Goal: Task Accomplishment & Management: Manage account settings

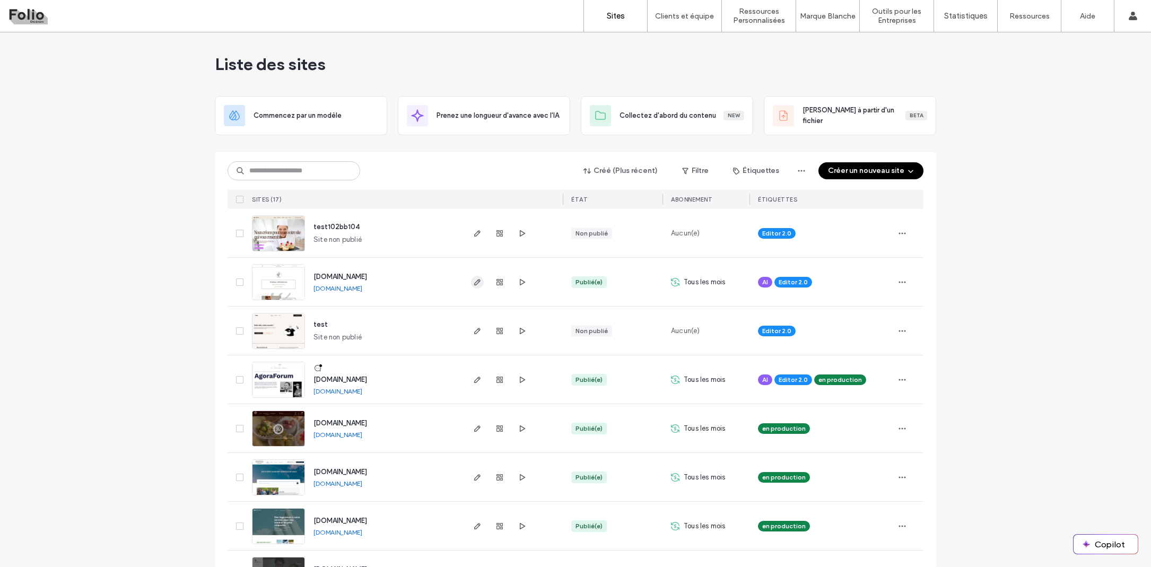
click at [474, 283] on use "button" at bounding box center [477, 282] width 6 height 6
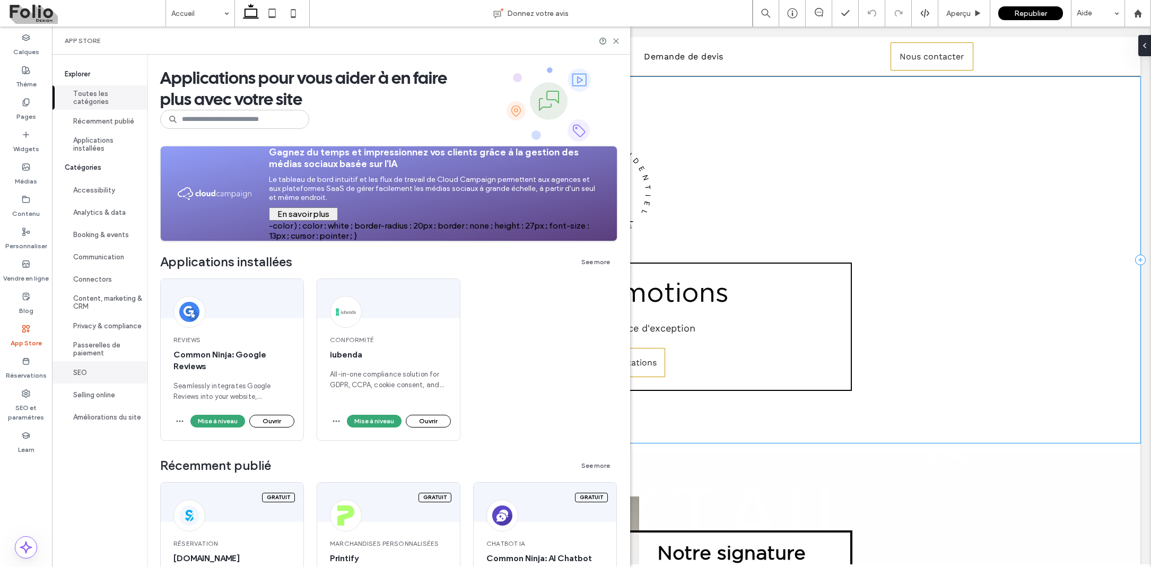
click at [80, 369] on button "SEO" at bounding box center [99, 372] width 95 height 22
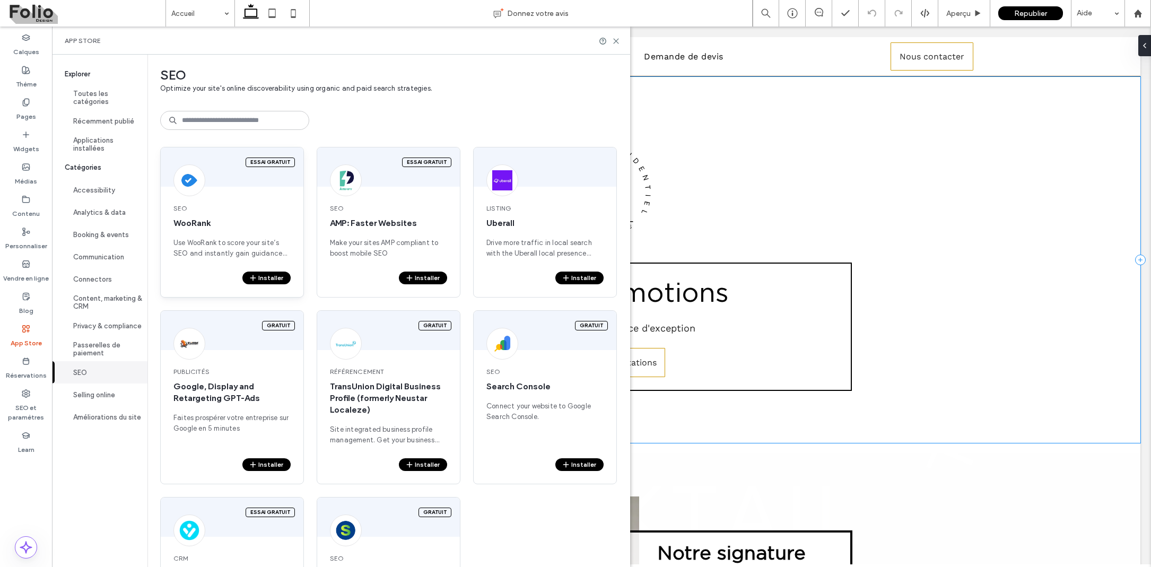
click at [260, 274] on button "Installer" at bounding box center [266, 278] width 48 height 13
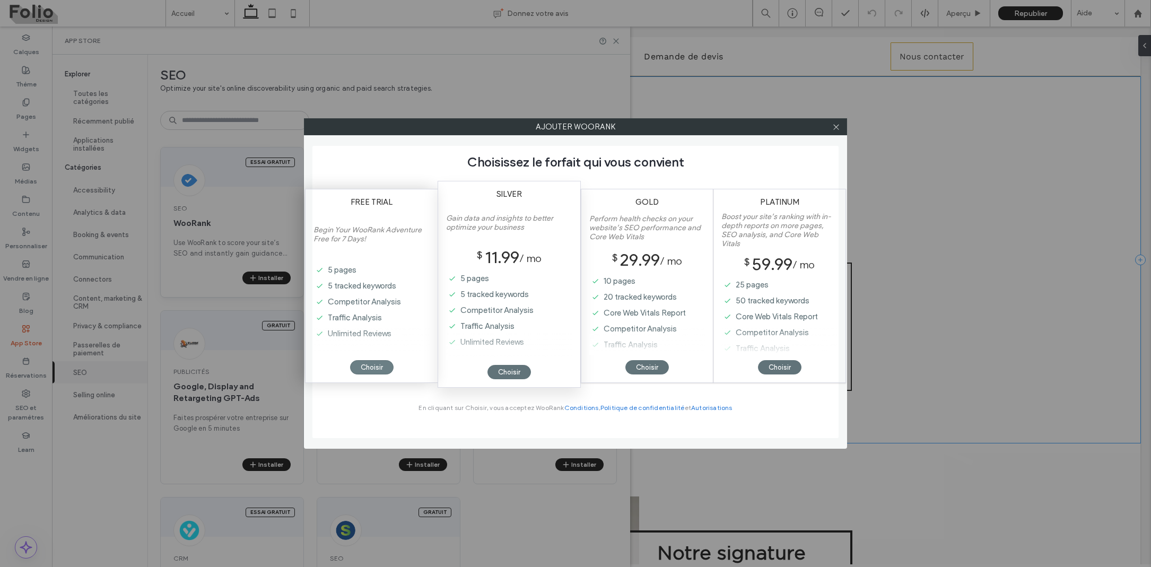
click at [380, 365] on div "Choisir" at bounding box center [371, 367] width 43 height 14
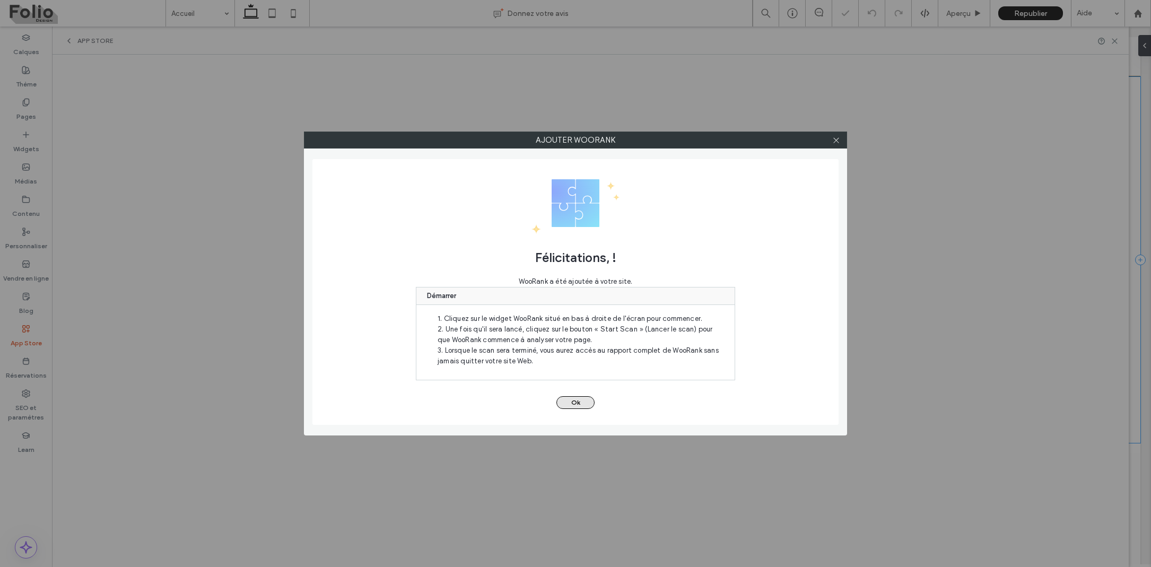
click at [567, 404] on button "Ok" at bounding box center [575, 402] width 38 height 13
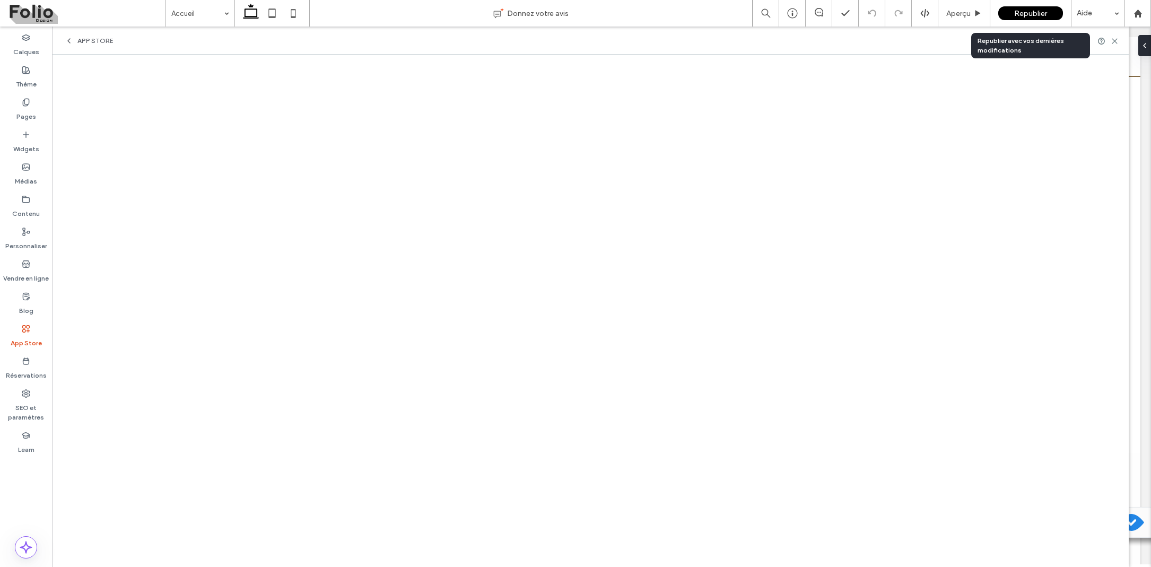
click at [1022, 14] on span "Republier" at bounding box center [1030, 13] width 33 height 9
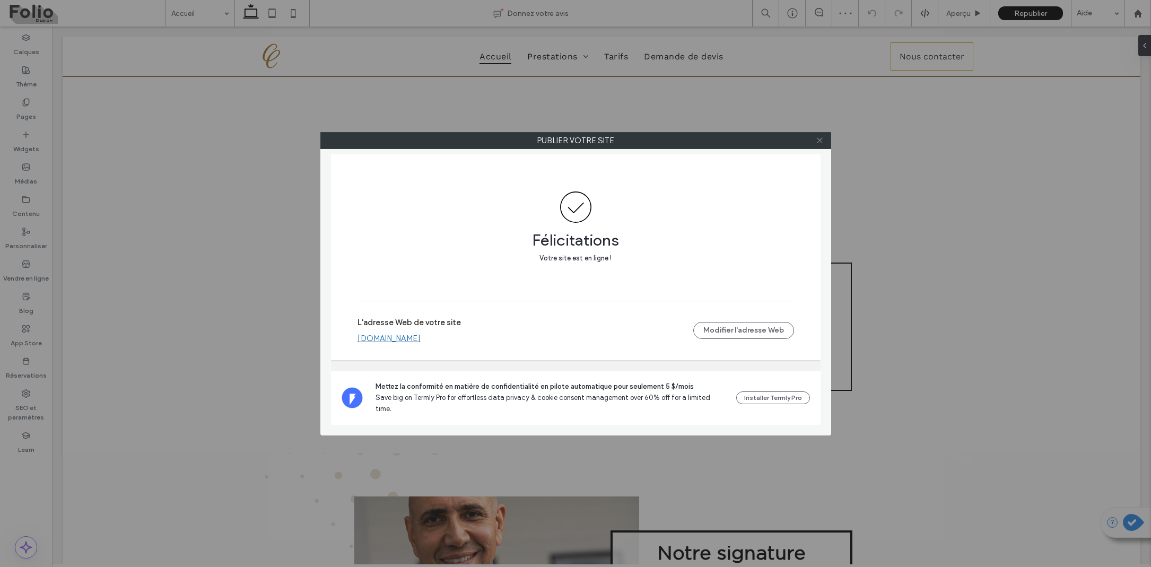
click at [817, 141] on icon at bounding box center [820, 140] width 8 height 8
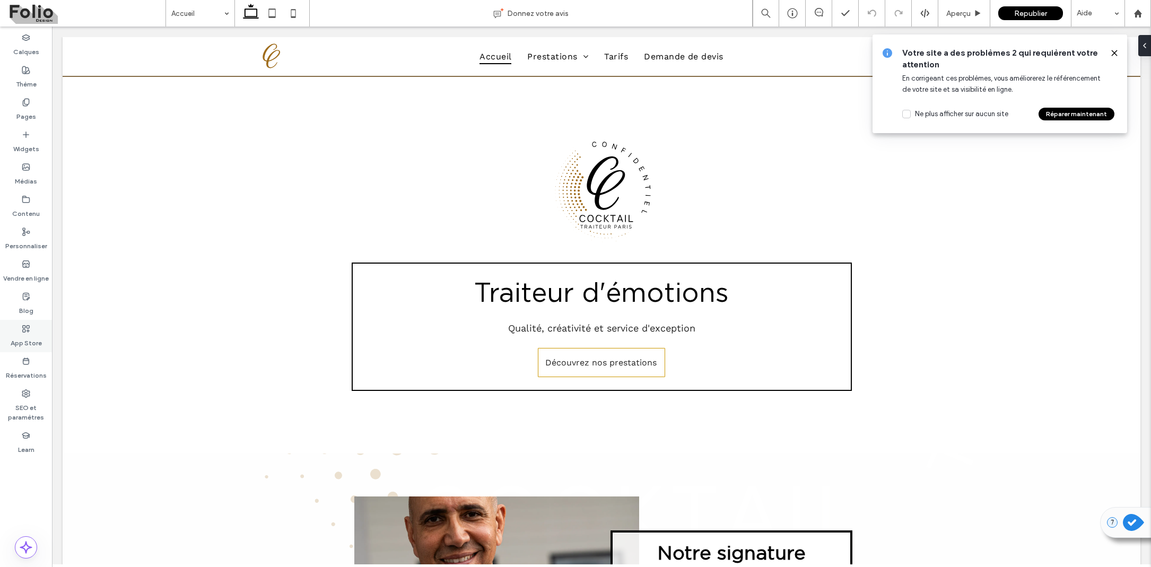
click at [23, 327] on icon at bounding box center [26, 329] width 8 height 8
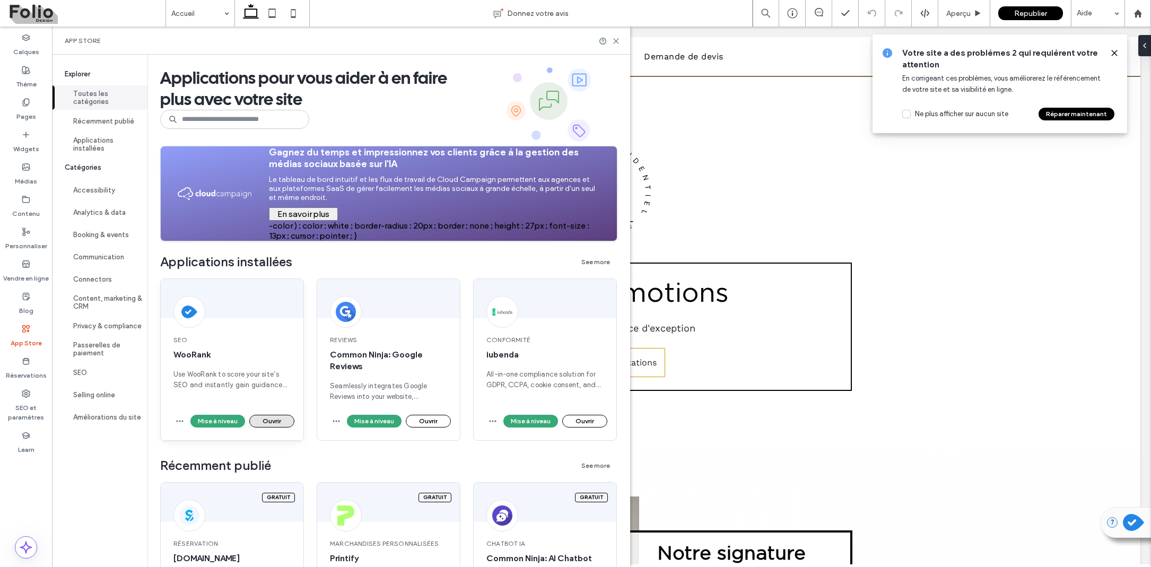
click at [272, 417] on button "Ouvrir" at bounding box center [271, 421] width 45 height 13
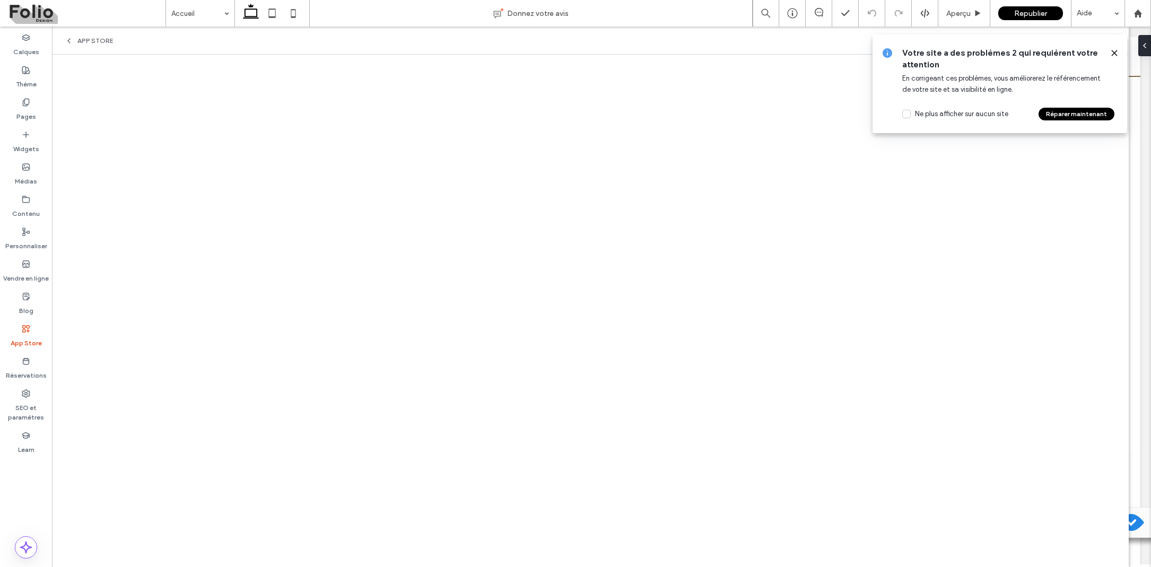
click at [1113, 53] on use at bounding box center [1114, 52] width 5 height 5
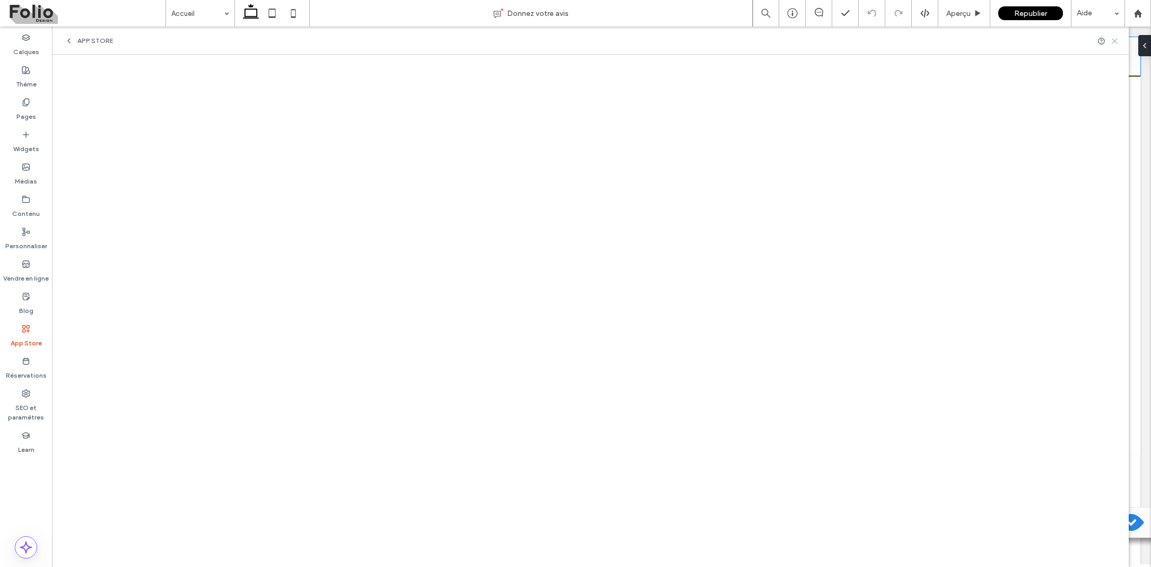
click at [1114, 39] on icon at bounding box center [1114, 41] width 8 height 8
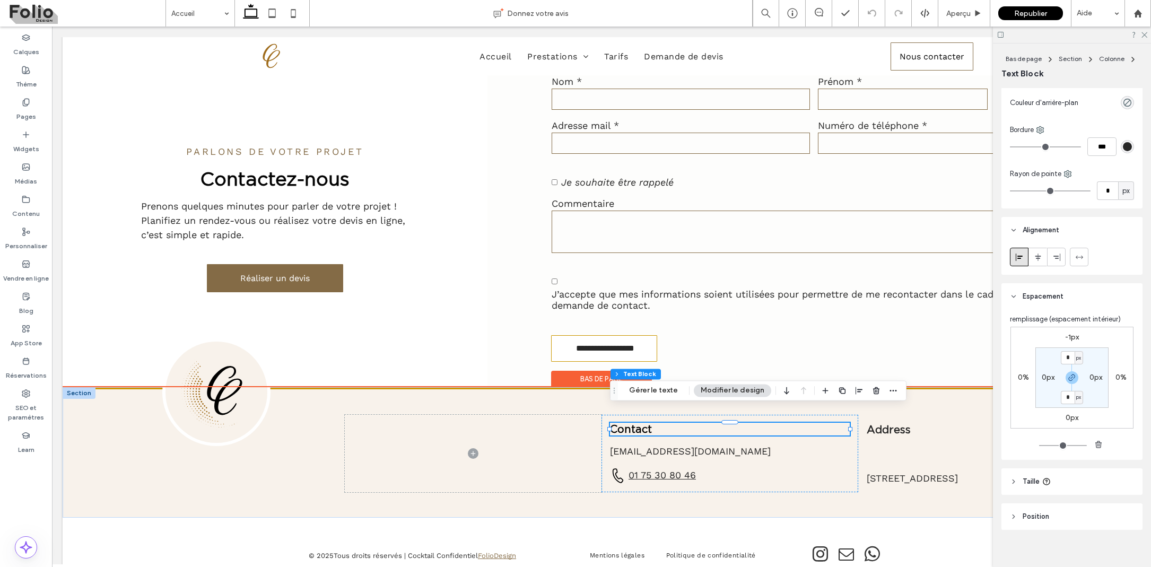
scroll to position [91, 0]
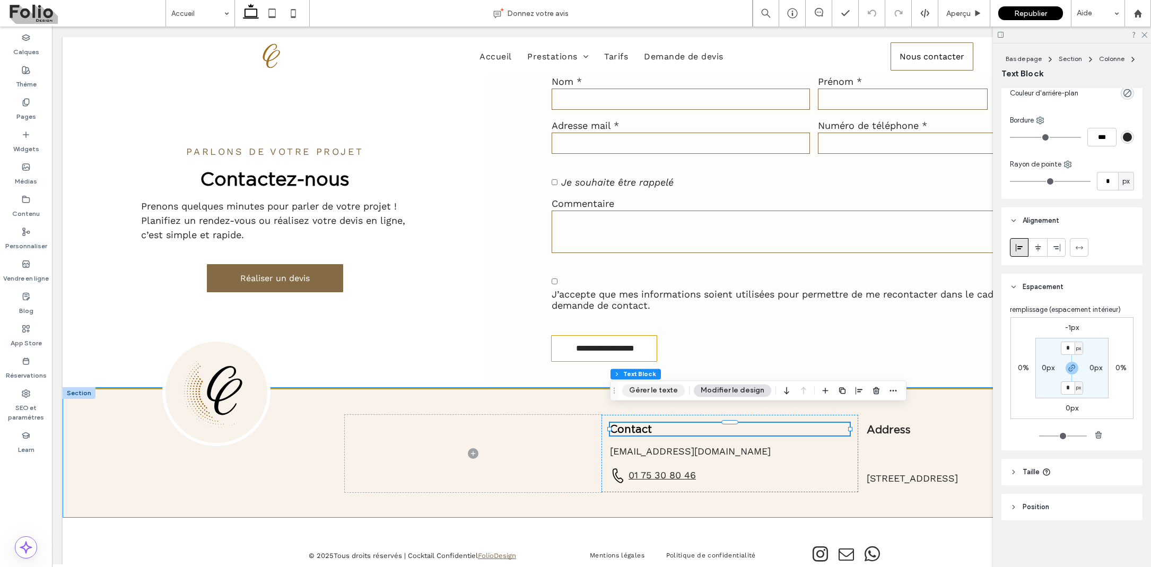
click at [646, 392] on button "Gérer le texte" at bounding box center [653, 390] width 63 height 13
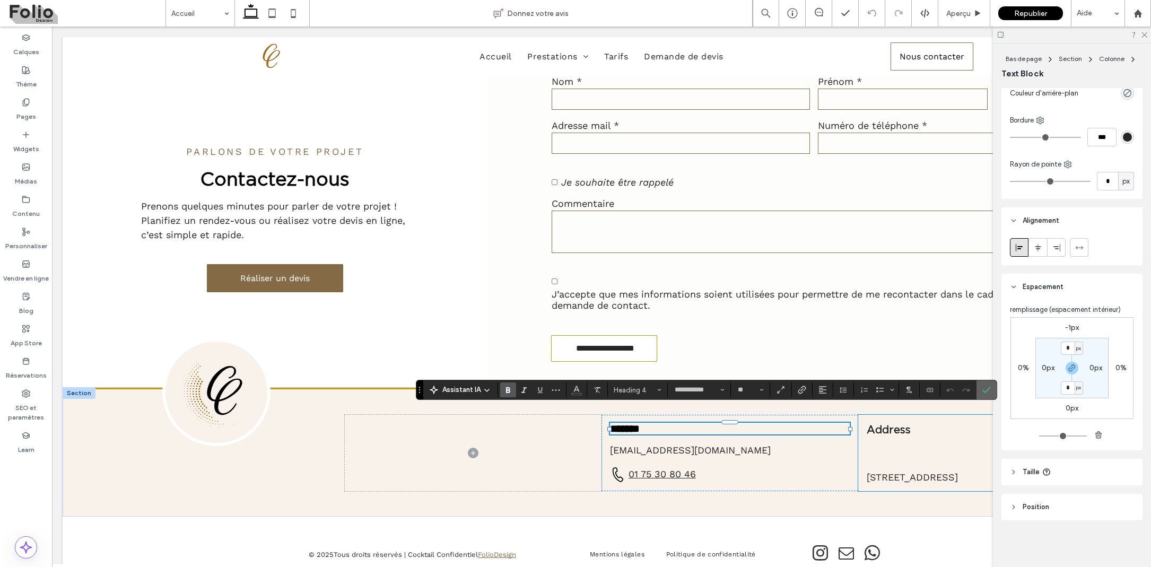
click at [985, 390] on icon "Confirmer" at bounding box center [986, 390] width 8 height 8
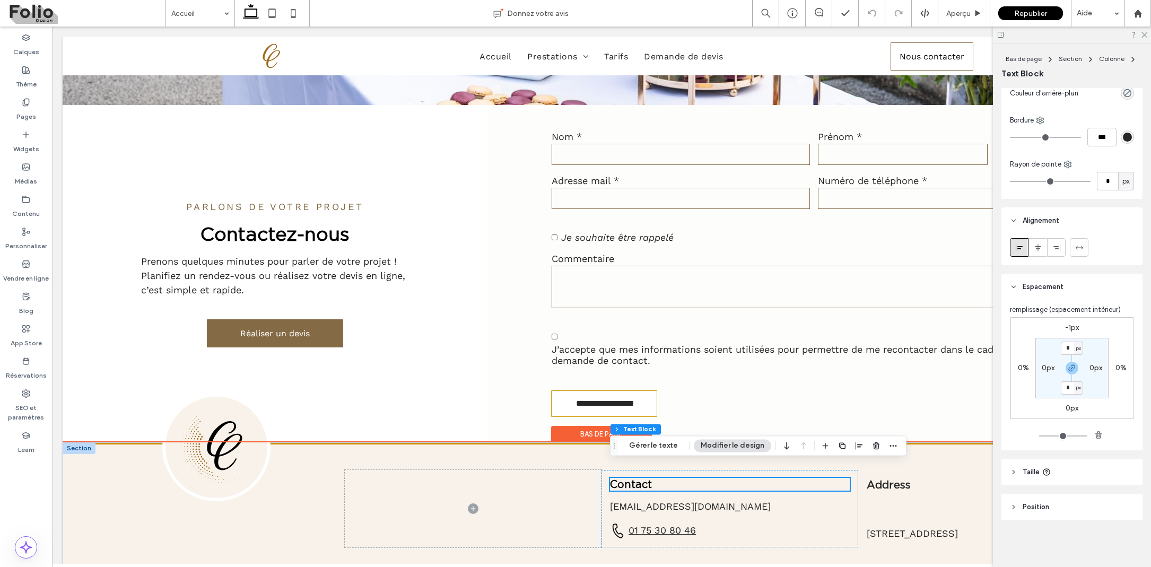
scroll to position [2416, 0]
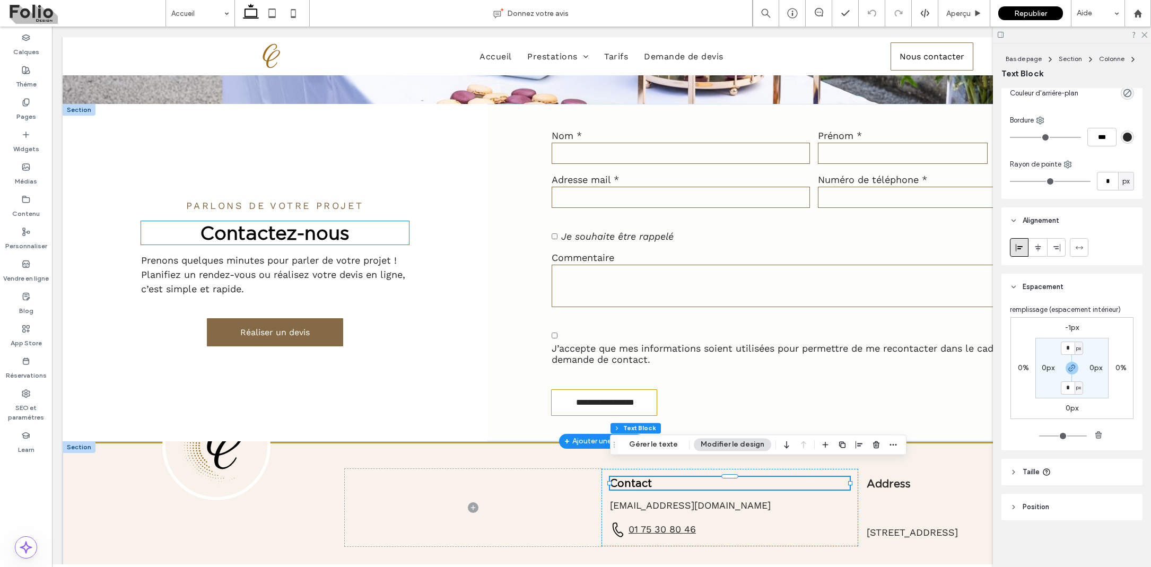
click at [317, 221] on span "Contactez-nous" at bounding box center [274, 232] width 149 height 23
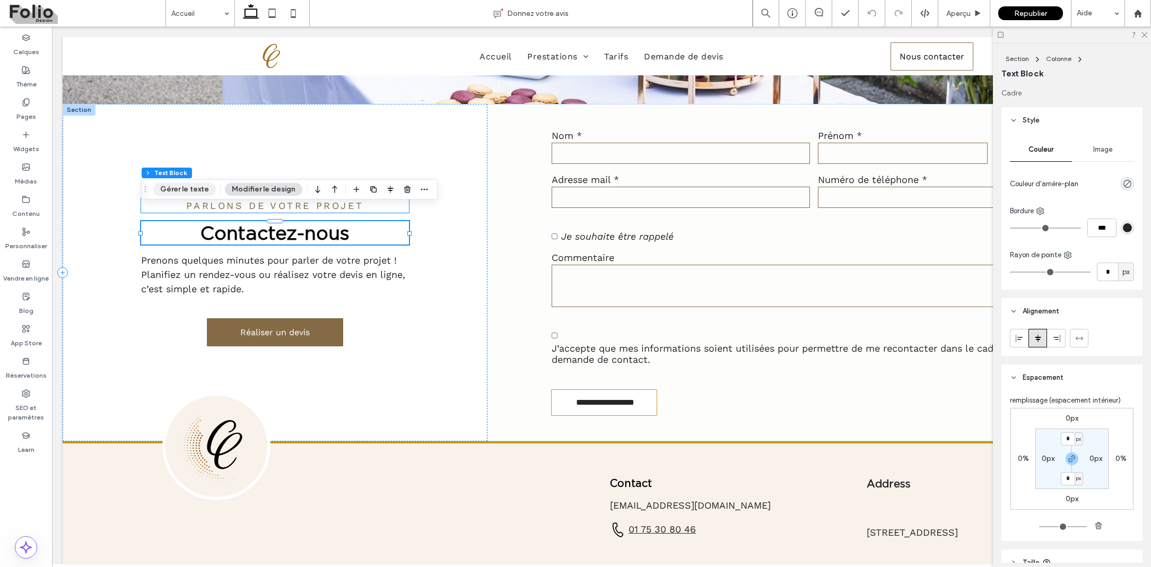
click at [190, 191] on button "Gérer le texte" at bounding box center [184, 189] width 63 height 13
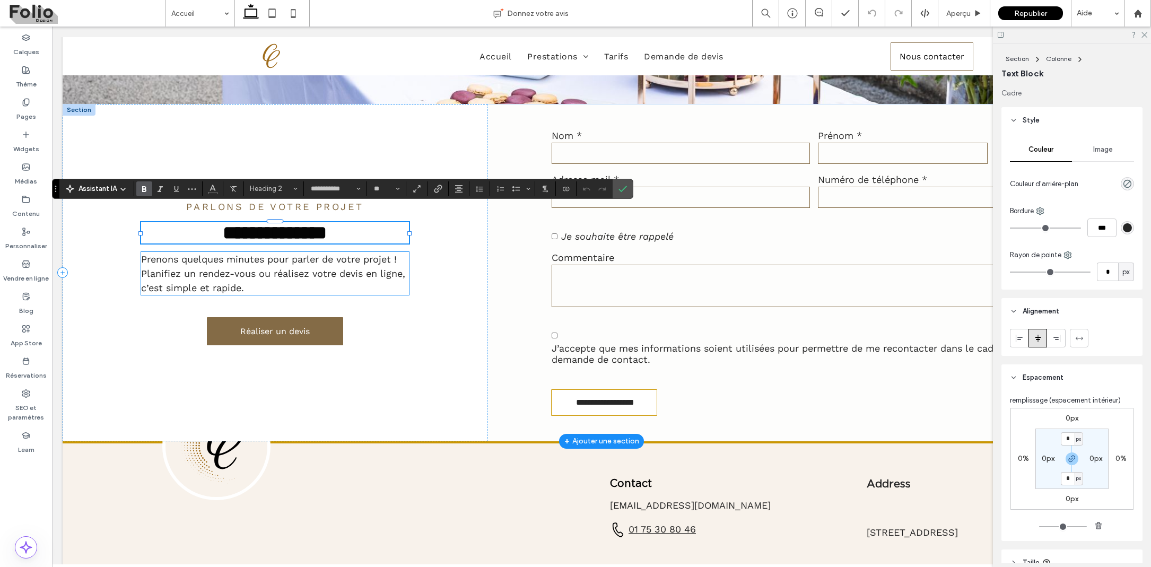
click at [280, 268] on span "Planifiez un rendez-vous ou réalisez votre devis en ligne, c’est simple et rapi…" at bounding box center [273, 280] width 264 height 25
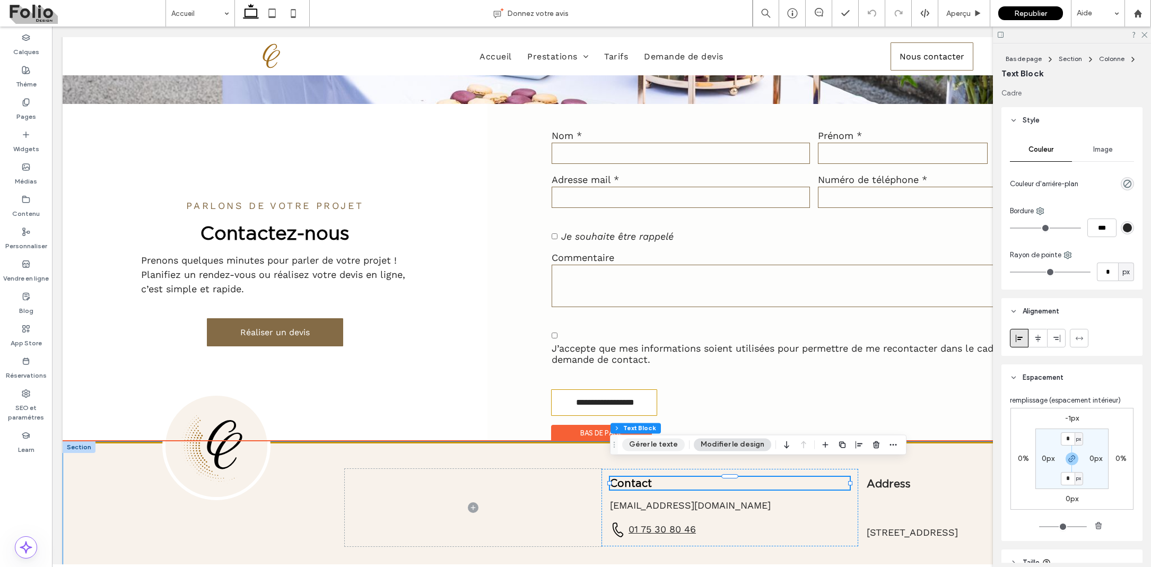
click at [671, 445] on button "Gérer le texte" at bounding box center [653, 444] width 63 height 13
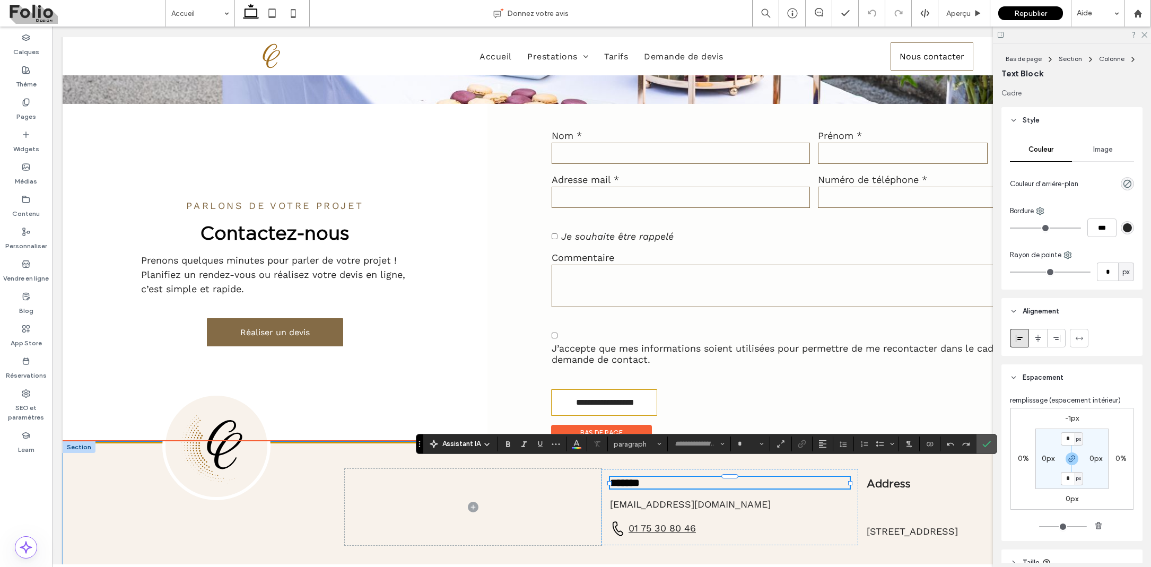
type input "**********"
click at [655, 447] on button "Heading 4" at bounding box center [637, 443] width 55 height 15
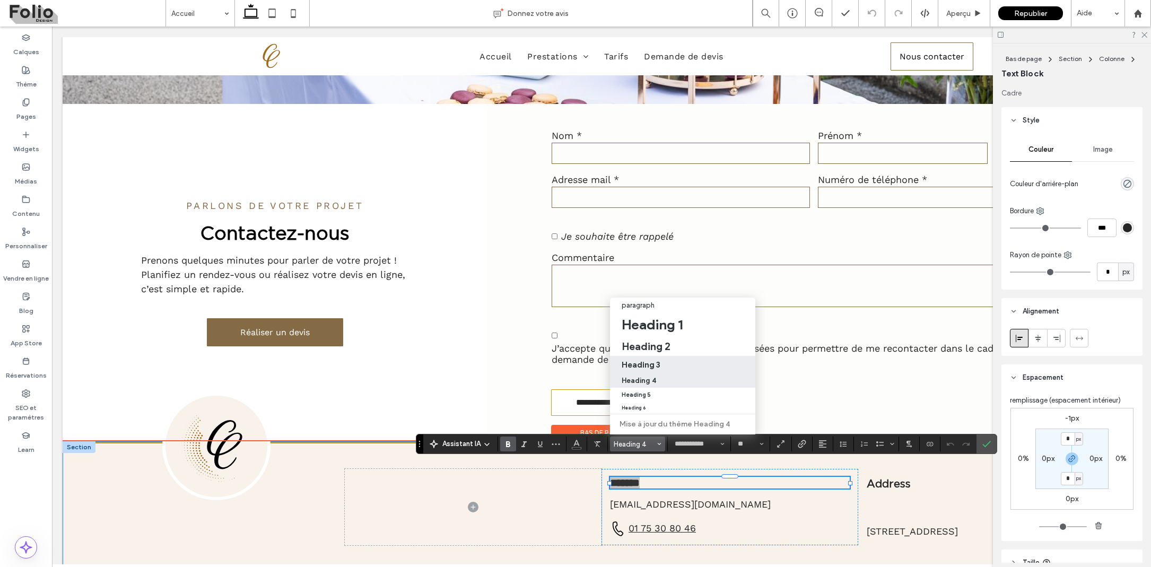
click at [654, 367] on h3 "Heading 3" at bounding box center [641, 365] width 39 height 10
type input "**"
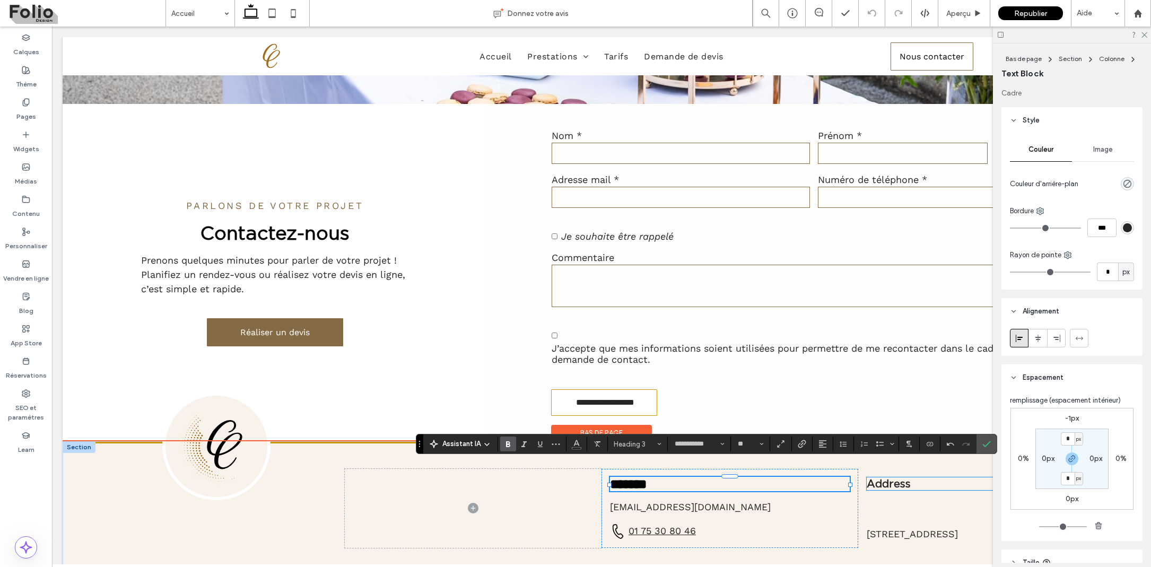
click at [893, 477] on span "Address" at bounding box center [889, 483] width 44 height 13
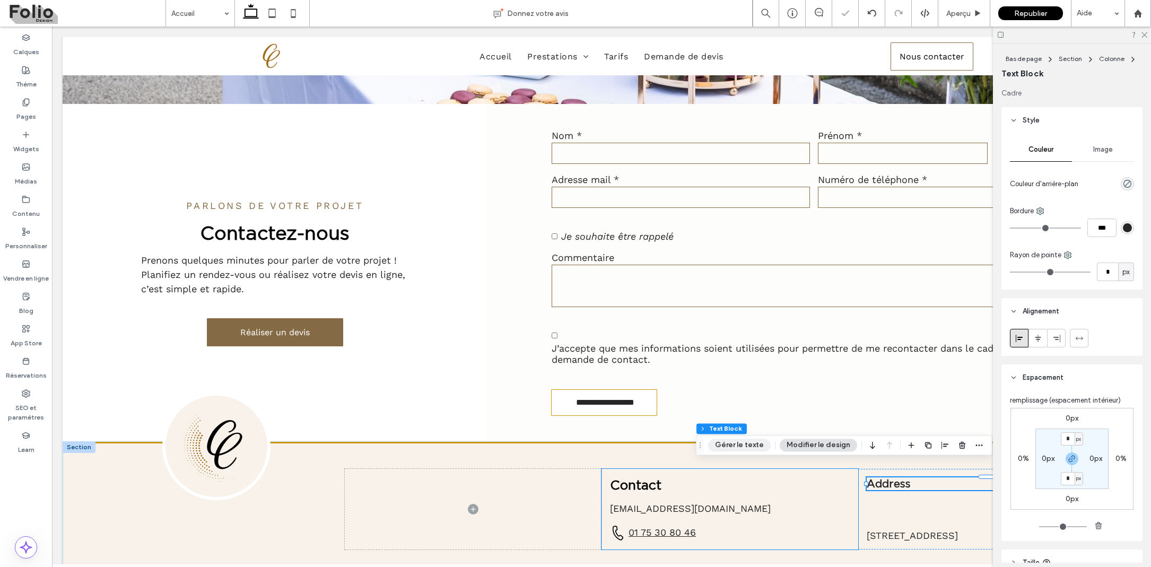
click at [755, 445] on button "Gérer le texte" at bounding box center [739, 445] width 63 height 13
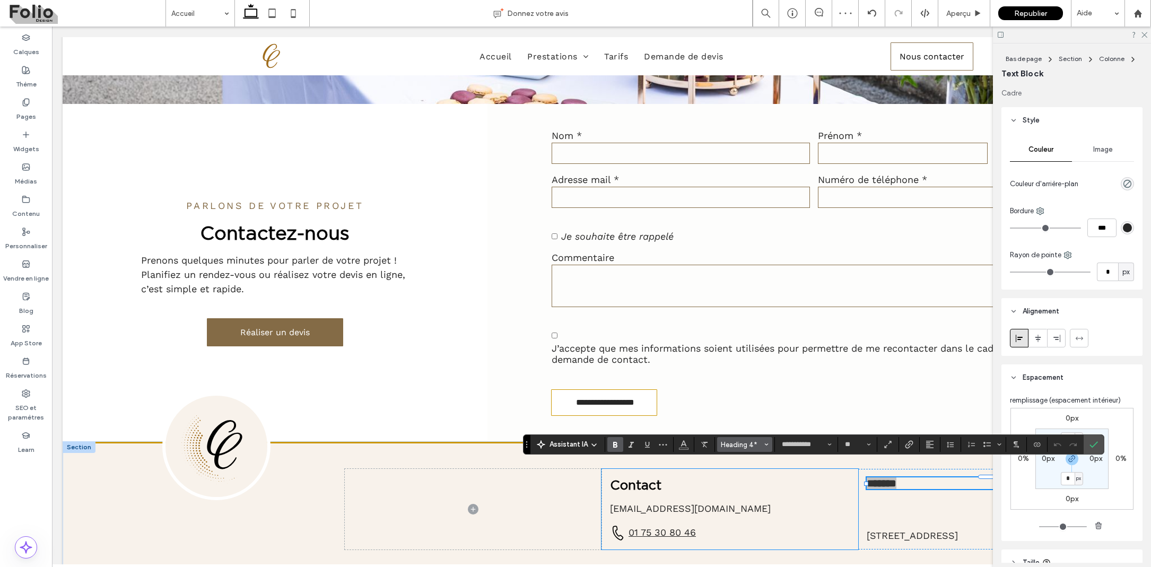
click at [731, 446] on span "Heading 4*" at bounding box center [741, 445] width 41 height 8
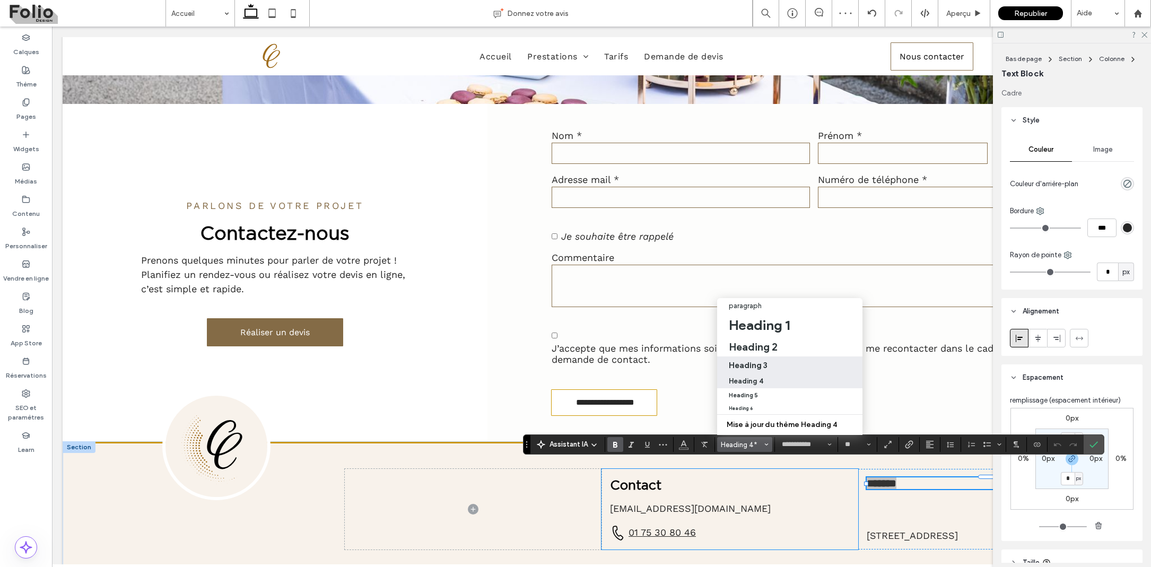
click at [748, 358] on label "Heading 3" at bounding box center [789, 364] width 145 height 17
type input "**"
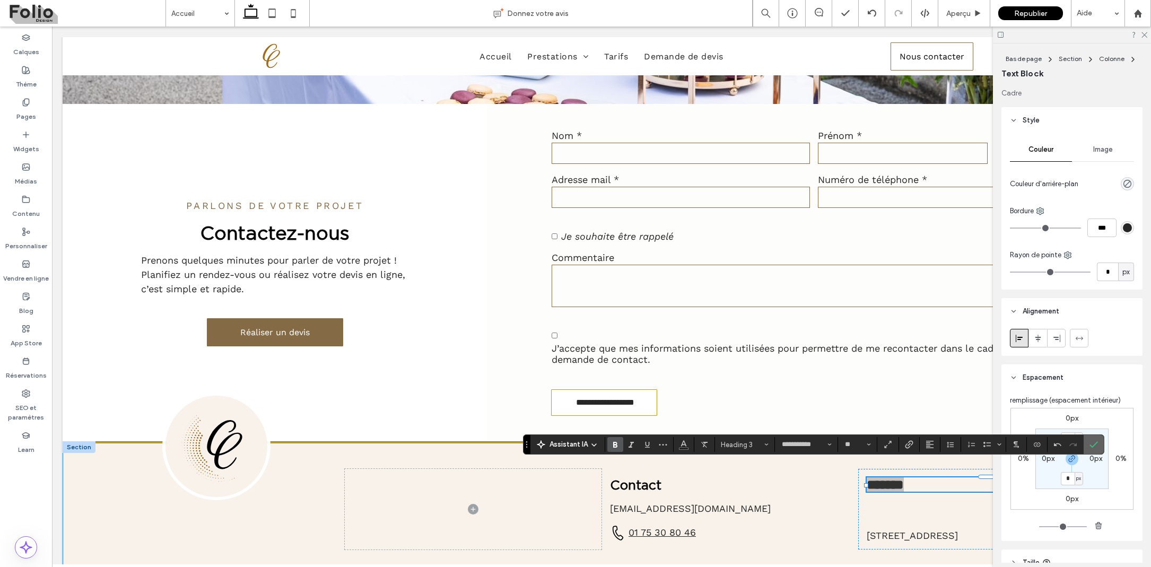
click at [1090, 442] on icon "Confirmer" at bounding box center [1093, 444] width 8 height 8
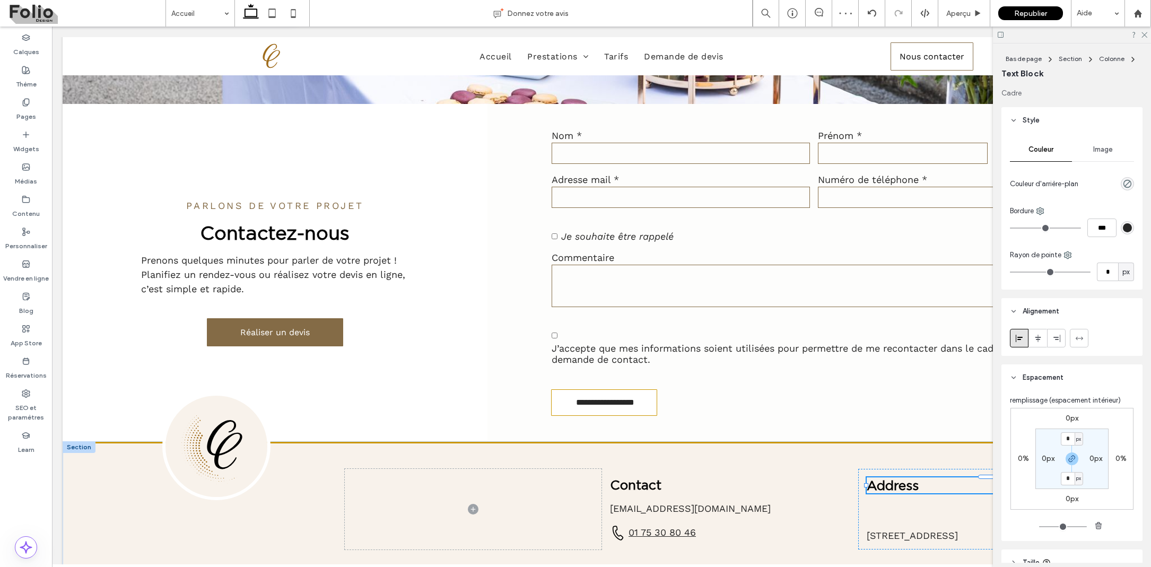
click at [889, 477] on span "Address" at bounding box center [893, 485] width 52 height 16
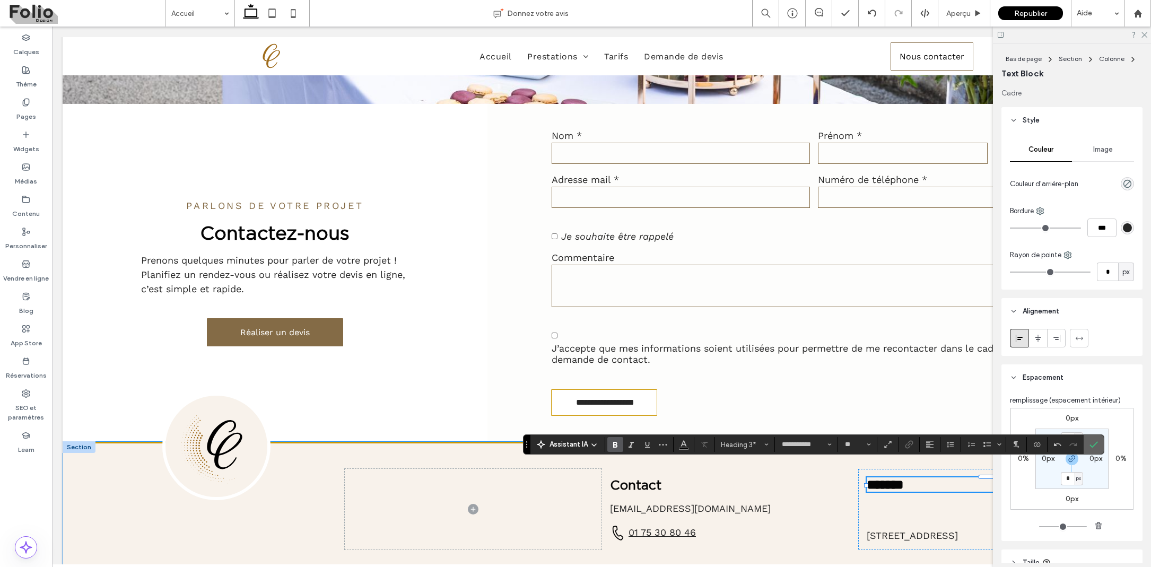
click at [1094, 445] on use "Confirmer" at bounding box center [1093, 445] width 8 height 6
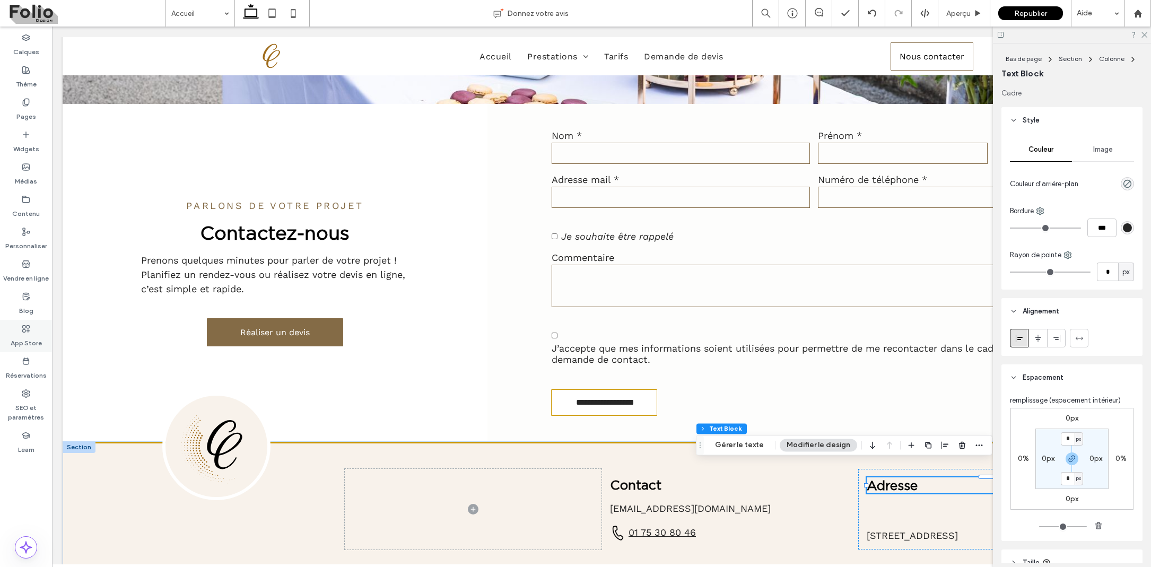
click at [25, 326] on use at bounding box center [26, 328] width 7 height 7
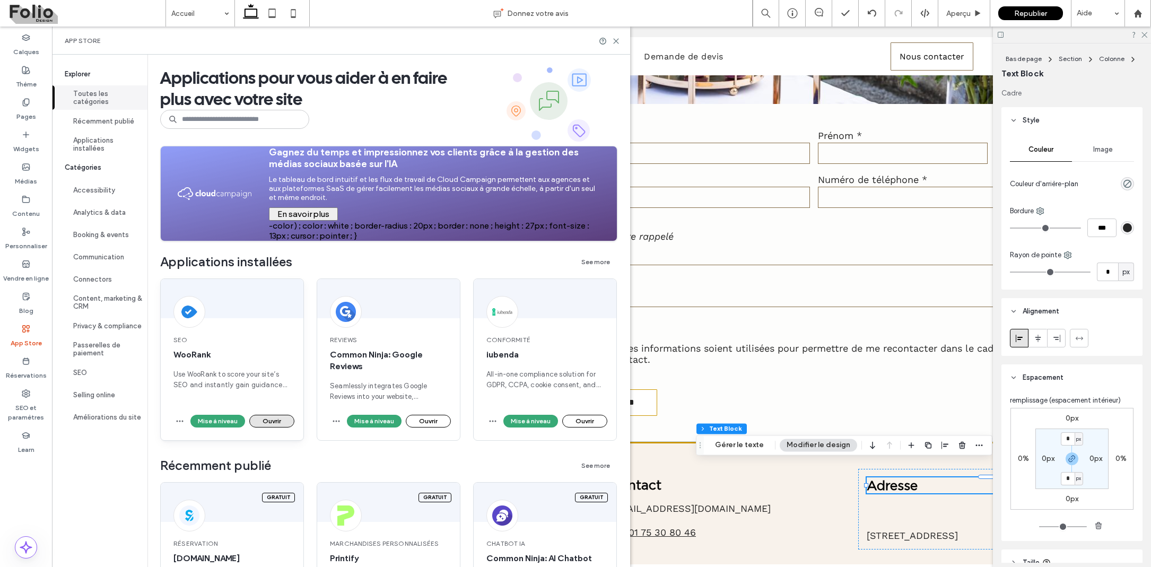
click at [263, 426] on button "Ouvrir" at bounding box center [271, 421] width 45 height 13
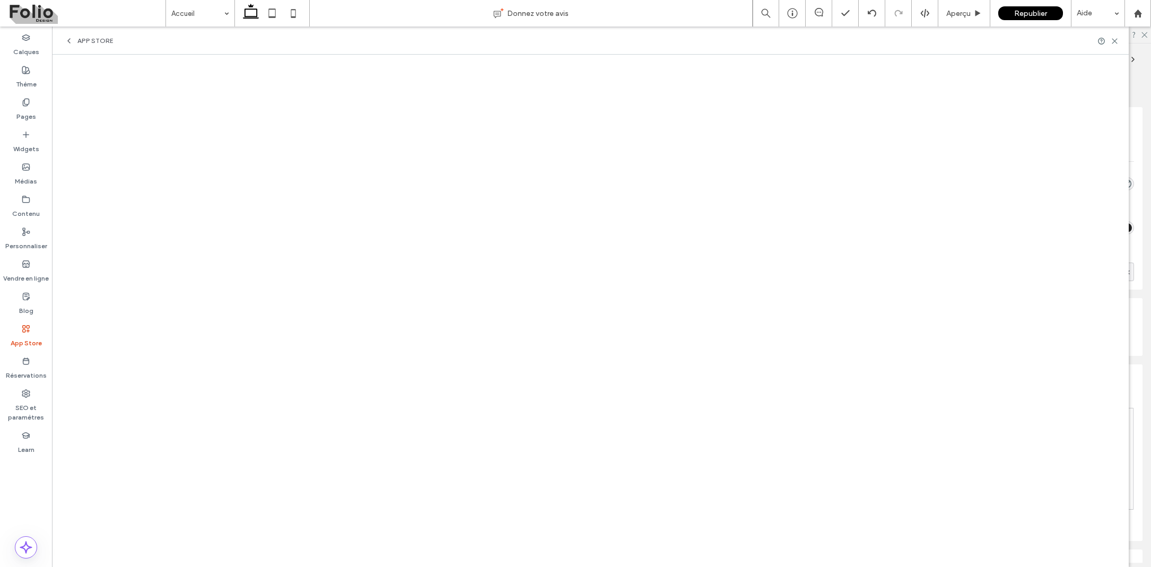
click at [78, 41] on span "App Store" at bounding box center [95, 41] width 36 height 8
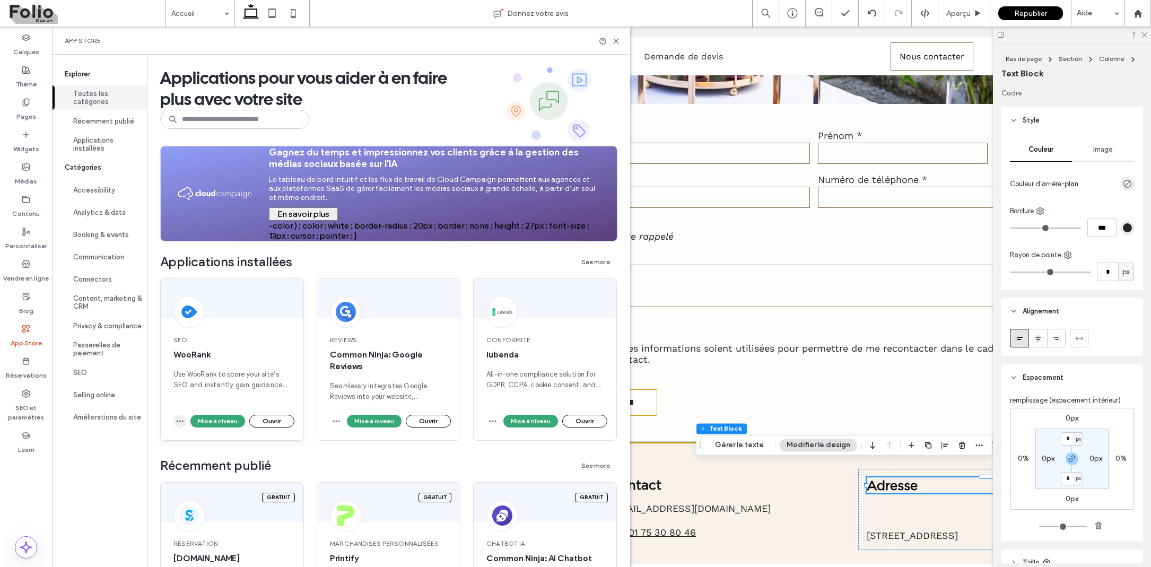
click at [179, 421] on use "button" at bounding box center [180, 422] width 7 height 2
click at [200, 443] on span "Désinstaller l'application" at bounding box center [222, 446] width 80 height 11
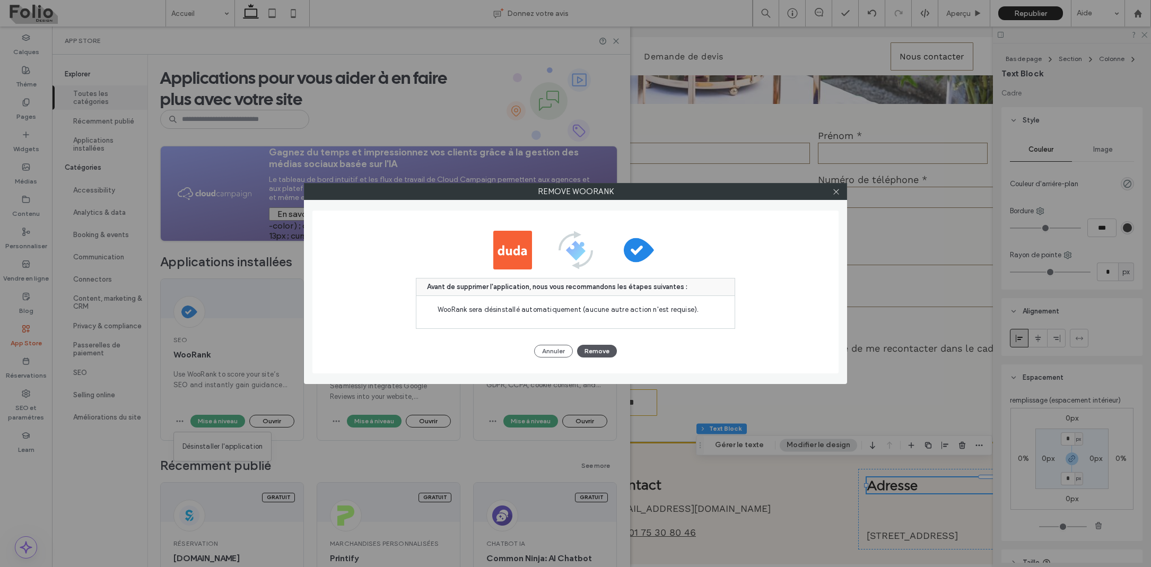
click at [585, 348] on button "Remove" at bounding box center [597, 351] width 40 height 13
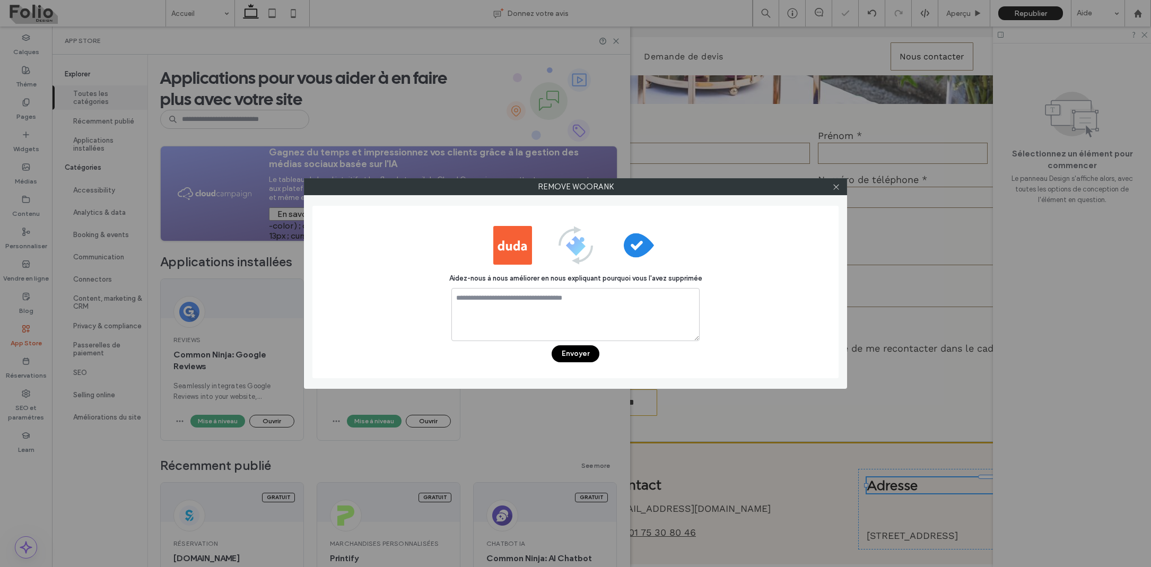
click at [578, 352] on button "Envoyer" at bounding box center [576, 353] width 48 height 17
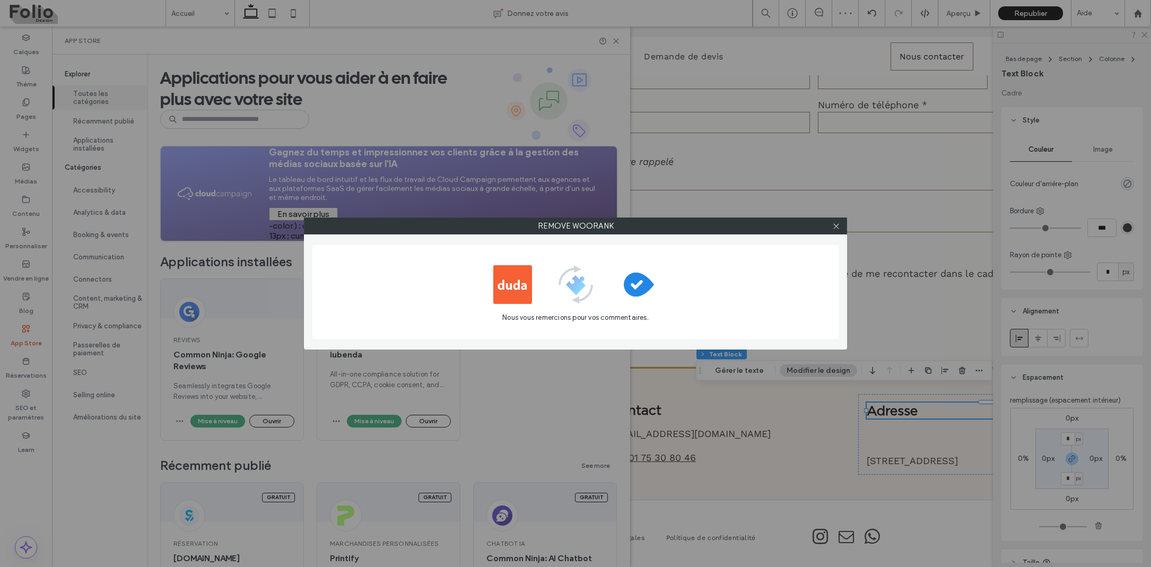
scroll to position [2381, 0]
click at [838, 227] on icon at bounding box center [836, 226] width 8 height 8
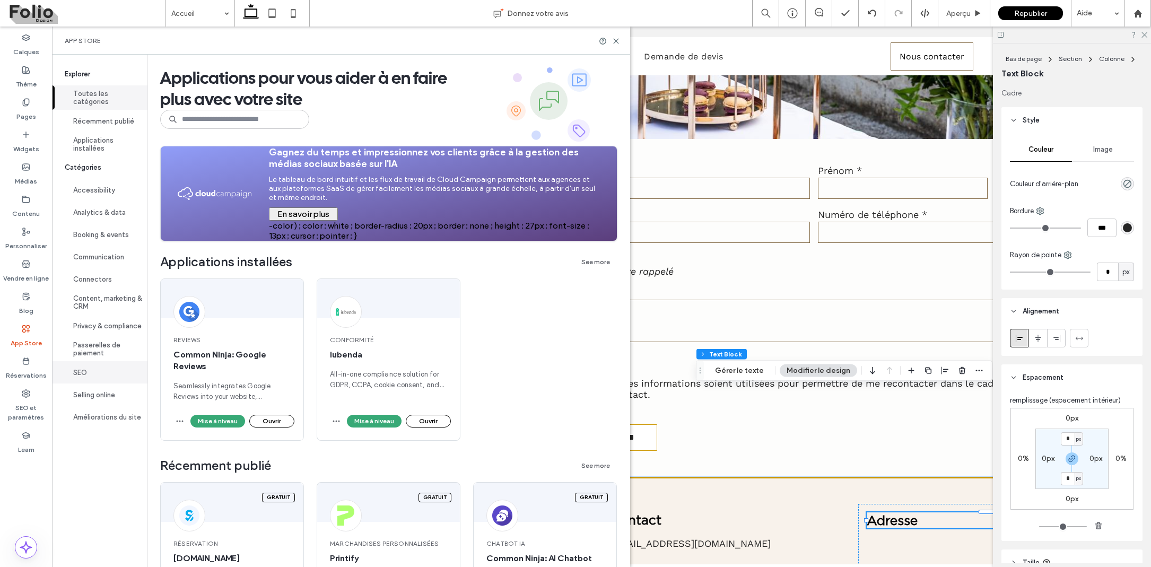
click at [88, 367] on button "SEO" at bounding box center [99, 372] width 95 height 22
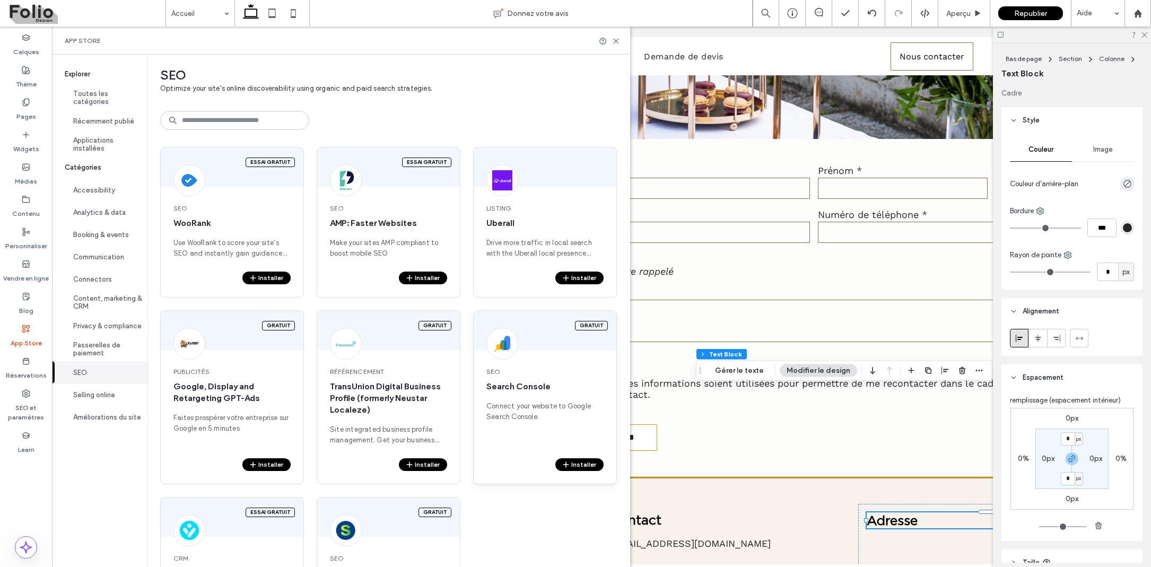
click at [572, 459] on button "Installer" at bounding box center [579, 464] width 48 height 13
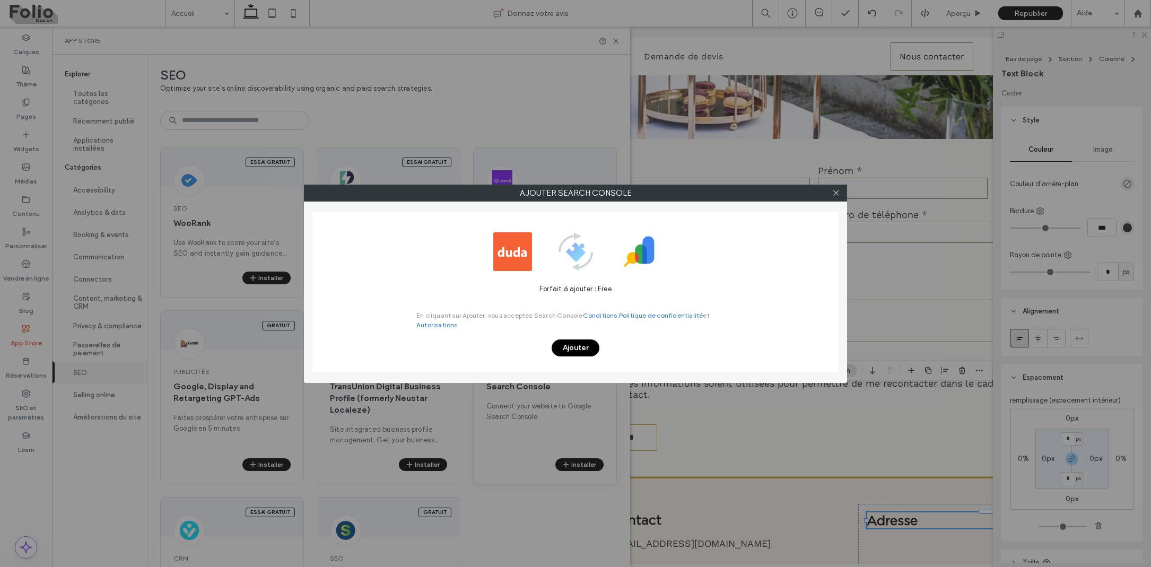
click at [575, 348] on button "Ajouter" at bounding box center [576, 347] width 48 height 17
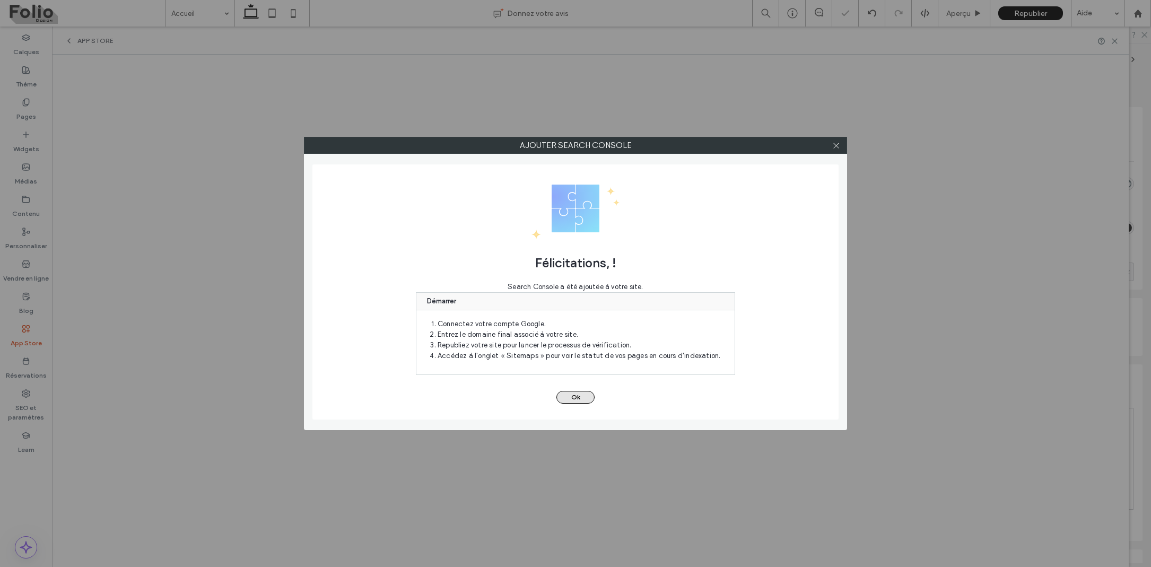
click at [573, 401] on button "Ok" at bounding box center [575, 397] width 38 height 13
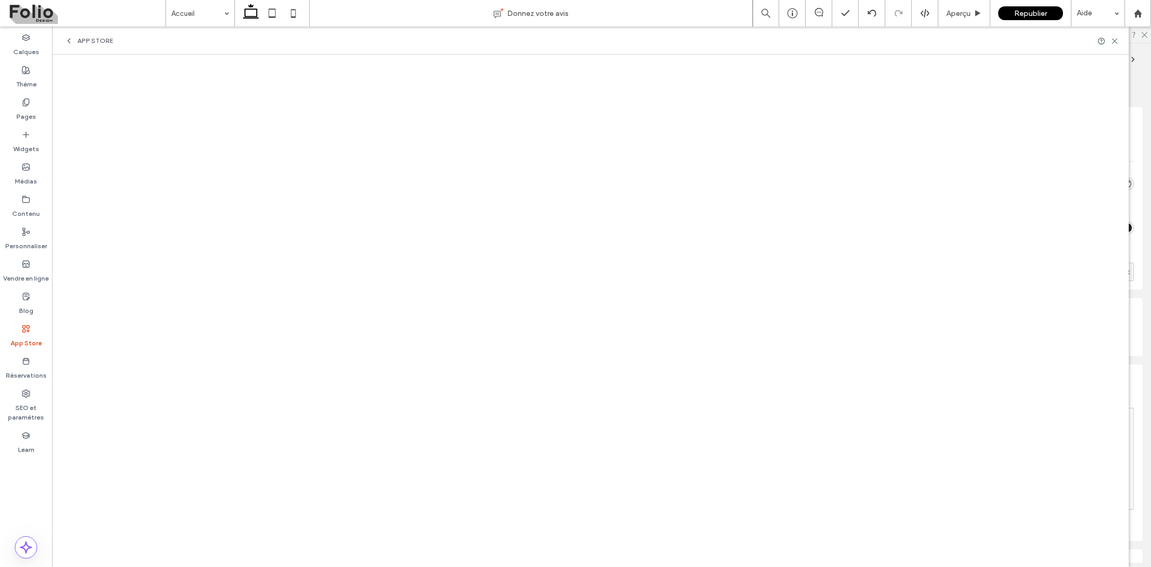
click at [68, 39] on icon at bounding box center [69, 41] width 8 height 8
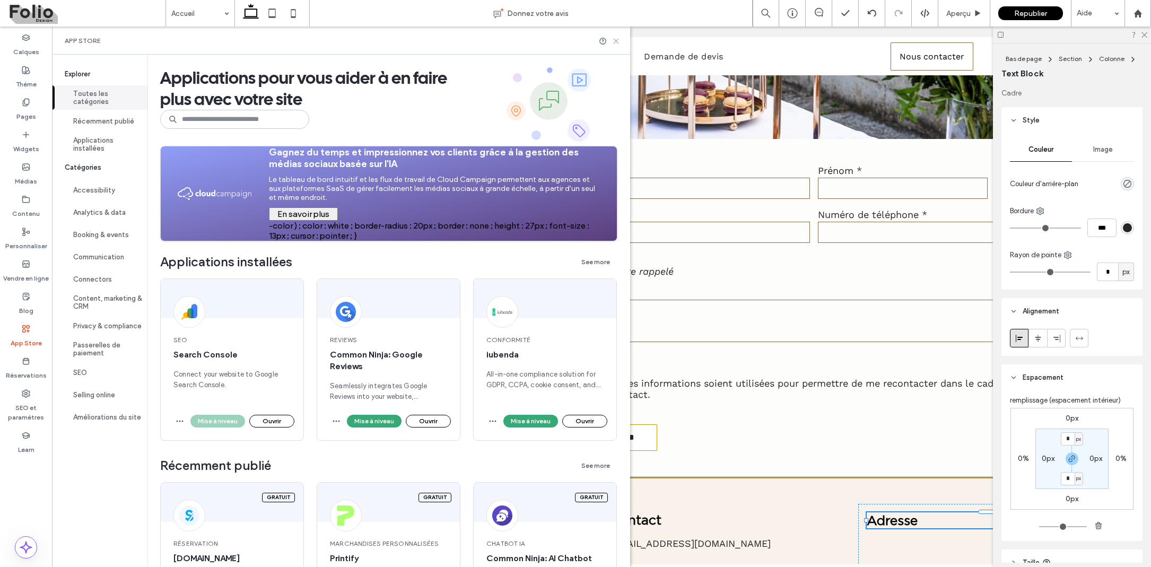
click at [617, 39] on icon at bounding box center [616, 41] width 8 height 8
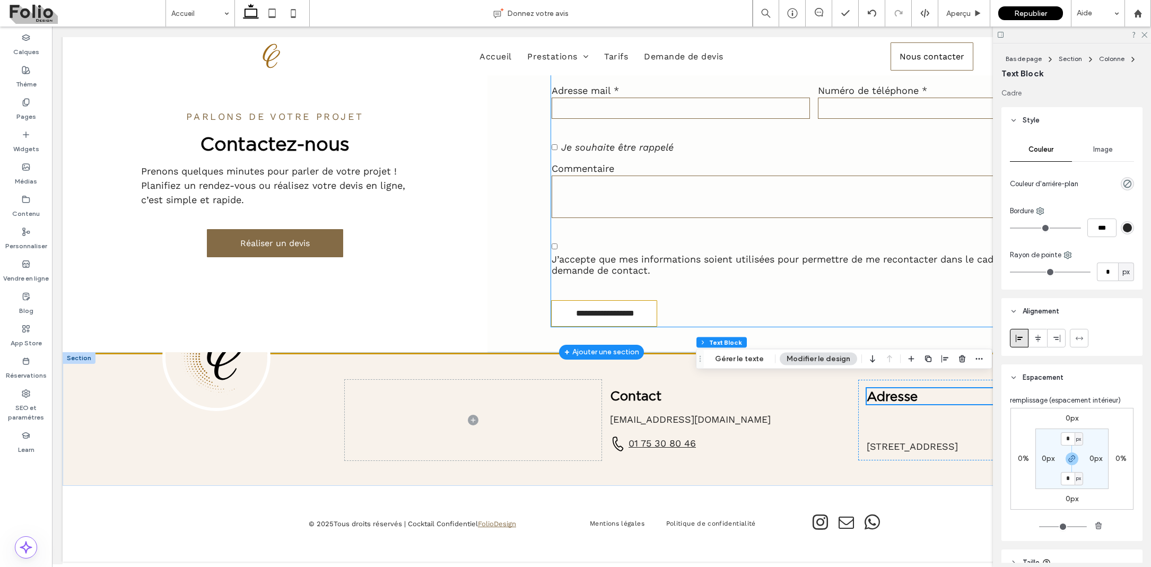
scroll to position [2490, 0]
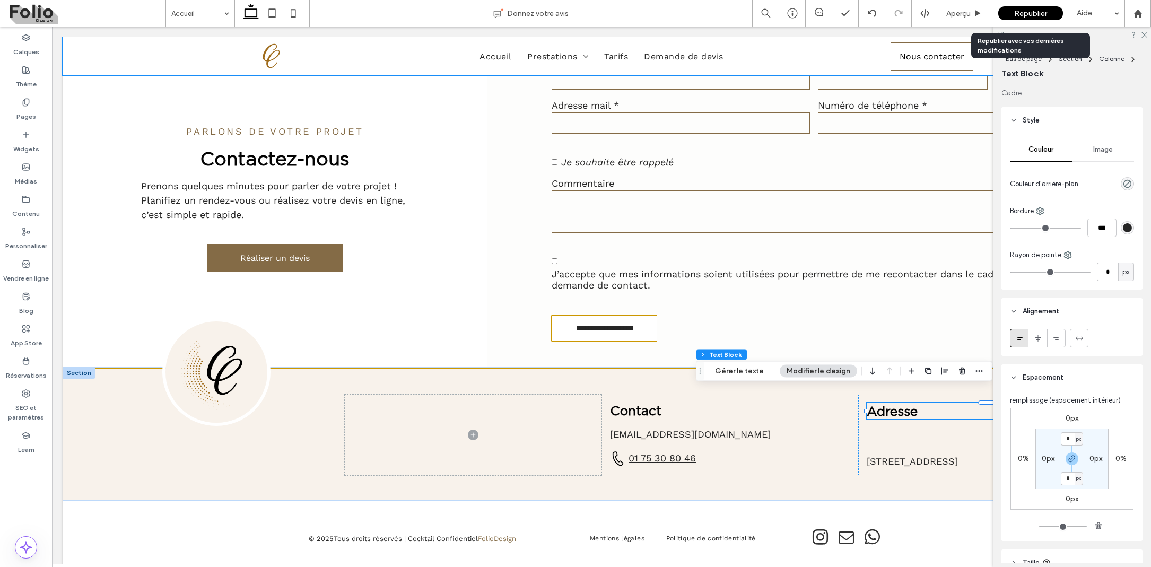
click at [1020, 15] on span "Republier" at bounding box center [1030, 13] width 33 height 9
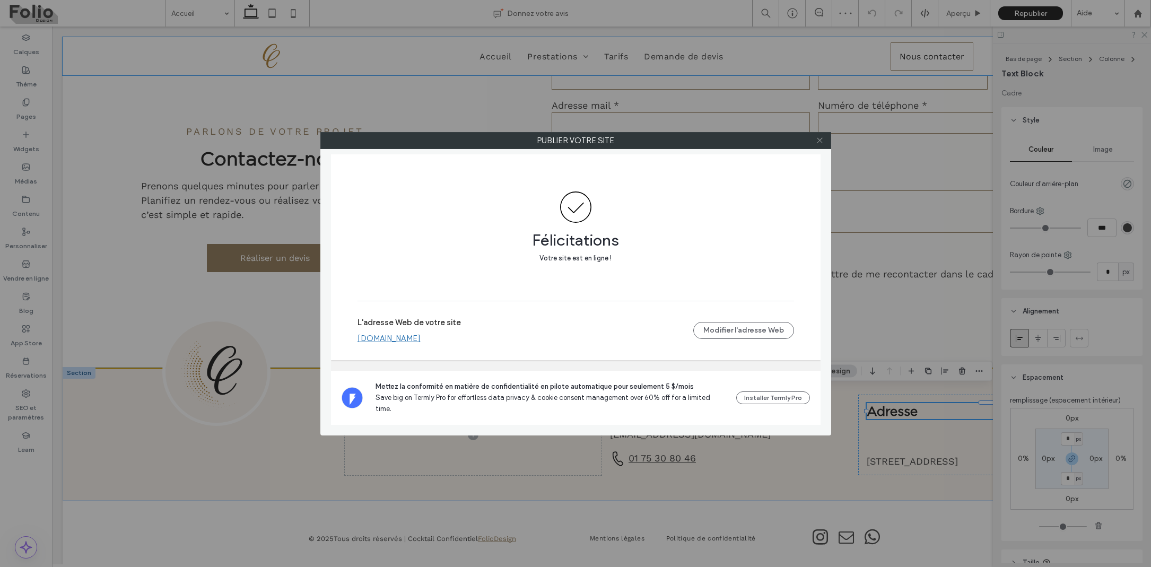
click at [820, 139] on icon at bounding box center [820, 140] width 8 height 8
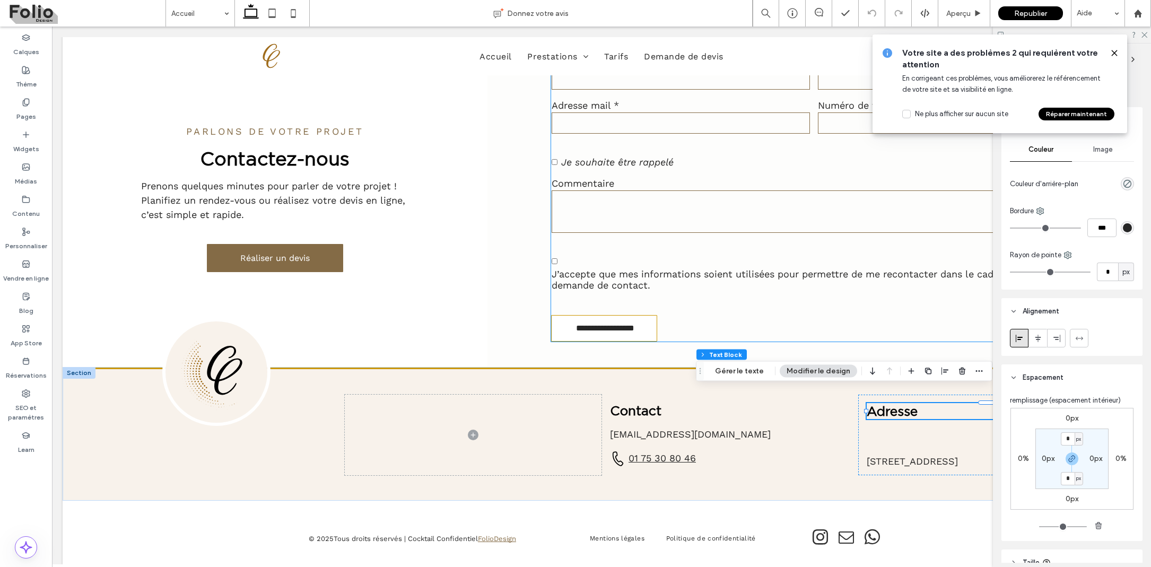
click at [1065, 115] on button "Réparer maintenant" at bounding box center [1076, 114] width 76 height 13
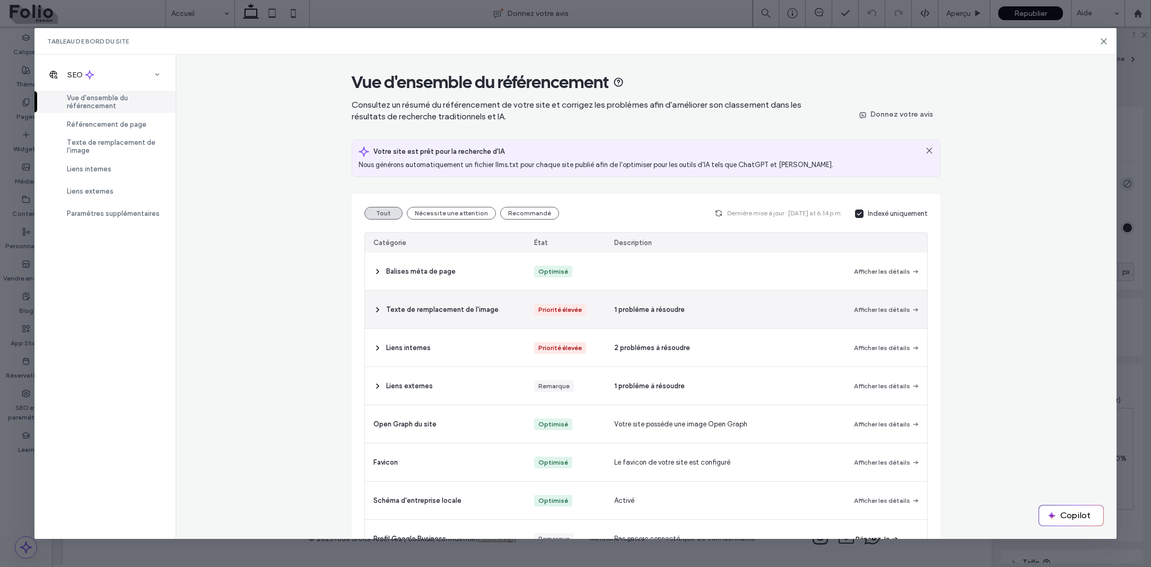
click at [376, 312] on icon at bounding box center [377, 309] width 8 height 8
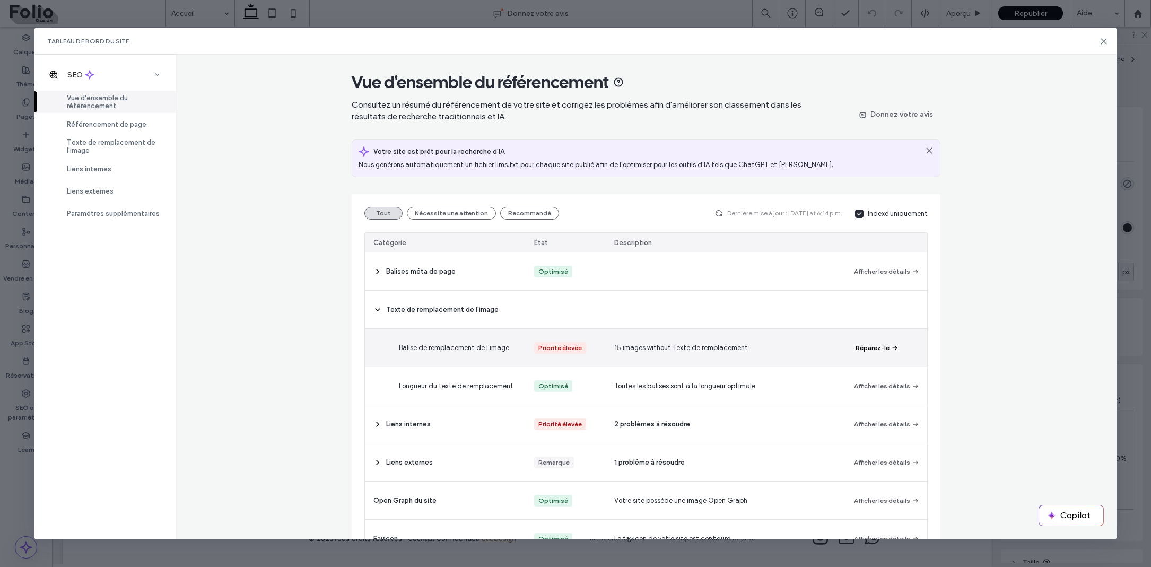
click at [426, 355] on div "Balise de remplacement de l'image" at bounding box center [470, 348] width 161 height 38
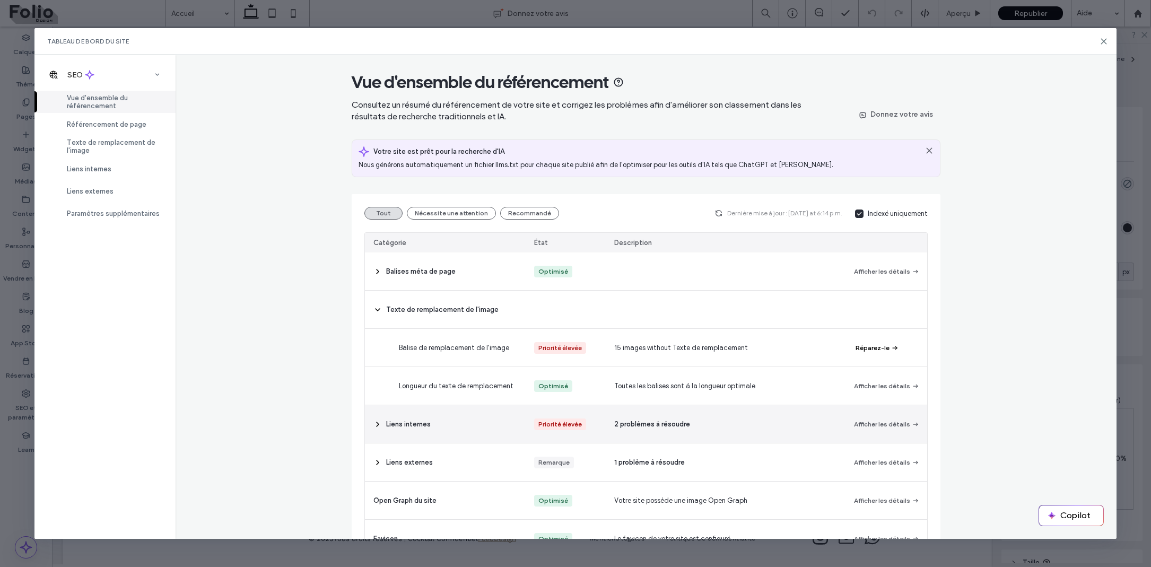
click at [383, 423] on div "Liens internes" at bounding box center [445, 424] width 161 height 38
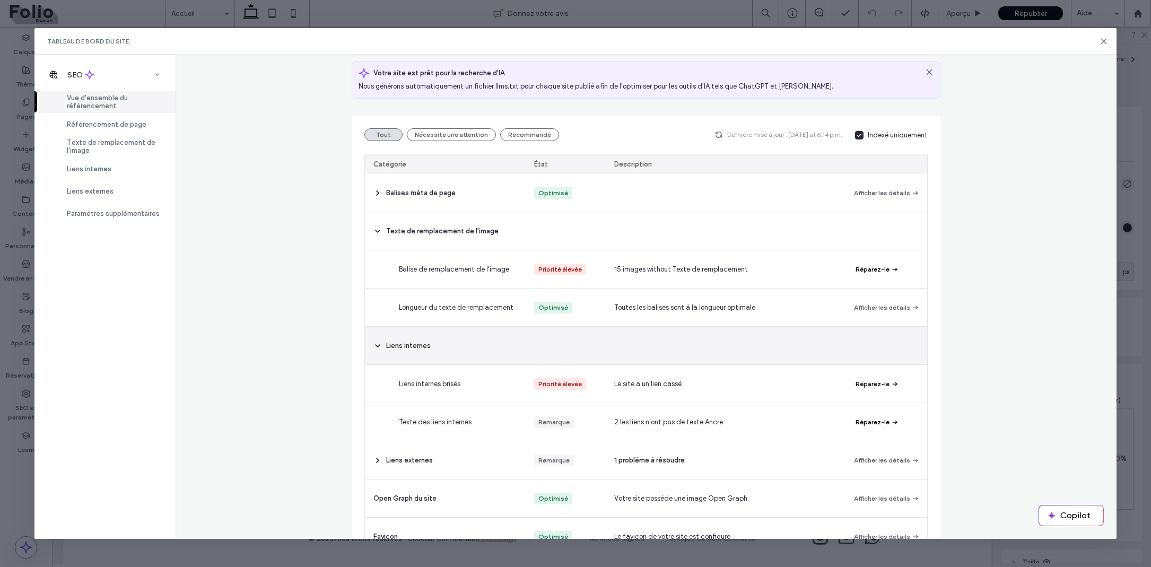
scroll to position [94, 0]
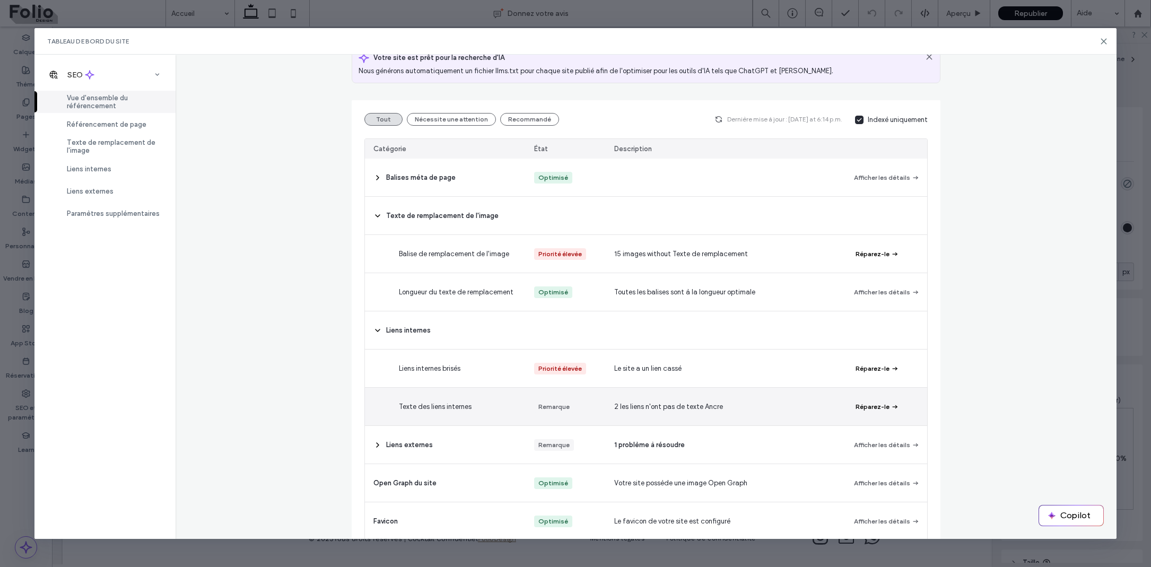
click at [860, 405] on button "Réparez-le" at bounding box center [876, 406] width 43 height 13
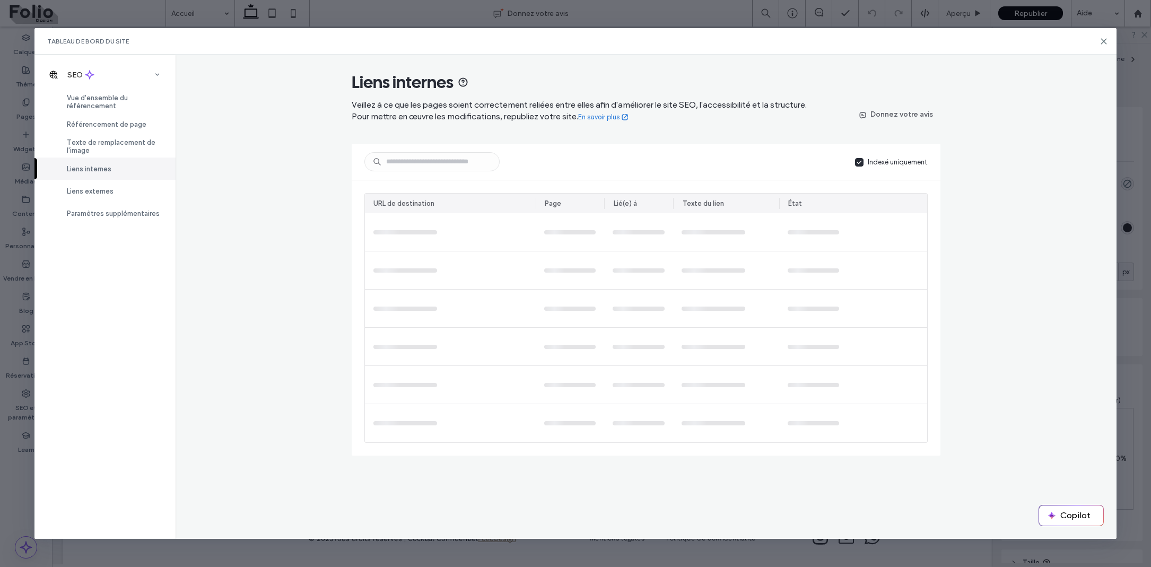
scroll to position [0, 0]
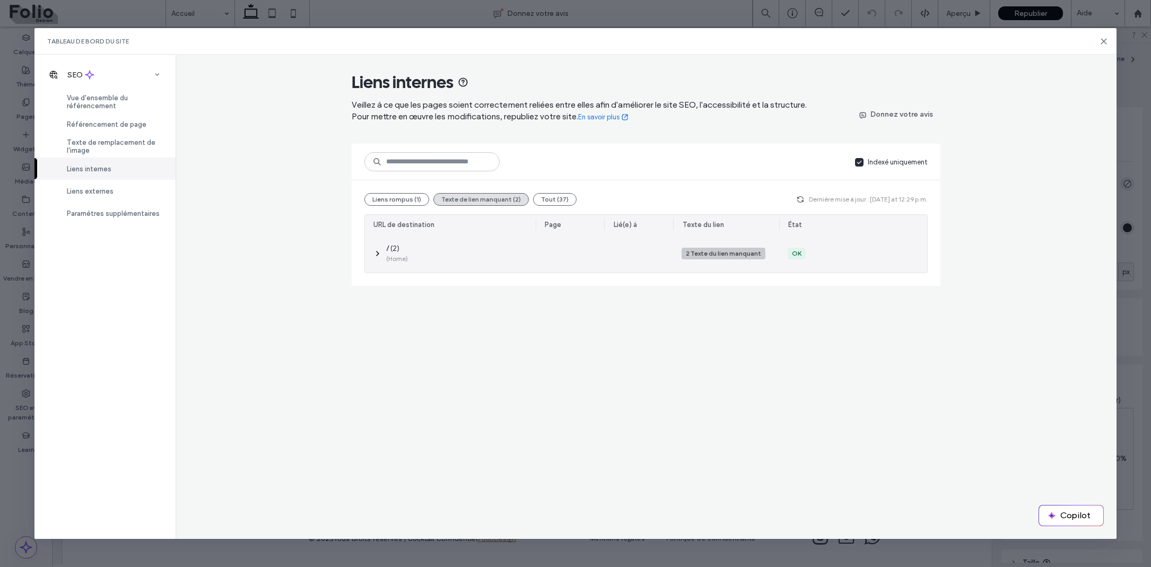
click at [375, 254] on icon at bounding box center [377, 253] width 8 height 8
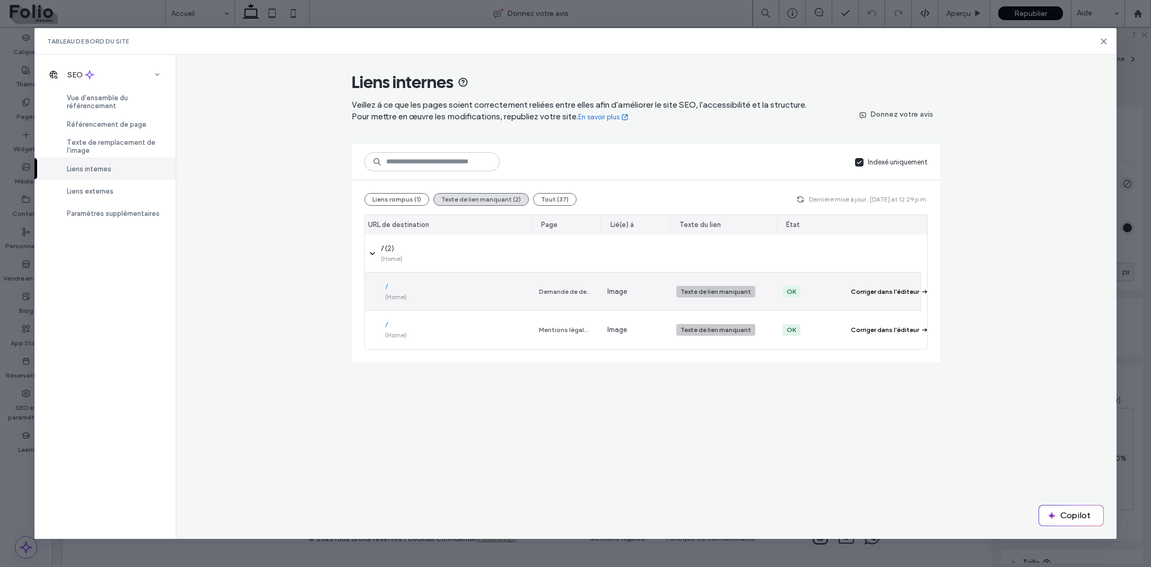
scroll to position [0, 5]
click at [869, 287] on div "Corriger dans l'éditeur" at bounding box center [885, 292] width 68 height 10
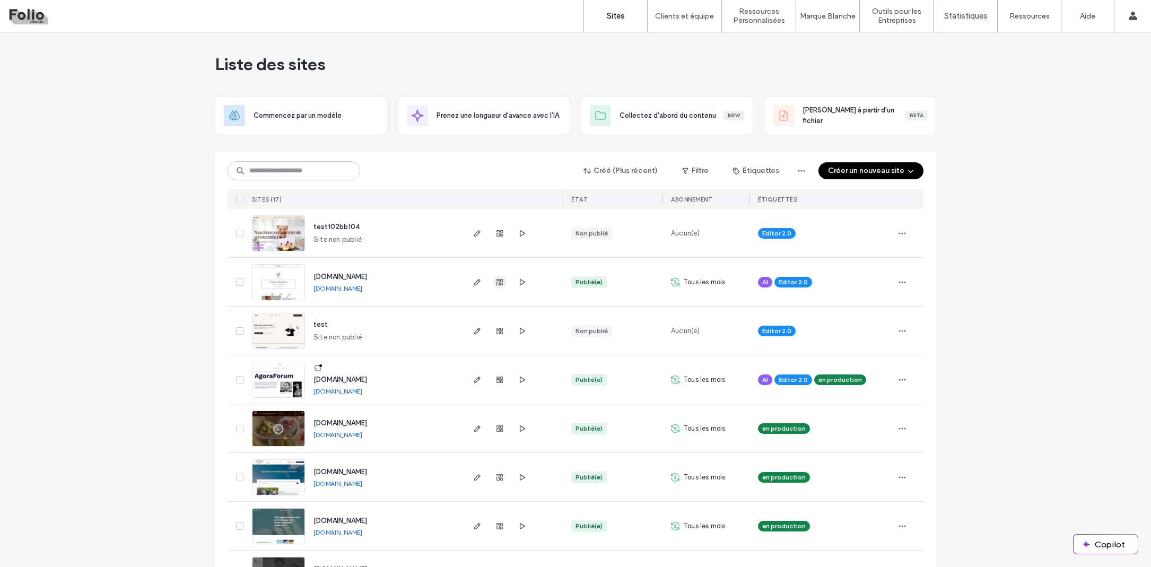
click at [495, 283] on icon "button" at bounding box center [499, 282] width 8 height 8
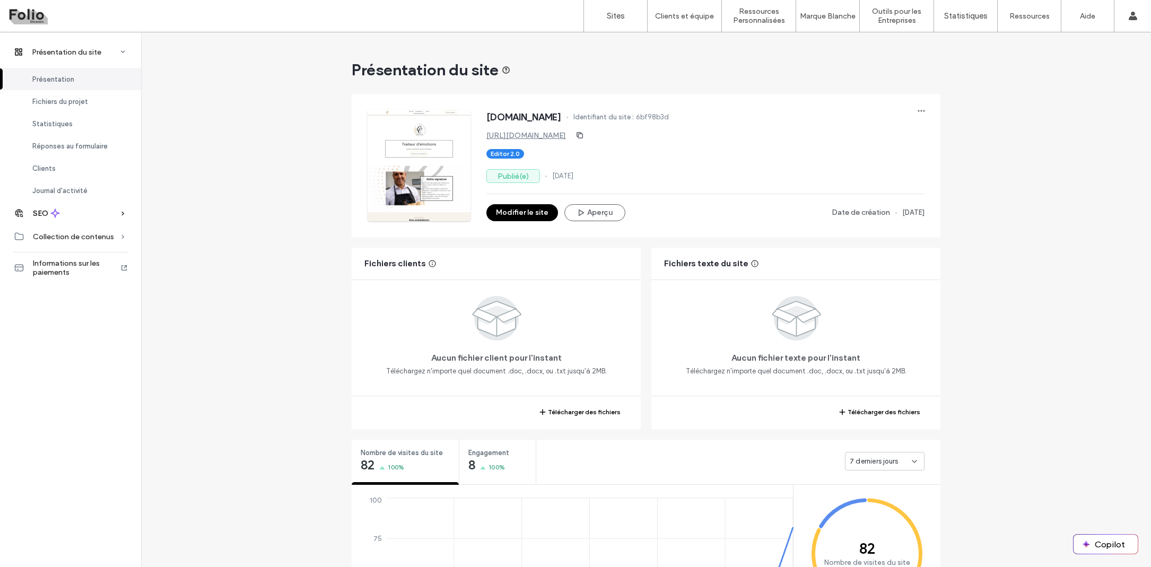
click at [59, 217] on icon at bounding box center [55, 213] width 10 height 10
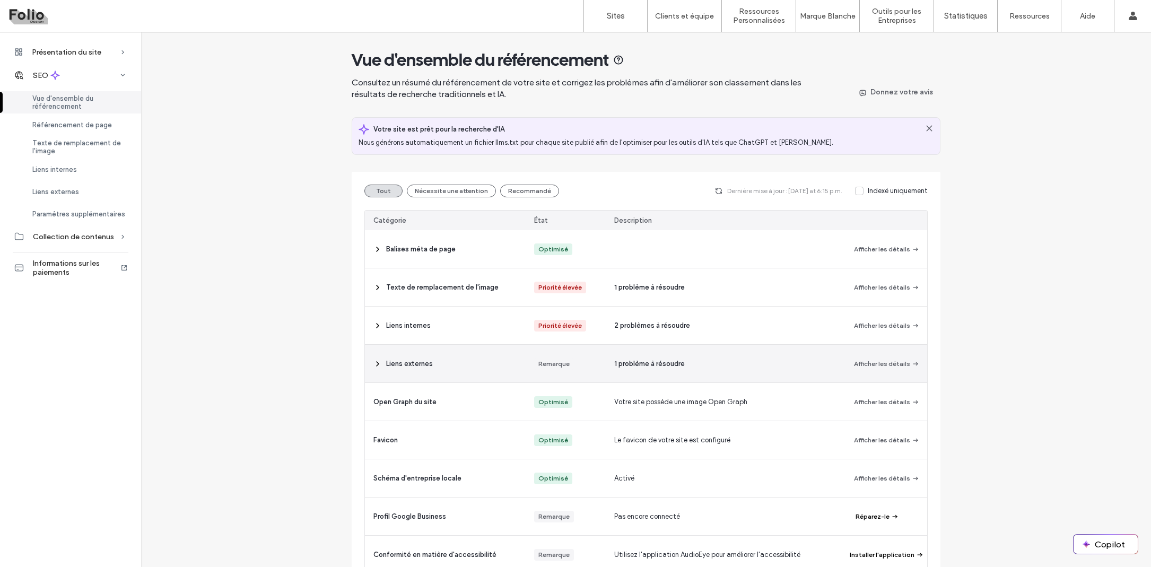
click at [377, 363] on icon at bounding box center [377, 364] width 8 height 8
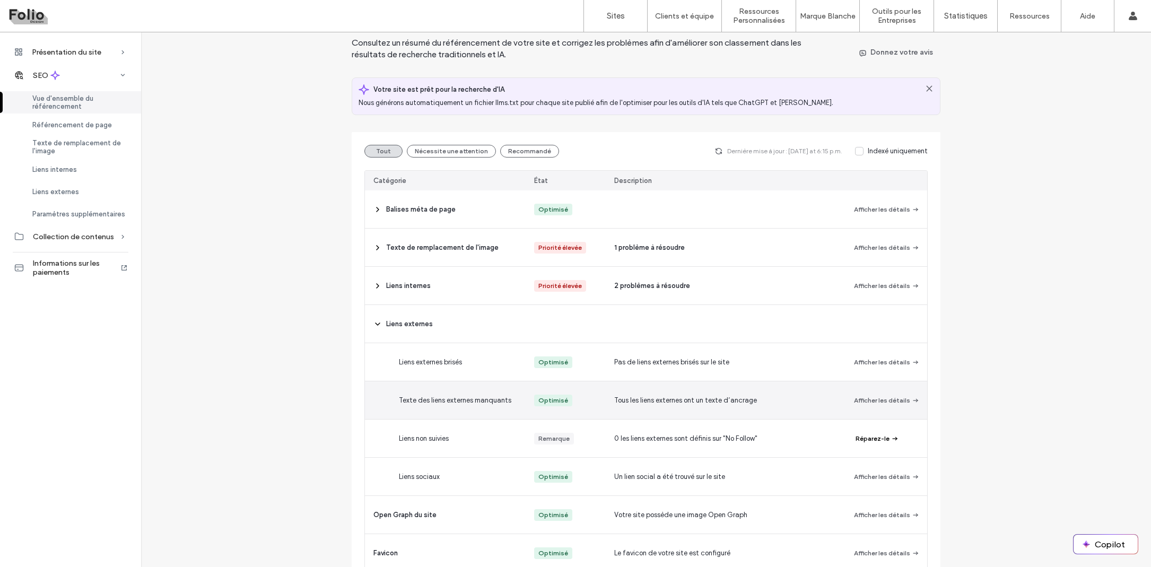
scroll to position [41, 0]
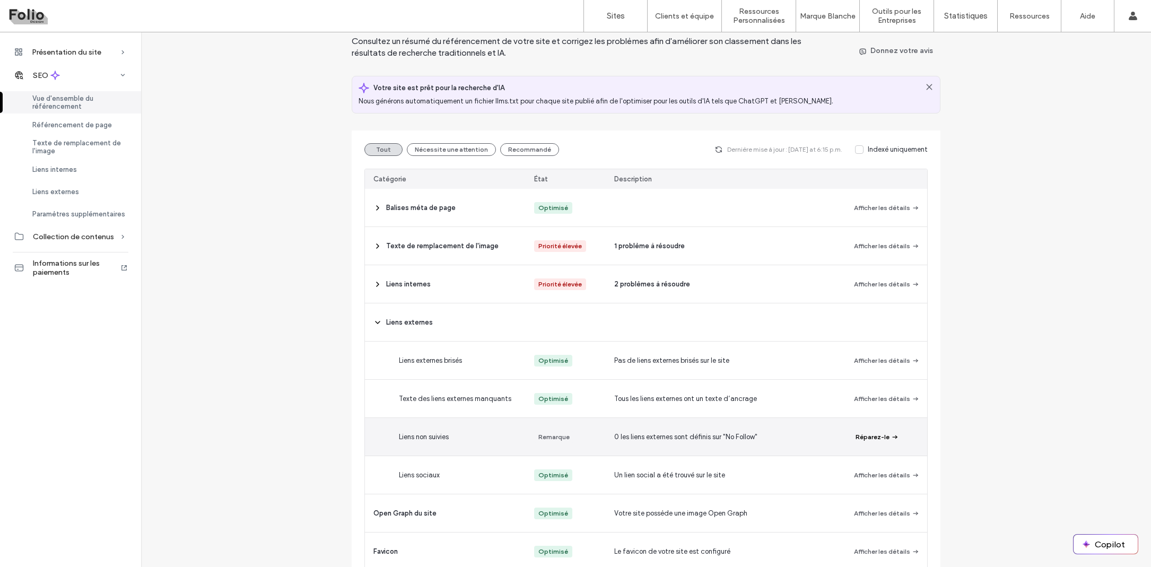
click at [865, 438] on button "Réparez-le" at bounding box center [876, 437] width 43 height 13
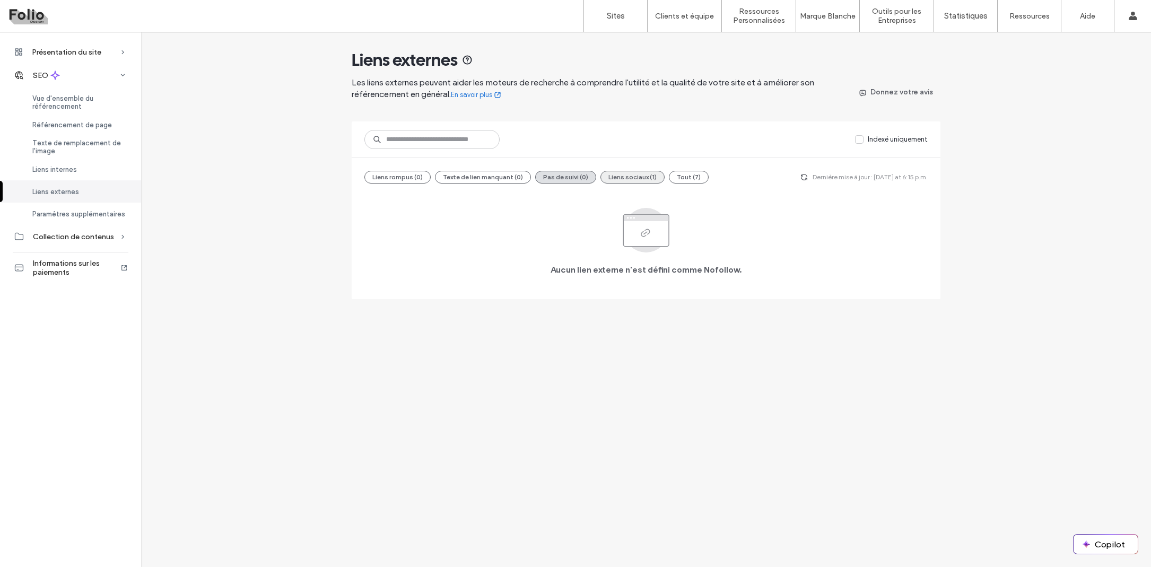
click at [636, 174] on button "Liens sociaux (1)" at bounding box center [632, 177] width 64 height 13
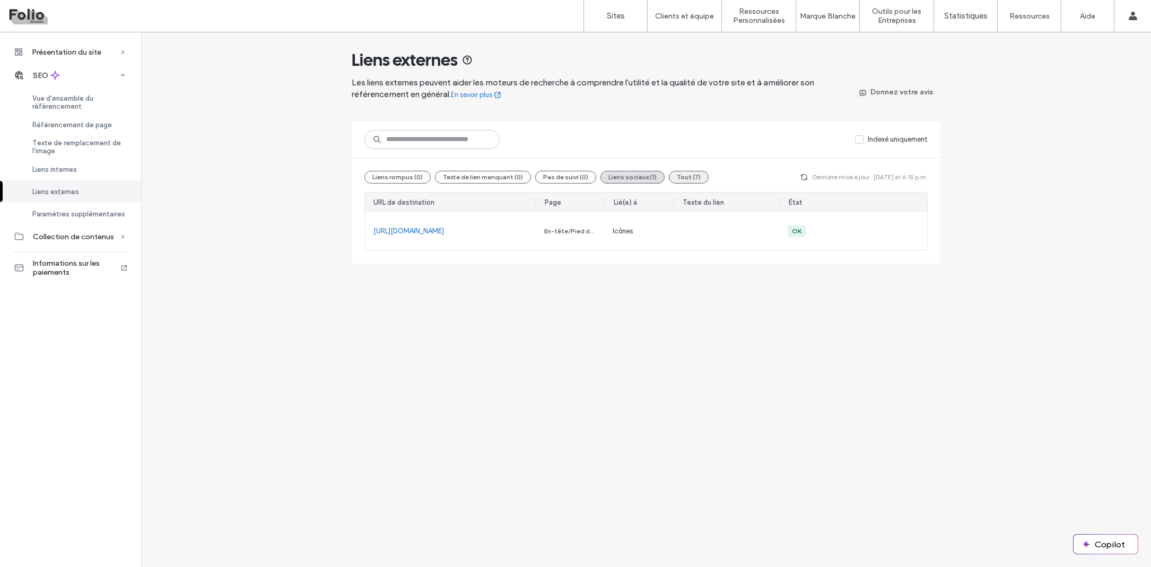
click at [687, 181] on button "Tout (7)" at bounding box center [689, 177] width 40 height 13
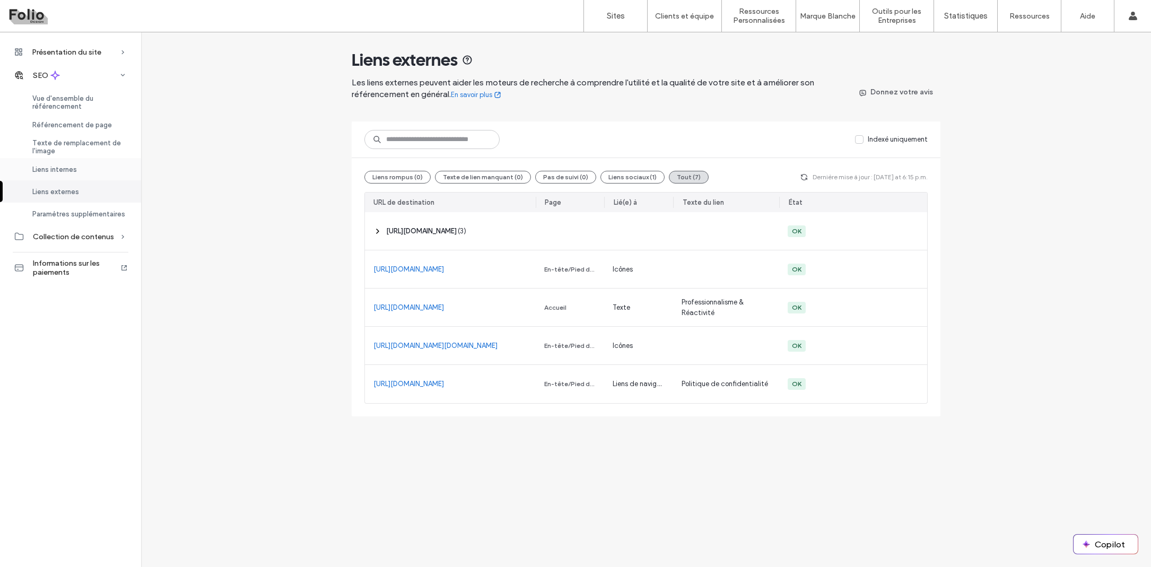
click at [69, 169] on span "Liens internes" at bounding box center [54, 169] width 45 height 8
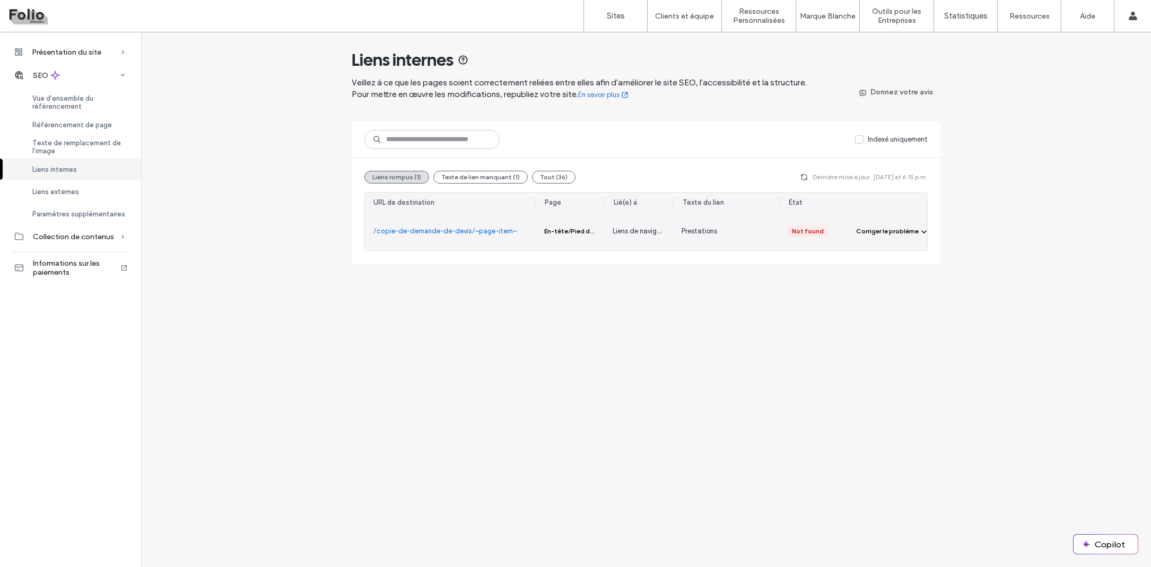
click at [559, 233] on div "En-tête/Pied de page" at bounding box center [570, 231] width 52 height 10
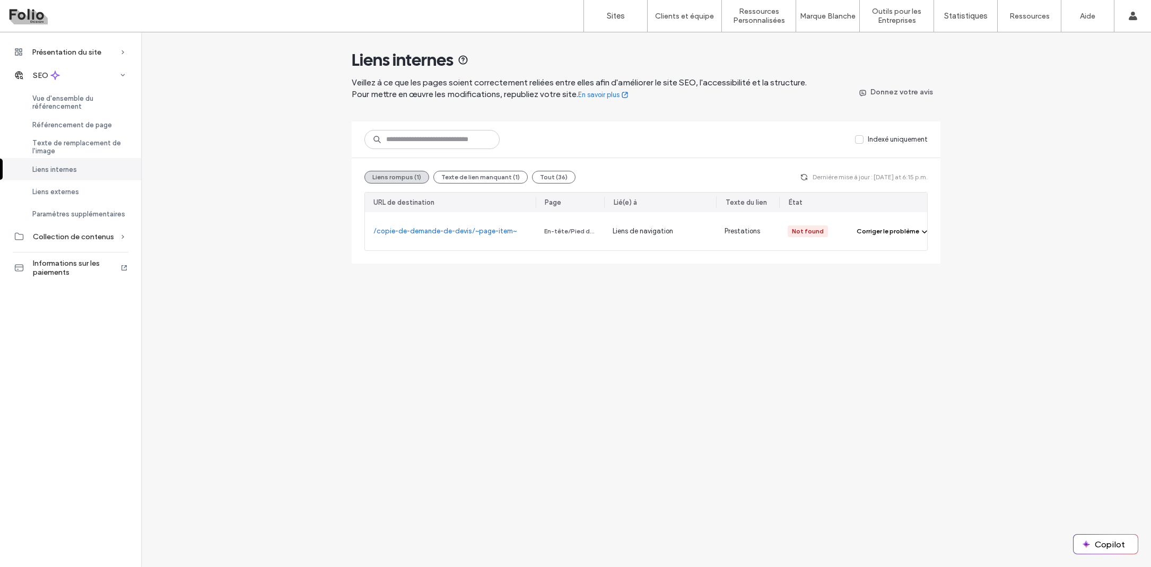
drag, startPoint x: 674, startPoint y: 203, endPoint x: 716, endPoint y: 203, distance: 42.4
click at [716, 203] on div at bounding box center [717, 203] width 2 height 20
click at [71, 147] on span "Texte de remplacement de l'image" at bounding box center [80, 147] width 96 height 16
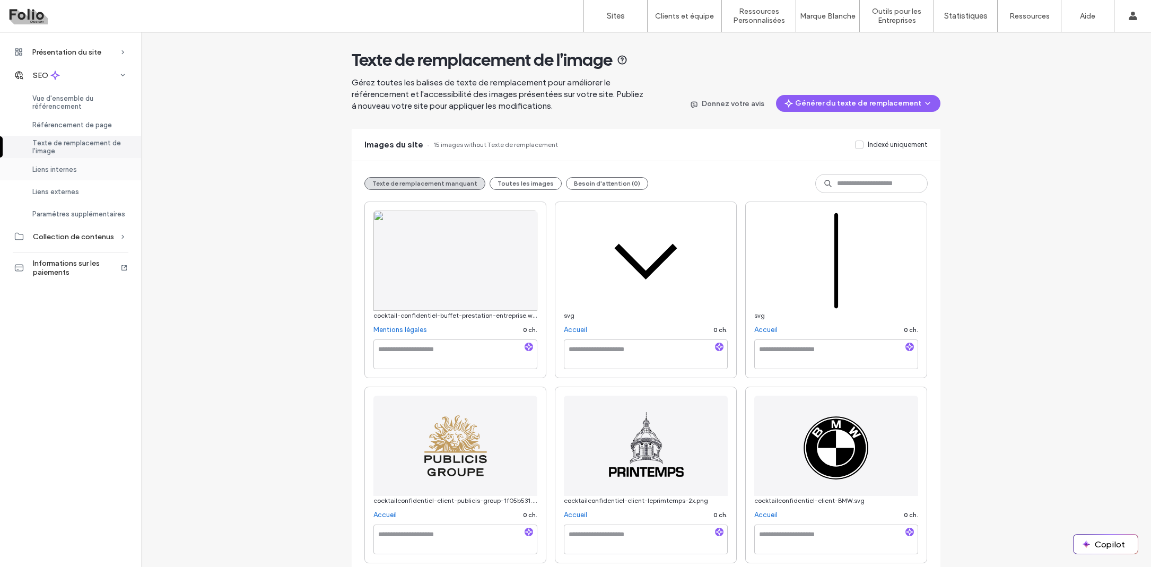
click at [66, 172] on span "Liens internes" at bounding box center [54, 169] width 45 height 8
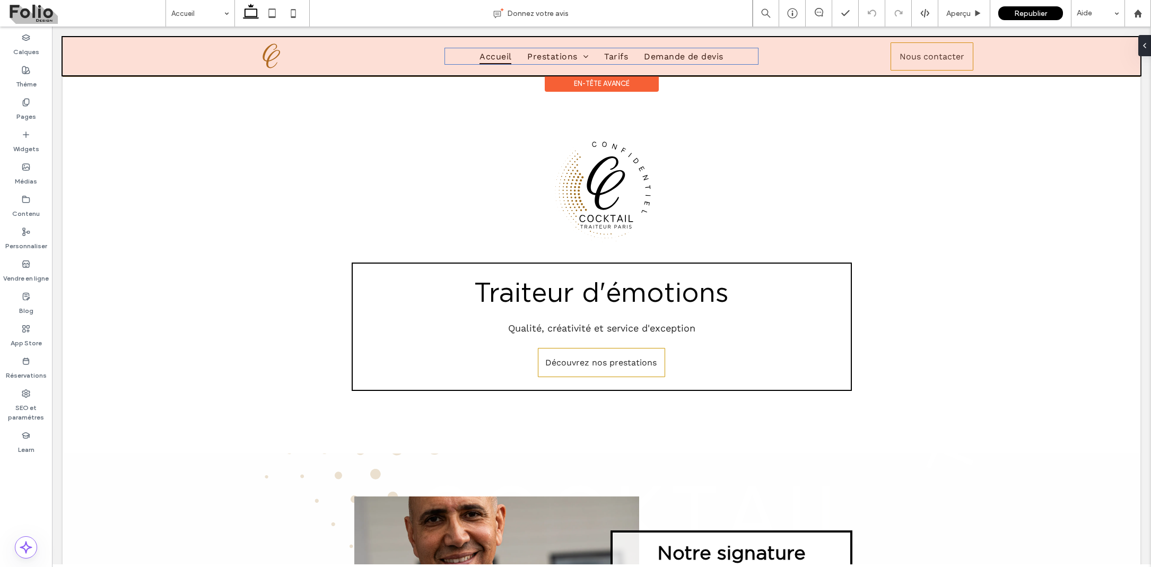
click at [532, 59] on div at bounding box center [602, 56] width 1078 height 38
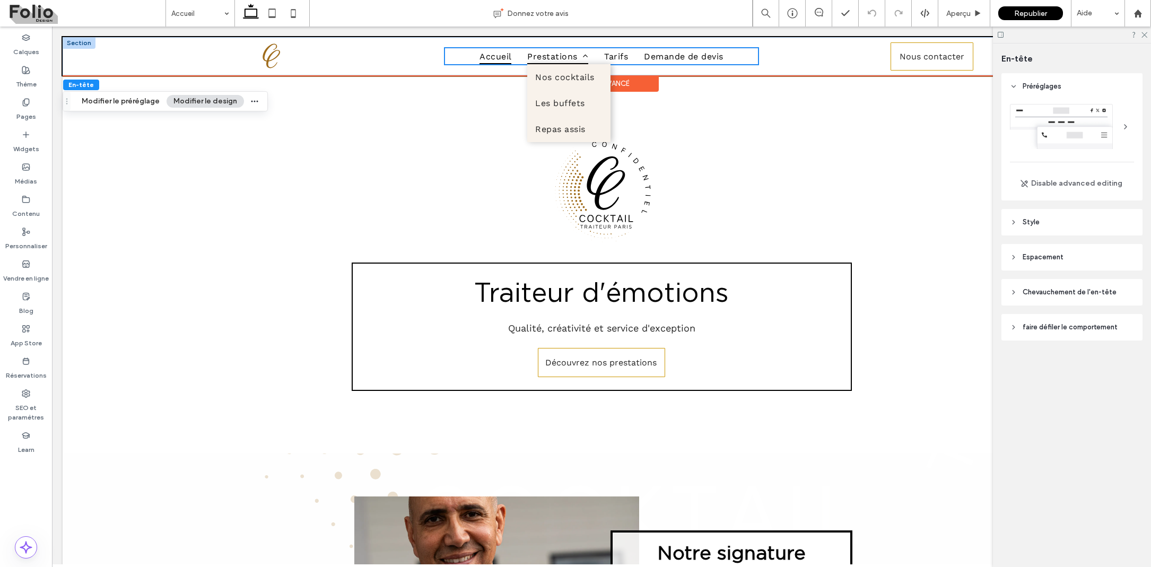
click at [564, 57] on span "Prestations" at bounding box center [557, 55] width 61 height 15
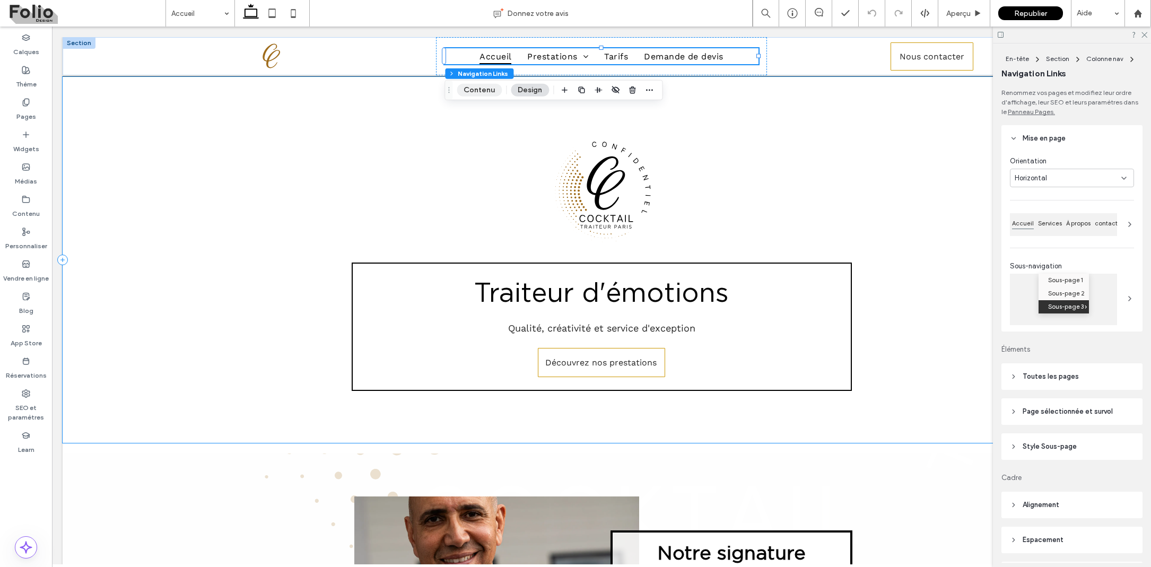
click at [479, 94] on button "Contenu" at bounding box center [479, 90] width 45 height 13
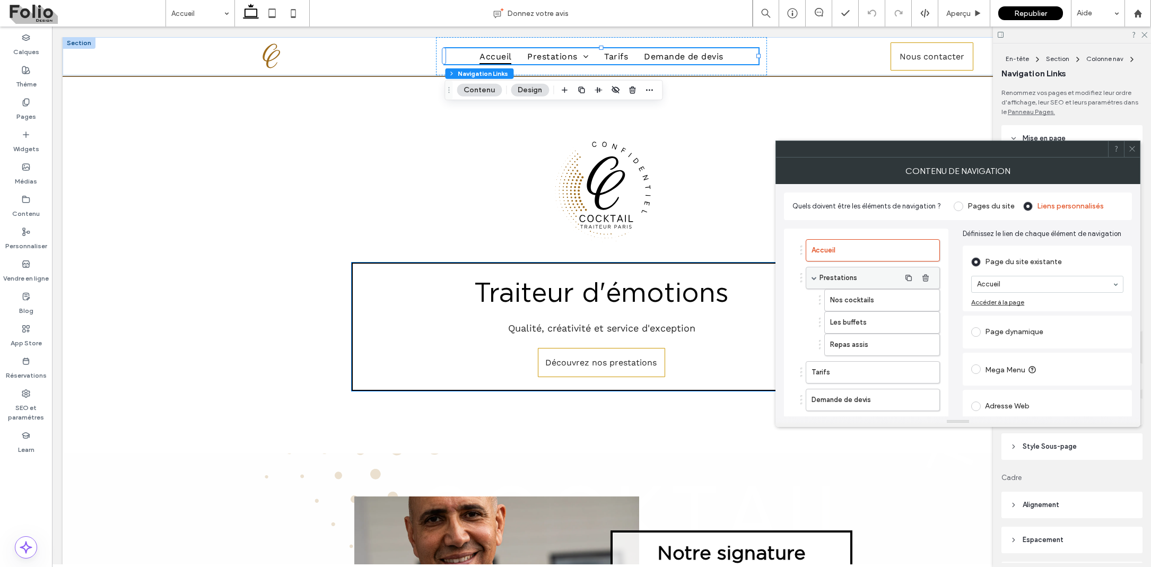
click at [876, 275] on label "Prestations" at bounding box center [859, 277] width 81 height 21
click at [887, 278] on label "Prestations" at bounding box center [859, 277] width 81 height 21
click at [902, 301] on span "button" at bounding box center [908, 300] width 17 height 17
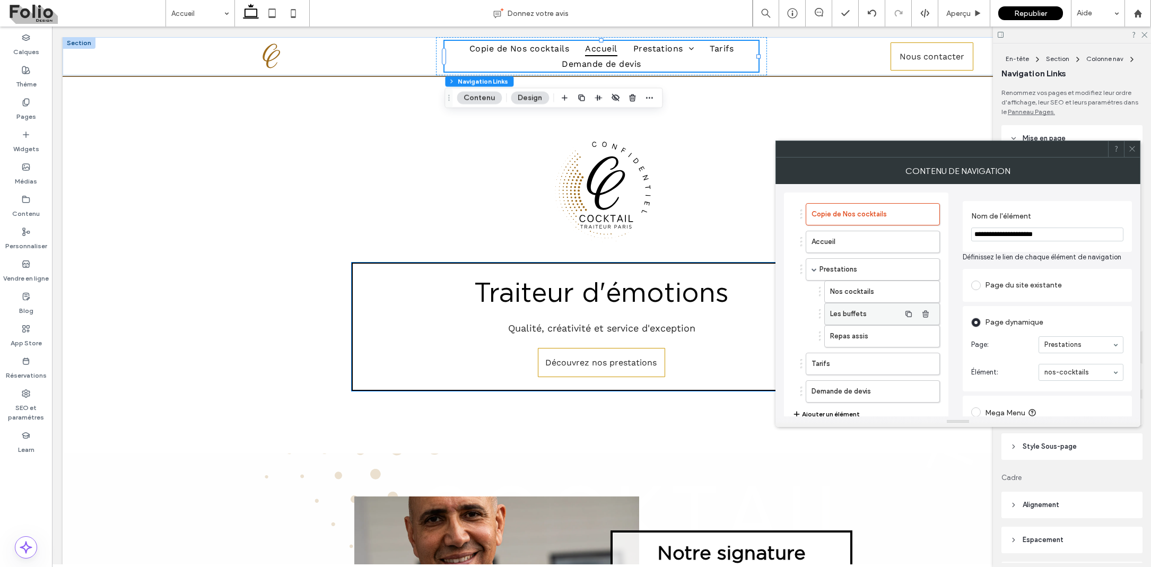
scroll to position [34, 0]
click at [926, 217] on use "button" at bounding box center [925, 216] width 6 height 7
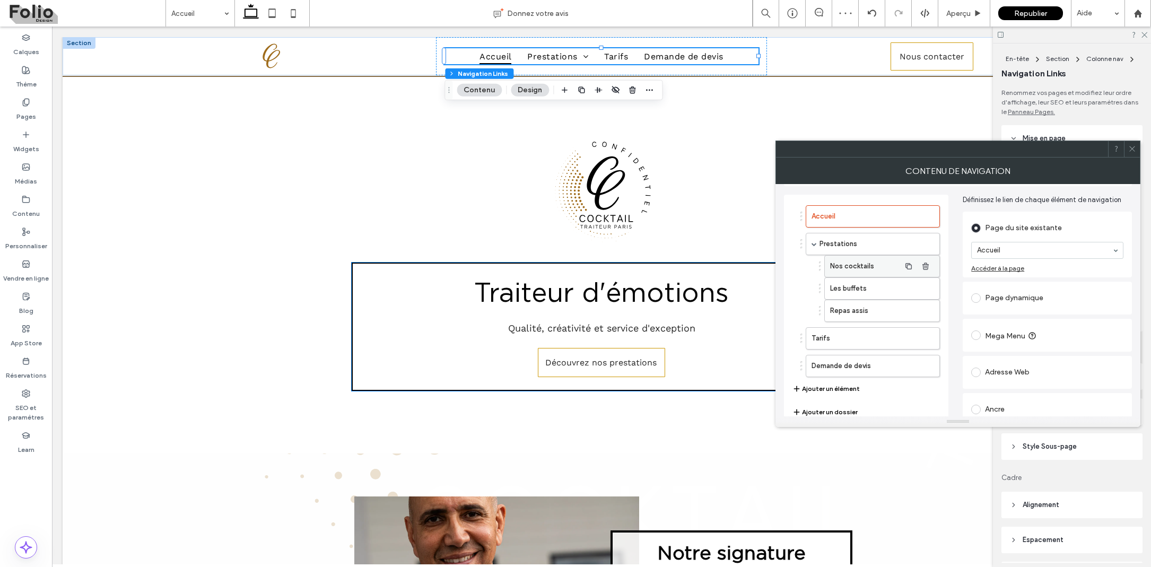
click at [858, 265] on label "Nos cocktails" at bounding box center [865, 266] width 70 height 21
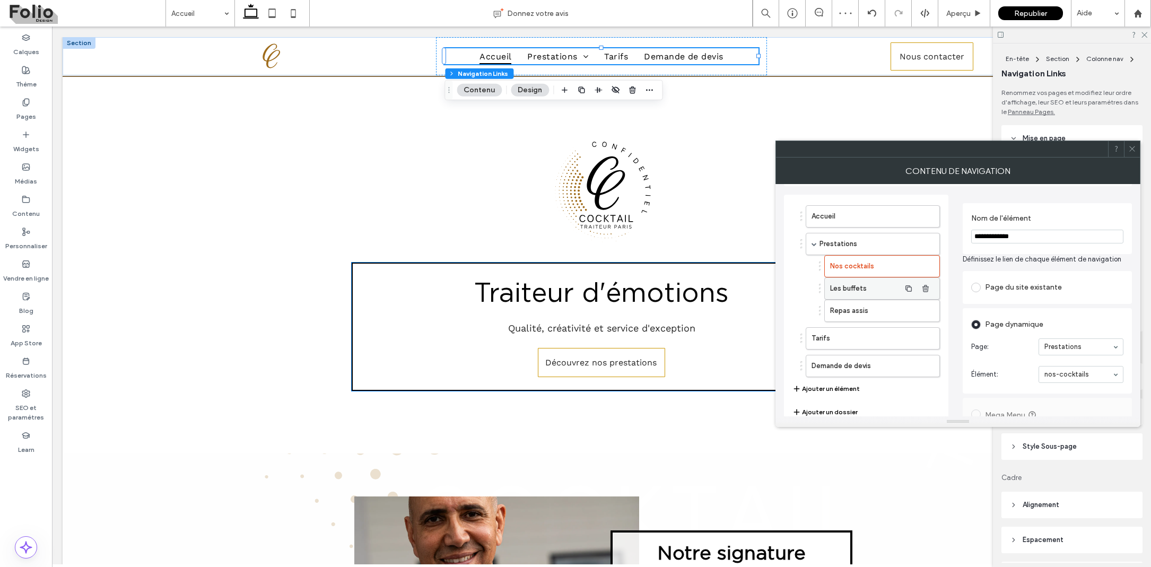
click at [852, 291] on label "Les buffets" at bounding box center [865, 288] width 70 height 21
click at [855, 309] on label "Repas assis" at bounding box center [865, 310] width 70 height 21
click at [868, 243] on label "Prestations" at bounding box center [859, 243] width 81 height 21
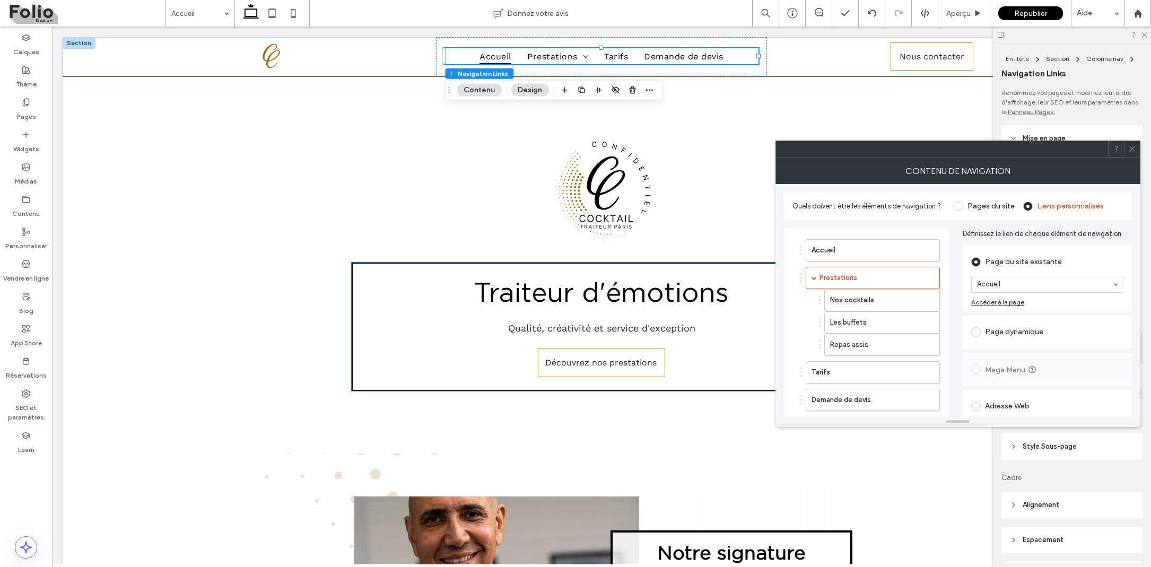
scroll to position [0, 0]
click at [980, 329] on span at bounding box center [976, 332] width 10 height 10
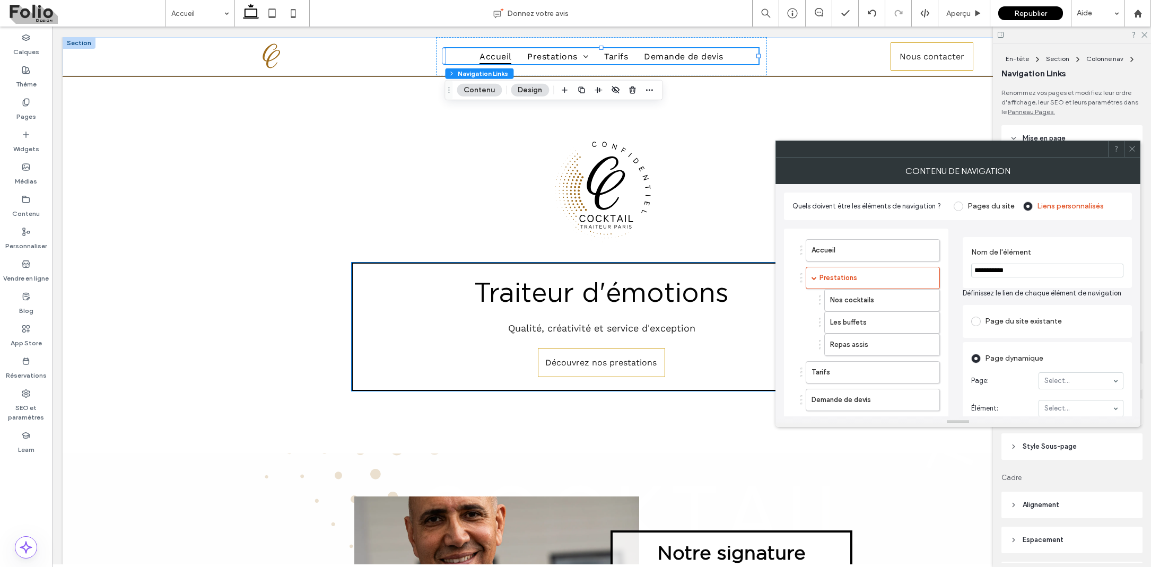
click at [976, 321] on span at bounding box center [976, 322] width 10 height 10
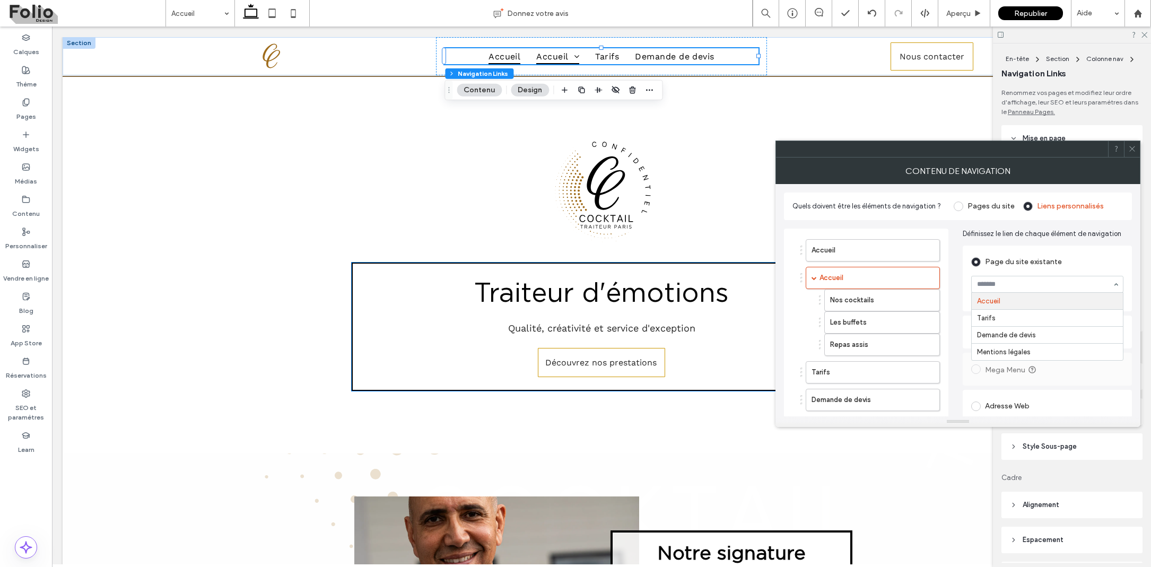
click at [1046, 248] on div "Page du site existante Accueil Tarifs Demande de devis Mentions légales Accéder…" at bounding box center [1047, 279] width 169 height 66
click at [1132, 152] on icon at bounding box center [1132, 149] width 8 height 8
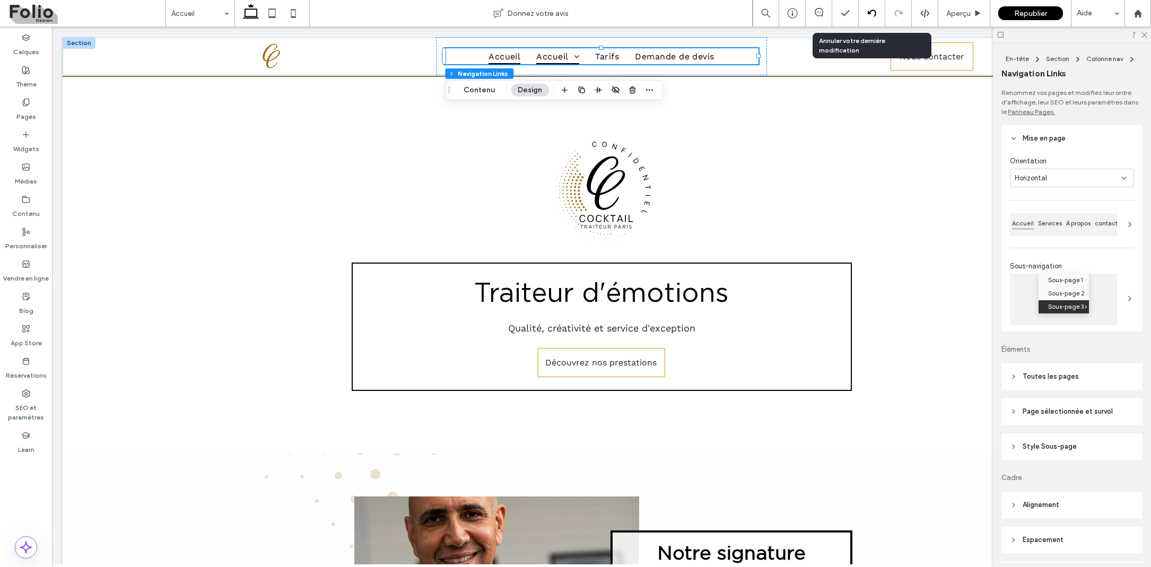
click at [869, 13] on use at bounding box center [871, 13] width 8 height 7
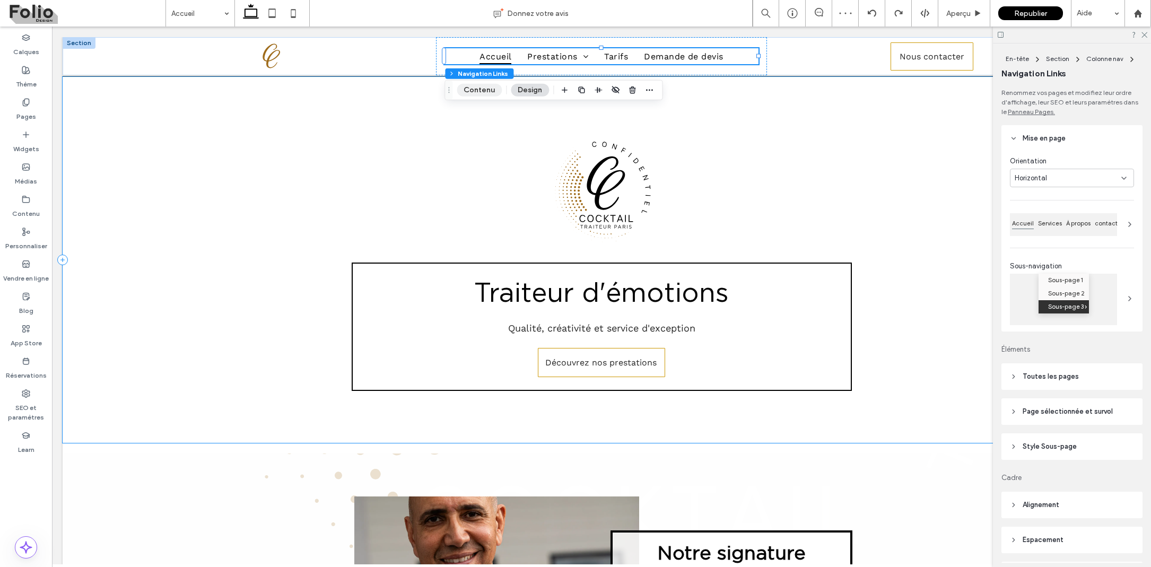
click at [486, 90] on button "Contenu" at bounding box center [479, 90] width 45 height 13
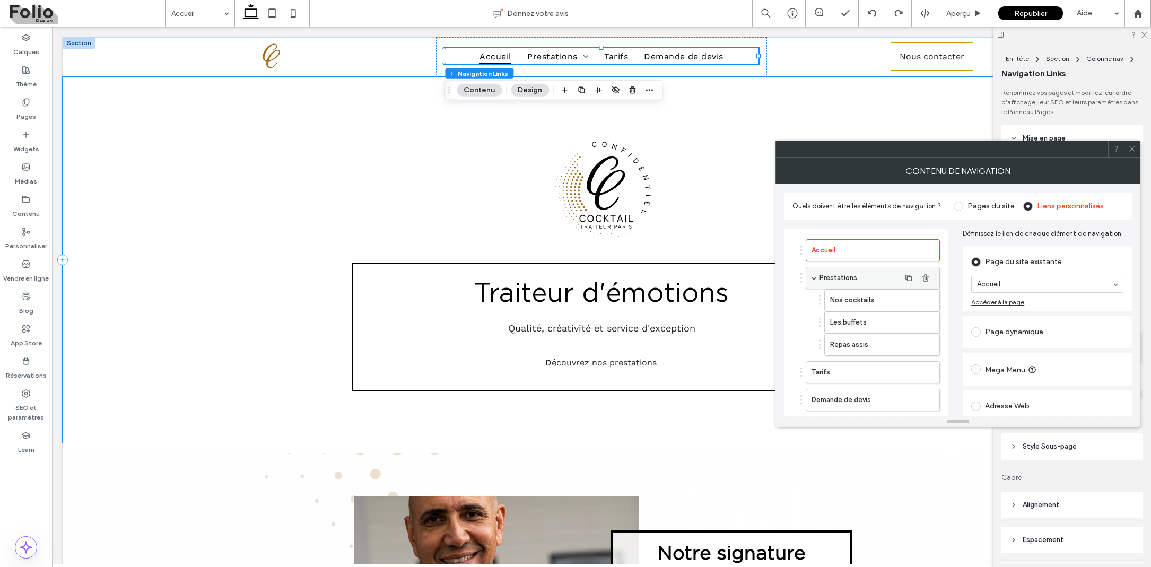
click at [839, 274] on label "Prestations" at bounding box center [859, 277] width 81 height 21
click at [859, 293] on label "Nos cocktails" at bounding box center [865, 300] width 70 height 21
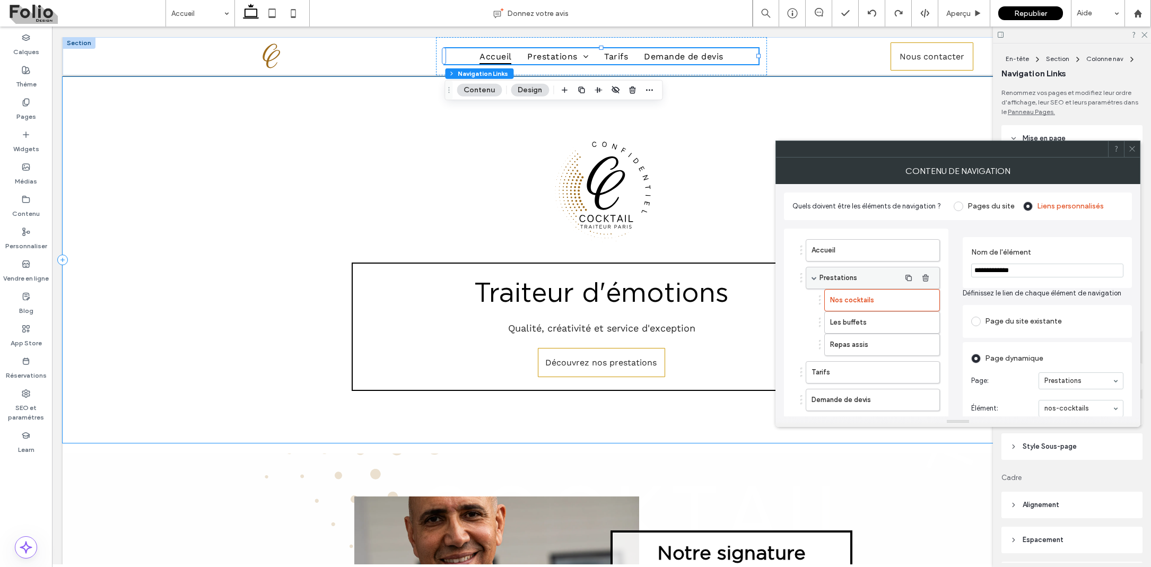
click at [858, 278] on label "Prestations" at bounding box center [859, 277] width 81 height 21
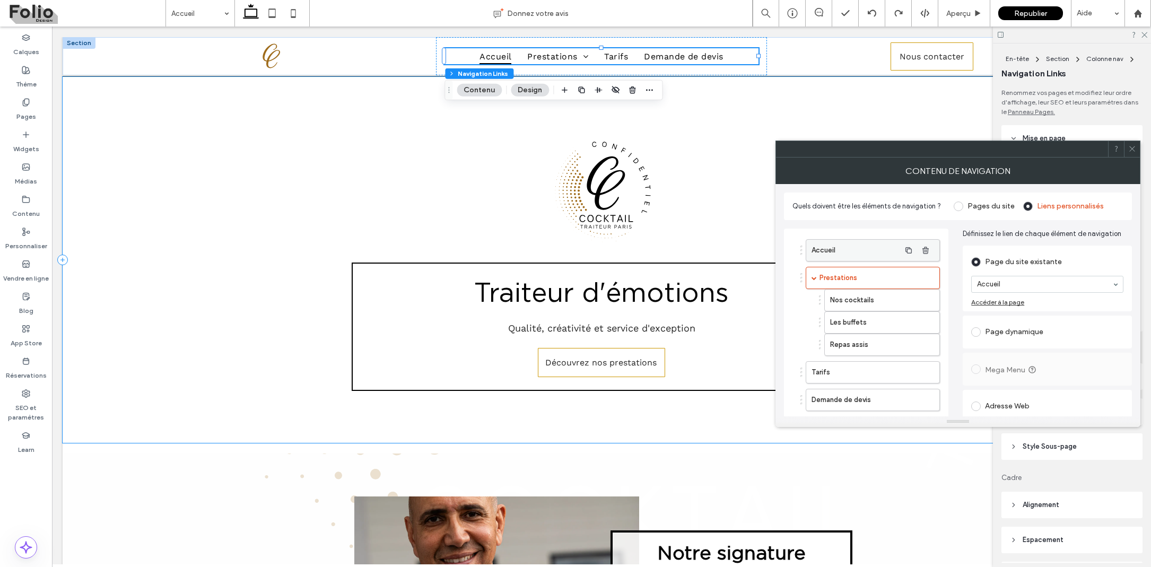
click at [859, 247] on label "Accueil" at bounding box center [855, 250] width 89 height 21
click at [856, 277] on label "Prestations" at bounding box center [859, 277] width 81 height 21
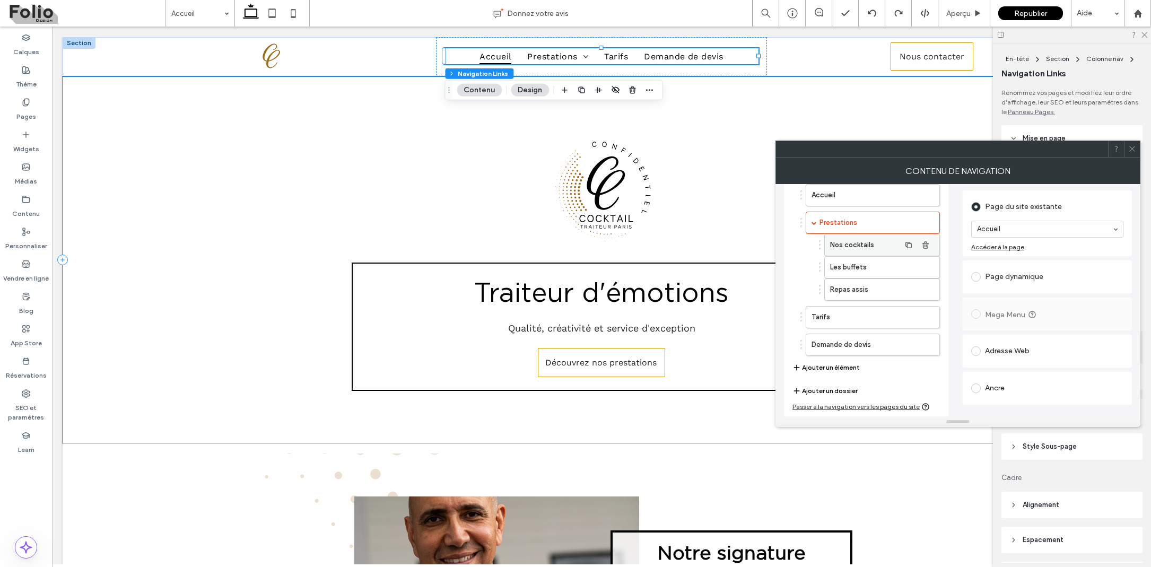
scroll to position [55, 0]
click at [842, 387] on button "Ajouter un dossier" at bounding box center [824, 390] width 65 height 13
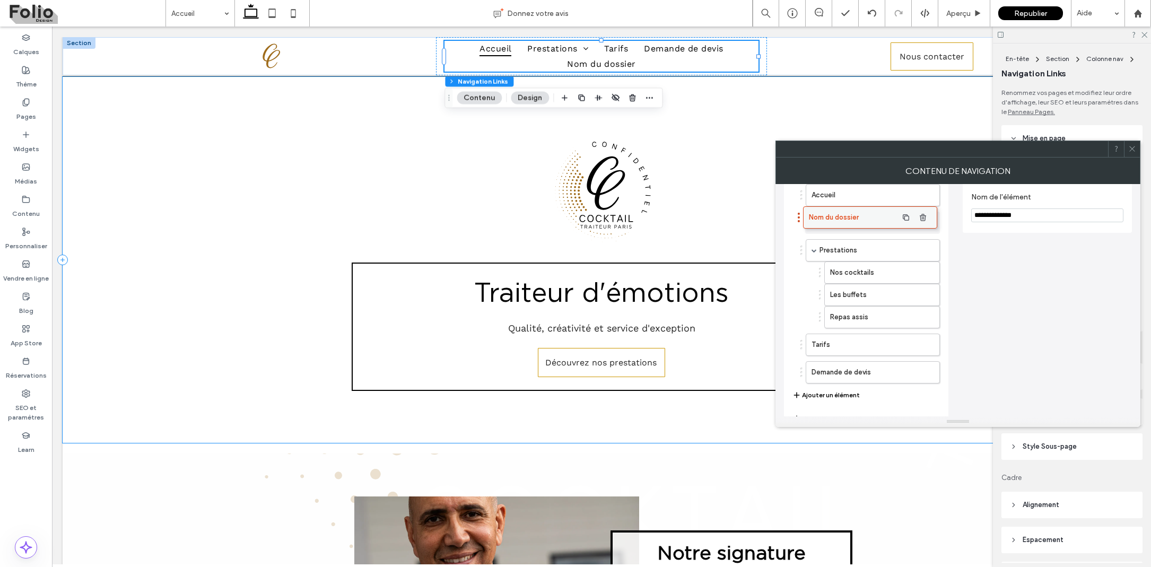
drag, startPoint x: 858, startPoint y: 371, endPoint x: 855, endPoint y: 216, distance: 154.9
click at [1015, 218] on input "**********" at bounding box center [1047, 215] width 152 height 14
click at [1016, 218] on input "**********" at bounding box center [1047, 215] width 152 height 14
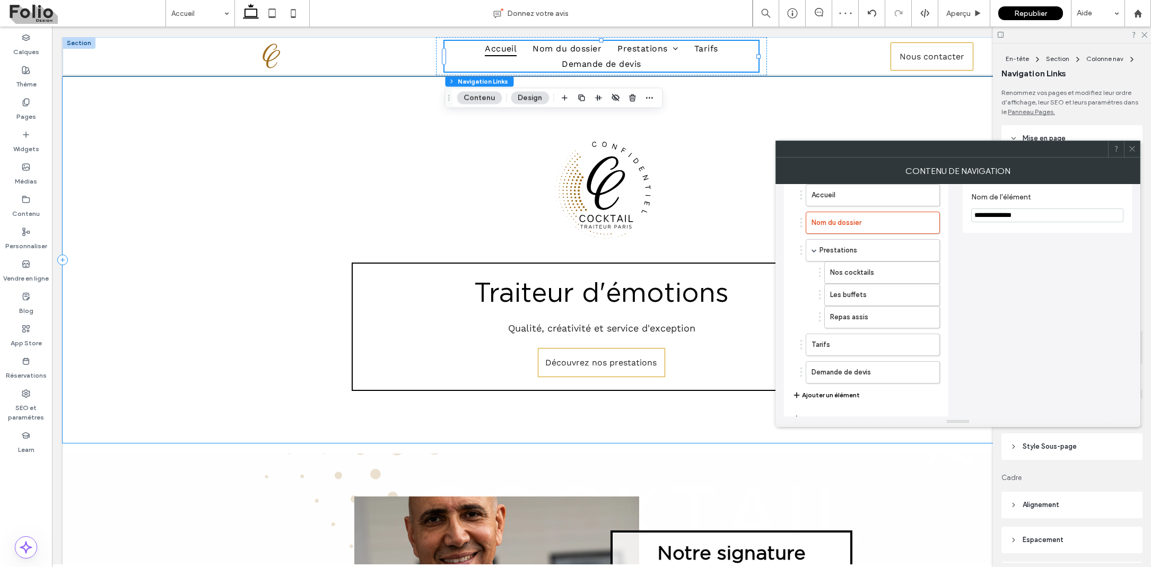
click at [1016, 218] on input "**********" at bounding box center [1047, 215] width 152 height 14
type input "**********"
click at [1036, 242] on div "**********" at bounding box center [1047, 308] width 169 height 270
drag, startPoint x: 834, startPoint y: 270, endPoint x: 841, endPoint y: 232, distance: 38.7
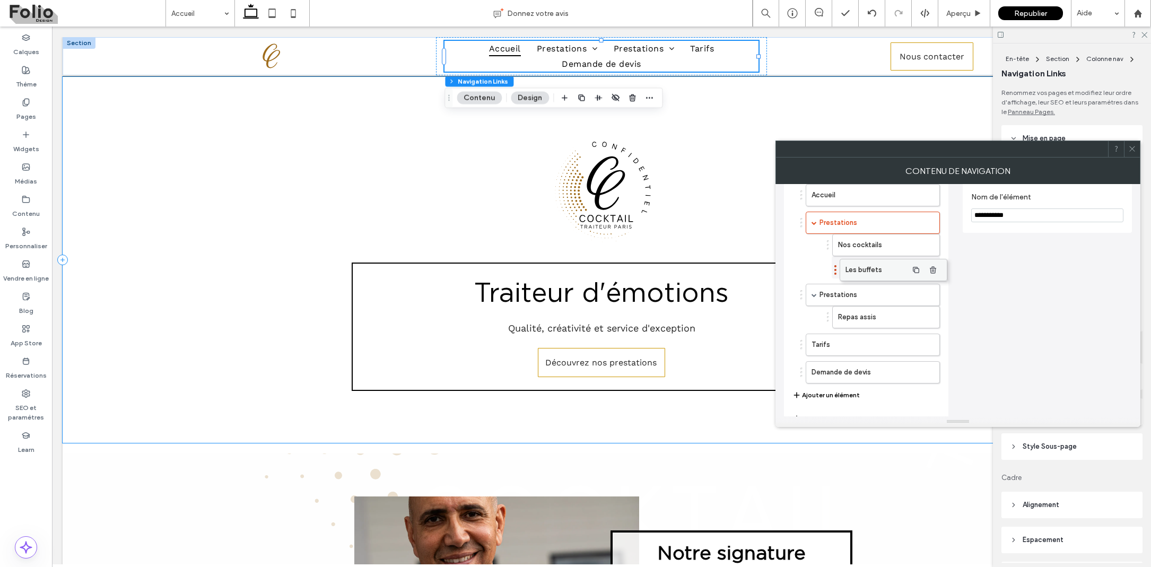
drag, startPoint x: 849, startPoint y: 294, endPoint x: 856, endPoint y: 264, distance: 31.1
drag, startPoint x: 853, startPoint y: 315, endPoint x: 855, endPoint y: 291, distance: 24.5
click at [924, 320] on use "button" at bounding box center [925, 316] width 6 height 7
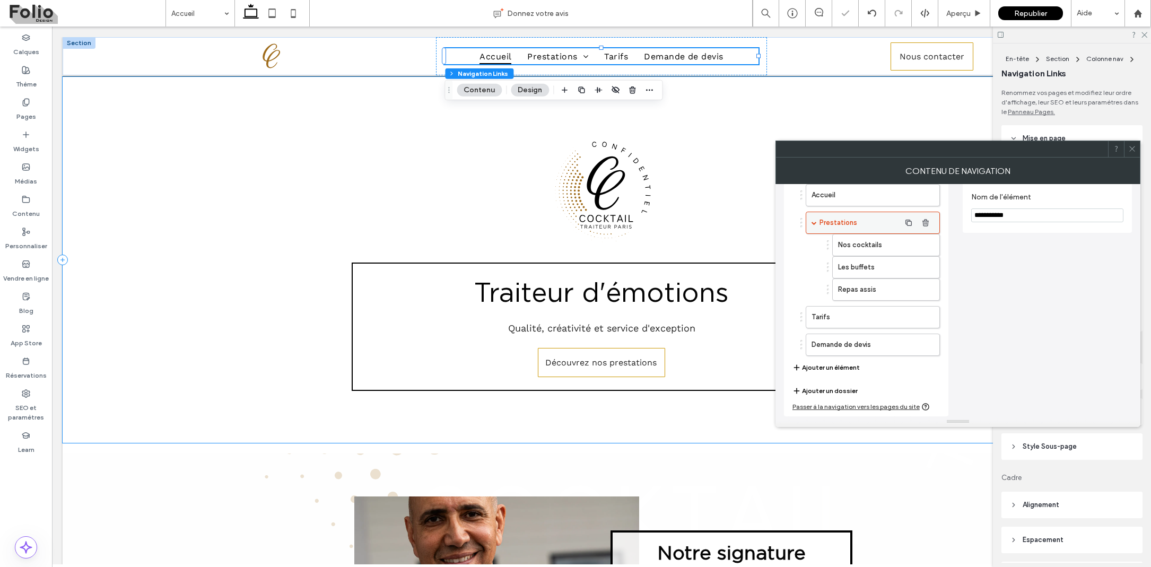
click at [880, 224] on label "Prestations" at bounding box center [859, 222] width 81 height 21
click at [1131, 148] on icon at bounding box center [1132, 149] width 8 height 8
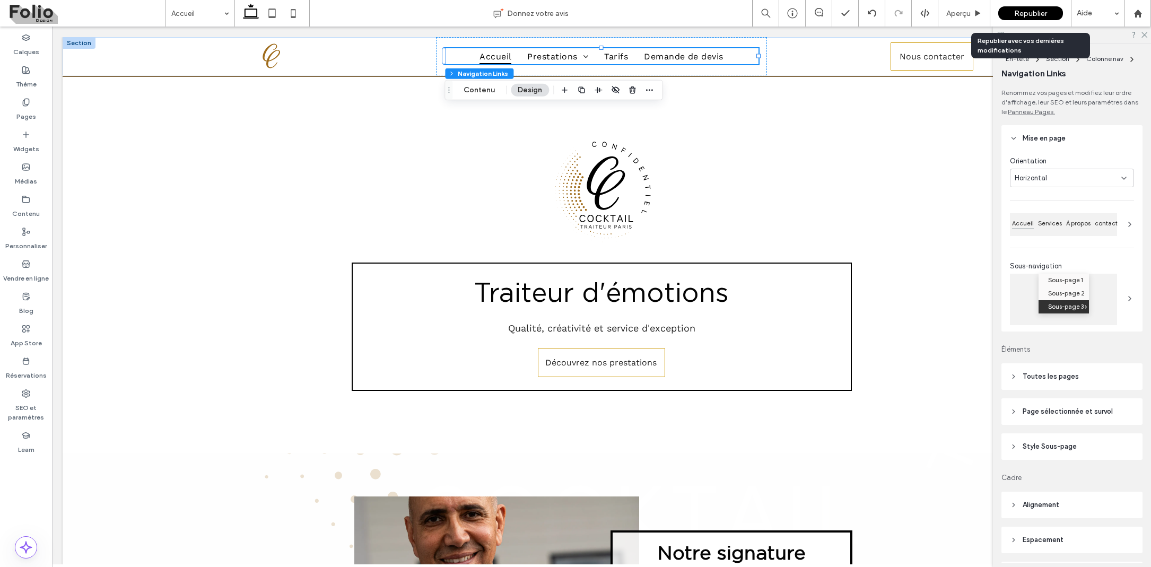
click at [1026, 11] on span "Republier" at bounding box center [1030, 13] width 33 height 9
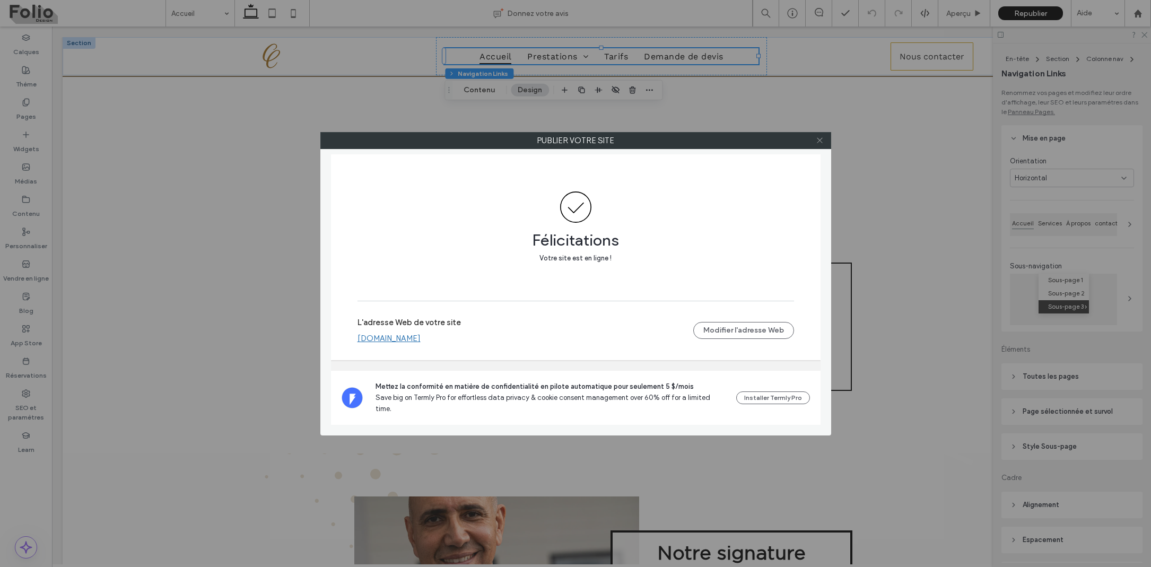
click at [818, 143] on icon at bounding box center [820, 140] width 8 height 8
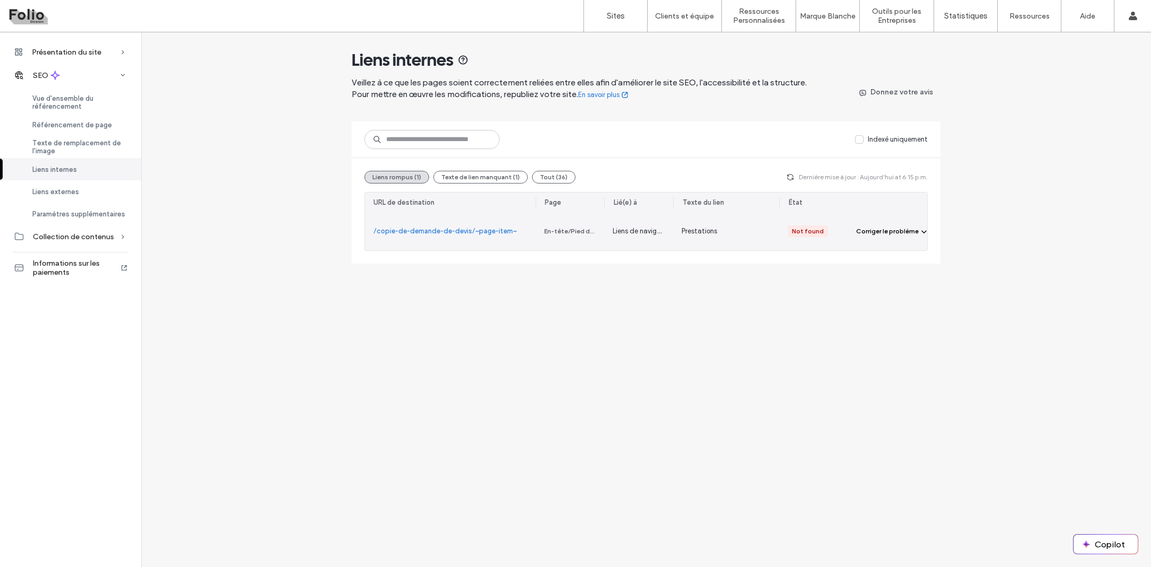
click at [896, 230] on div "Corriger le problème" at bounding box center [887, 231] width 63 height 10
click at [896, 256] on span "Corriger dans l'éditeur" at bounding box center [900, 256] width 70 height 11
click at [457, 231] on link "/copie-de-demande-de-devis/~page-item~" at bounding box center [444, 231] width 143 height 11
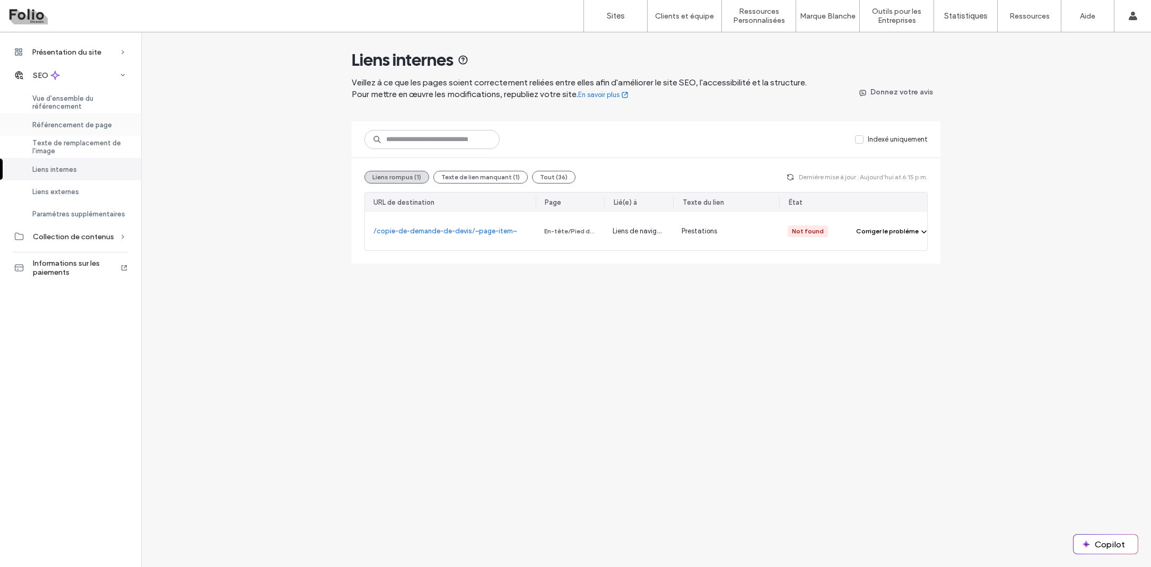
click at [82, 121] on span "Référencement de page" at bounding box center [72, 125] width 80 height 8
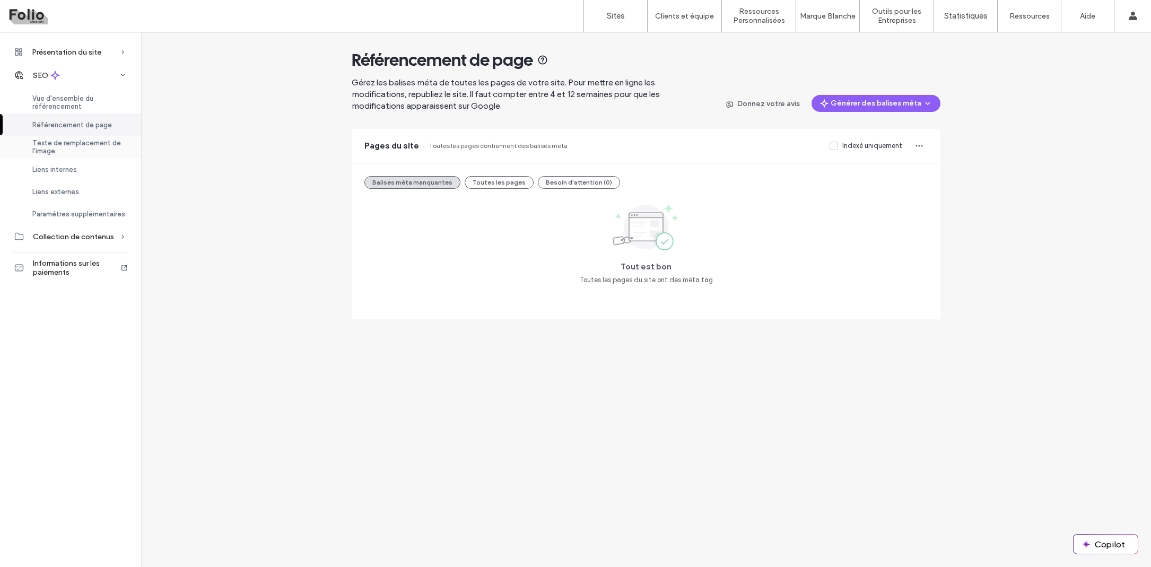
click at [71, 147] on span "Texte de remplacement de l'image" at bounding box center [80, 147] width 96 height 16
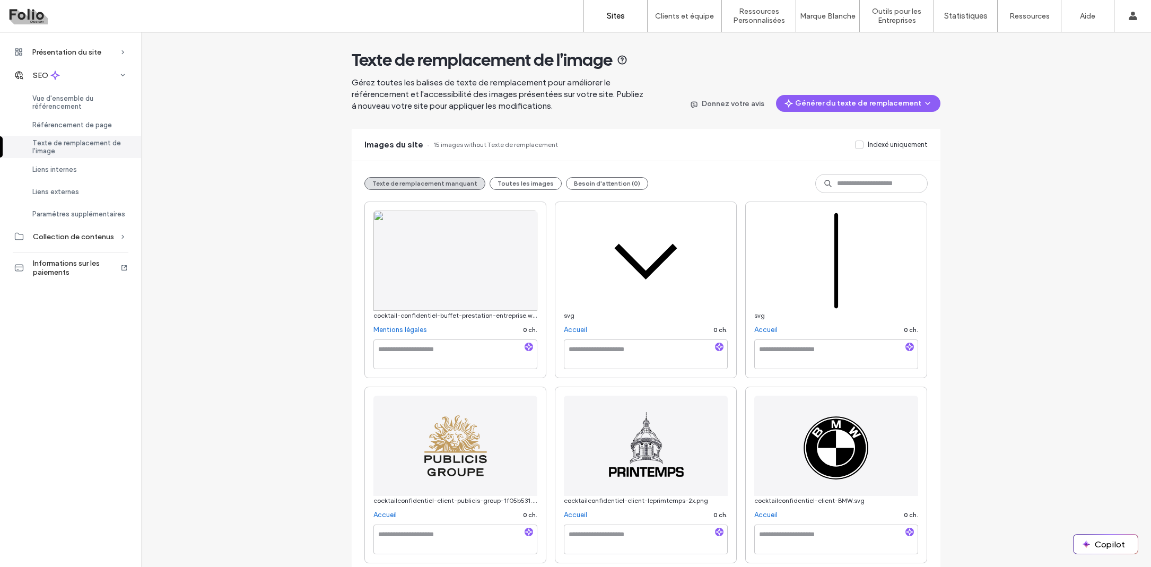
click at [614, 16] on label "Sites" at bounding box center [616, 16] width 18 height 10
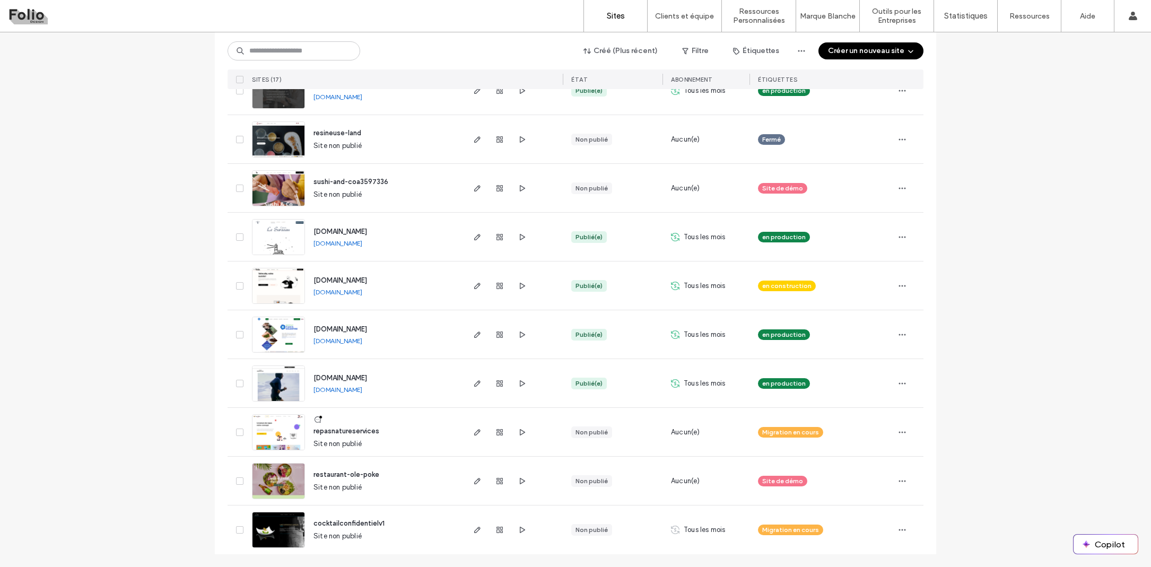
scroll to position [484, 0]
click at [474, 530] on use "button" at bounding box center [477, 530] width 6 height 6
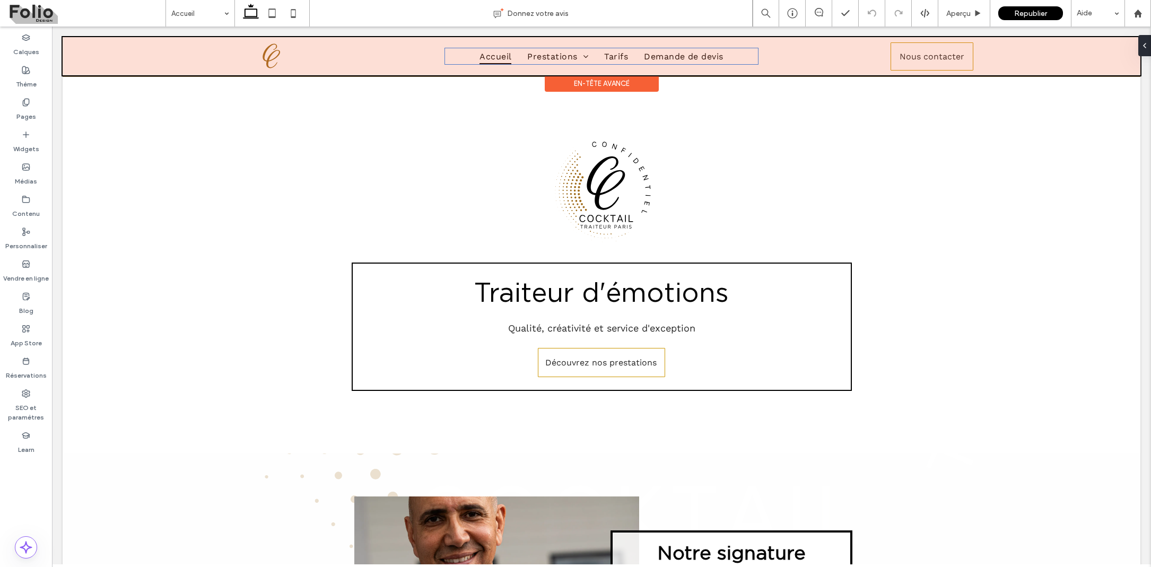
click at [526, 60] on div at bounding box center [602, 56] width 1078 height 38
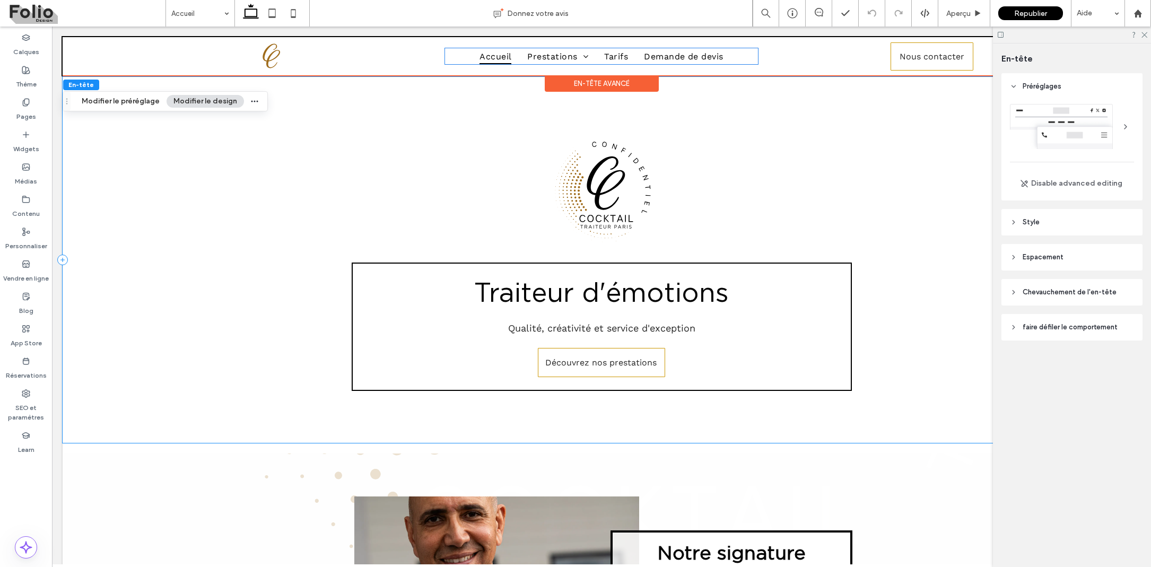
click at [1013, 224] on icon at bounding box center [1013, 221] width 7 height 7
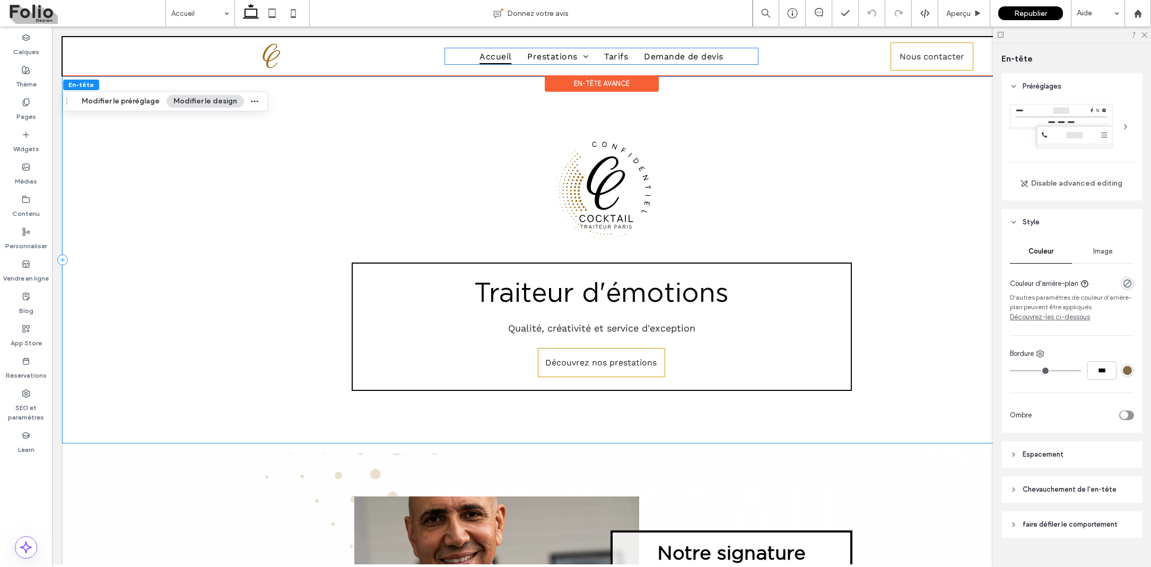
click at [1013, 224] on icon at bounding box center [1013, 221] width 7 height 7
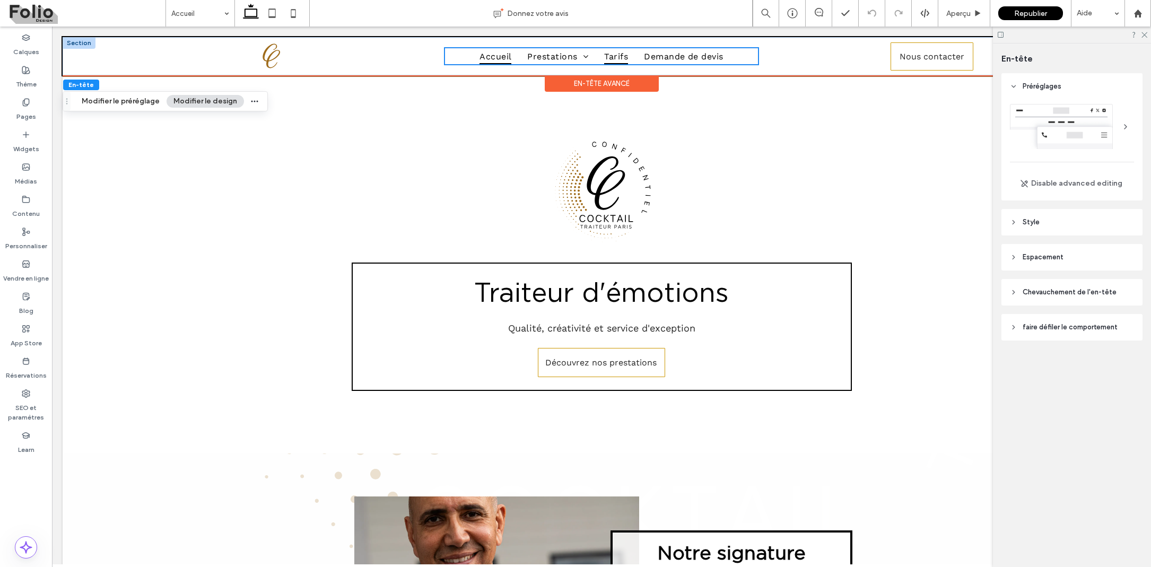
click at [601, 54] on link "Tarifs" at bounding box center [616, 55] width 40 height 15
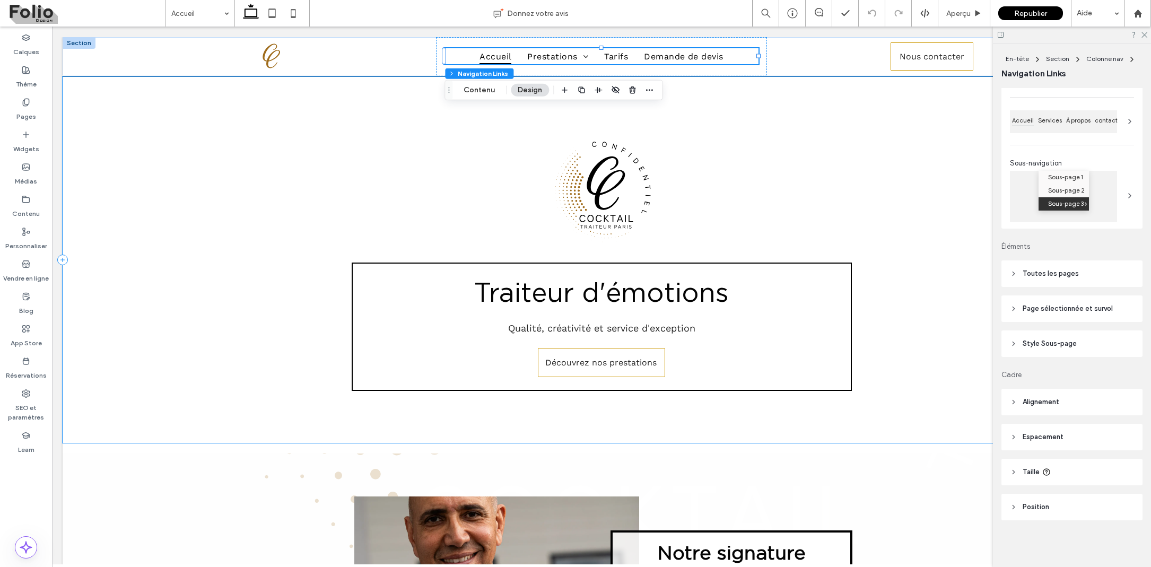
scroll to position [103, 0]
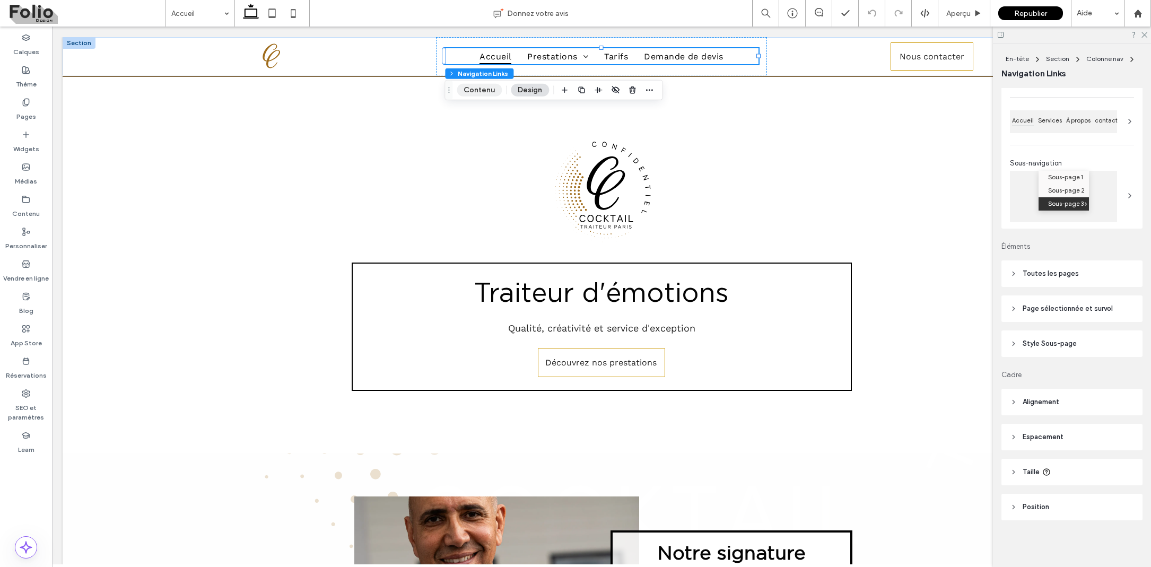
click at [474, 90] on button "Contenu" at bounding box center [479, 90] width 45 height 13
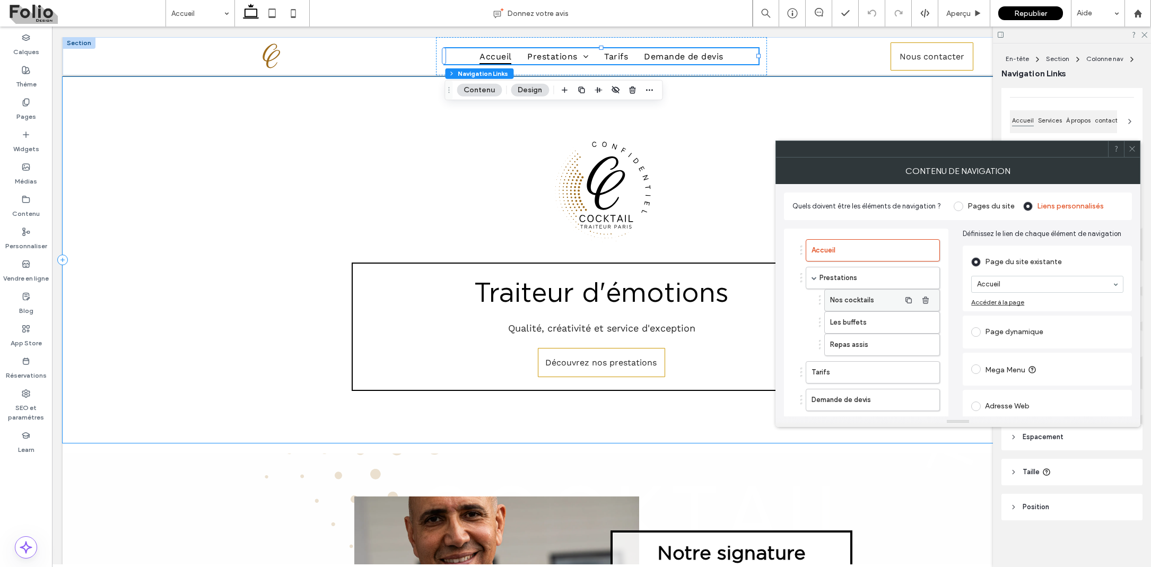
click at [891, 299] on label "Nos cocktails" at bounding box center [865, 300] width 70 height 21
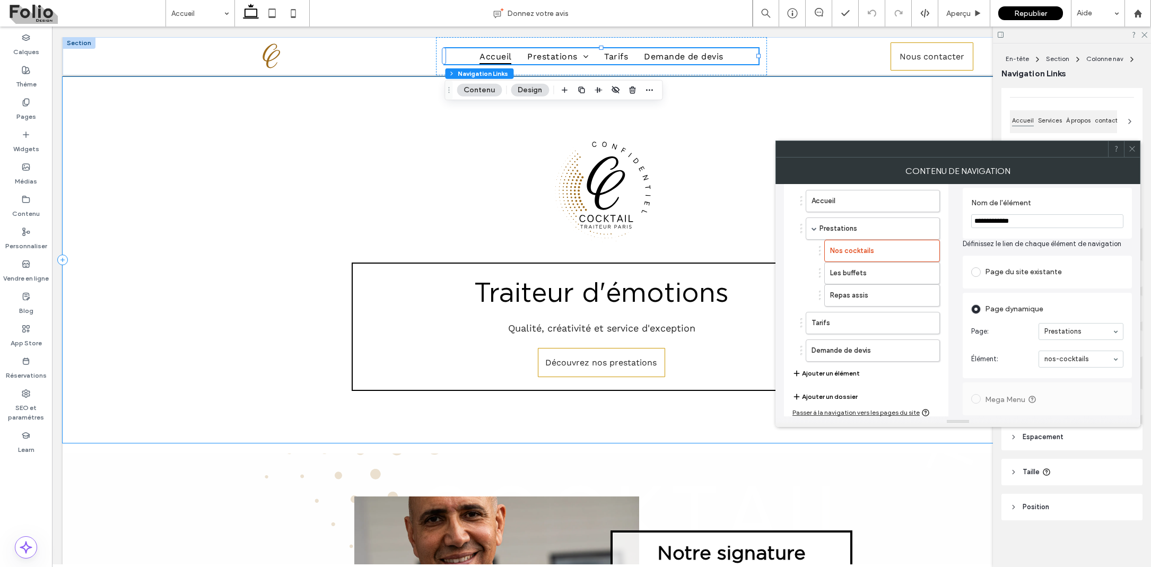
scroll to position [50, 0]
click at [869, 277] on label "Les buffets" at bounding box center [865, 272] width 70 height 21
click at [862, 293] on label "Repas assis" at bounding box center [865, 294] width 70 height 21
click at [857, 321] on label "Tarifs" at bounding box center [855, 322] width 89 height 21
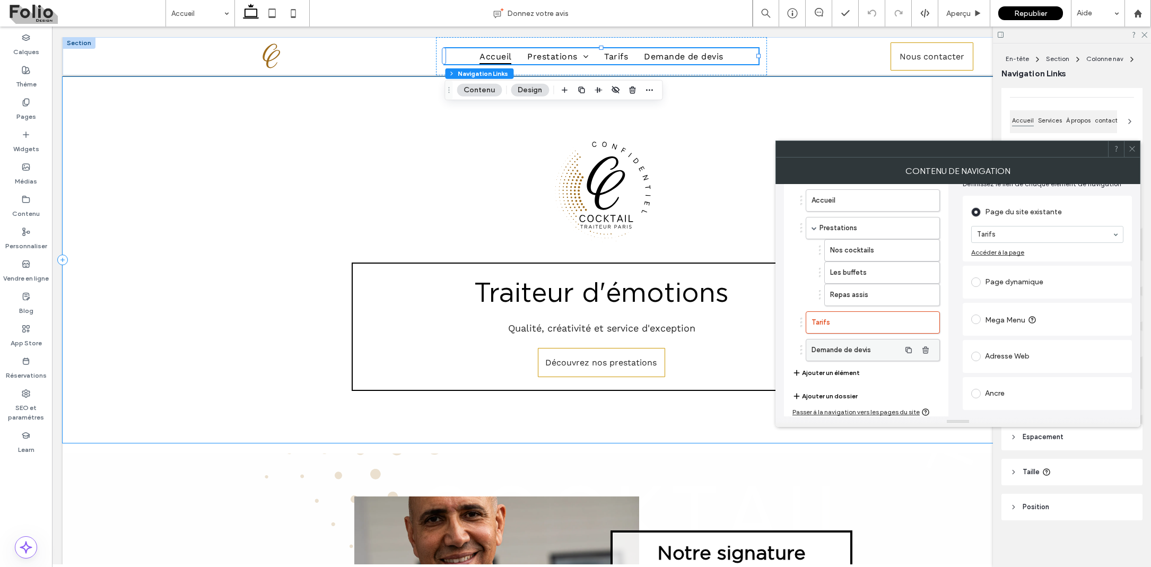
click at [859, 346] on label "Demande de devis" at bounding box center [855, 349] width 89 height 21
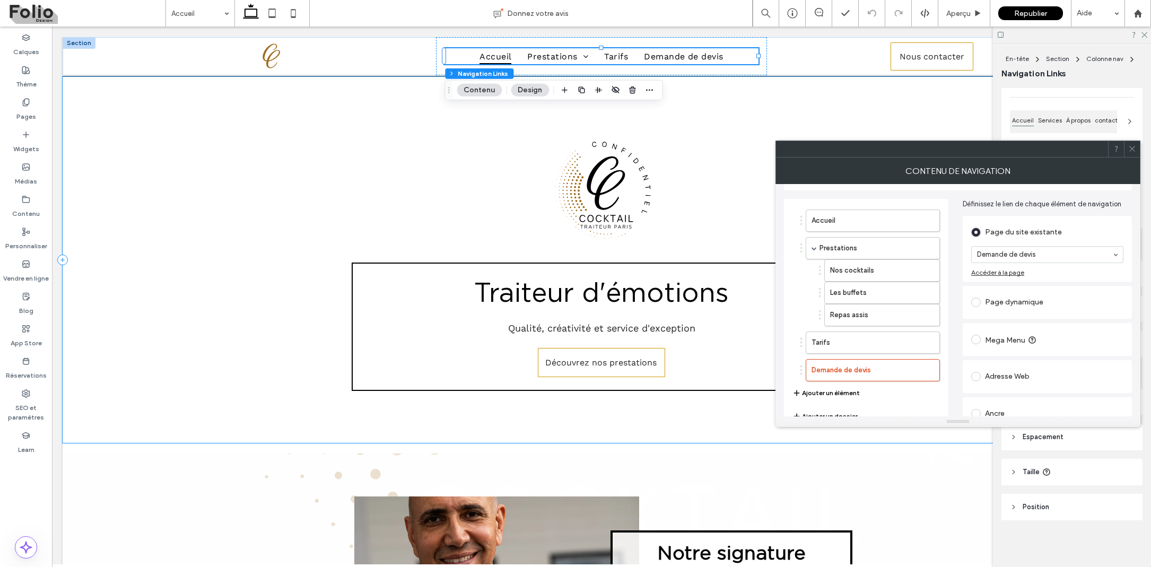
scroll to position [0, 0]
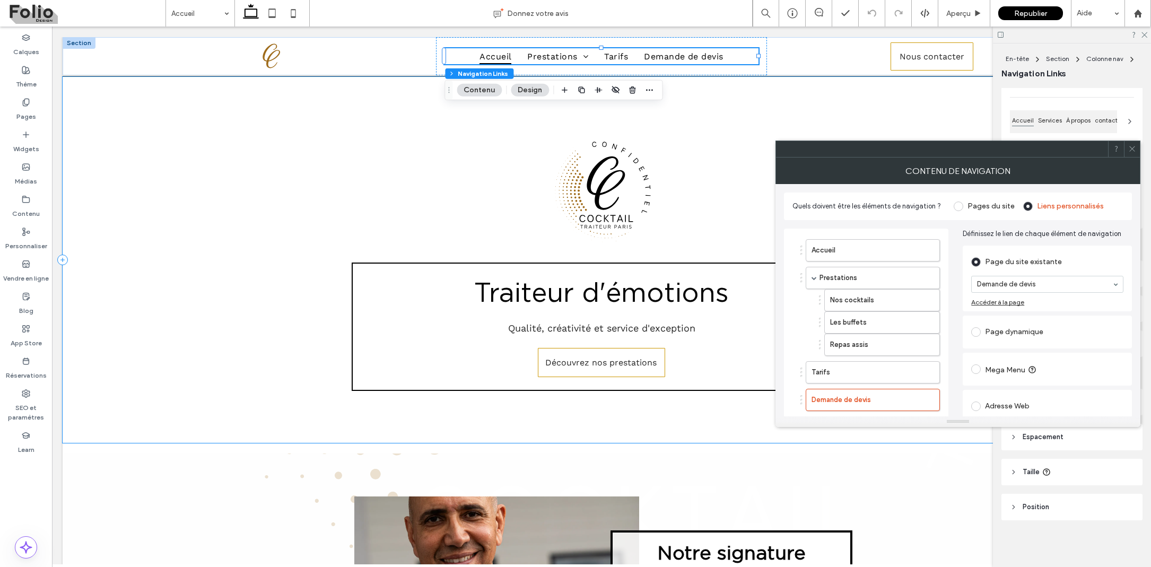
click at [1134, 148] on icon at bounding box center [1132, 149] width 8 height 8
